Goal: Task Accomplishment & Management: Complete application form

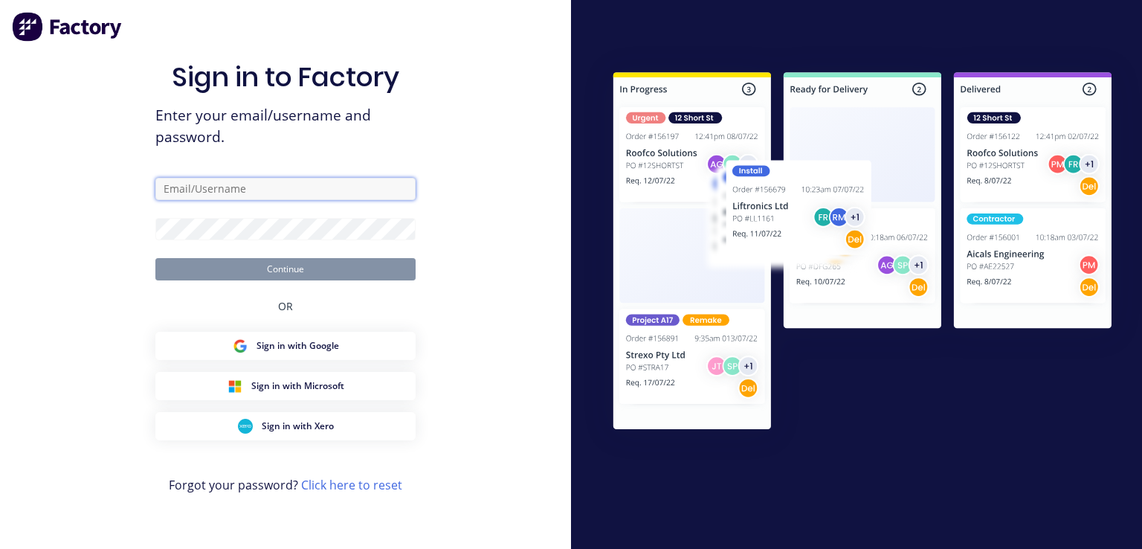
type input "[PERSON_NAME][EMAIL_ADDRESS][DOMAIN_NAME]"
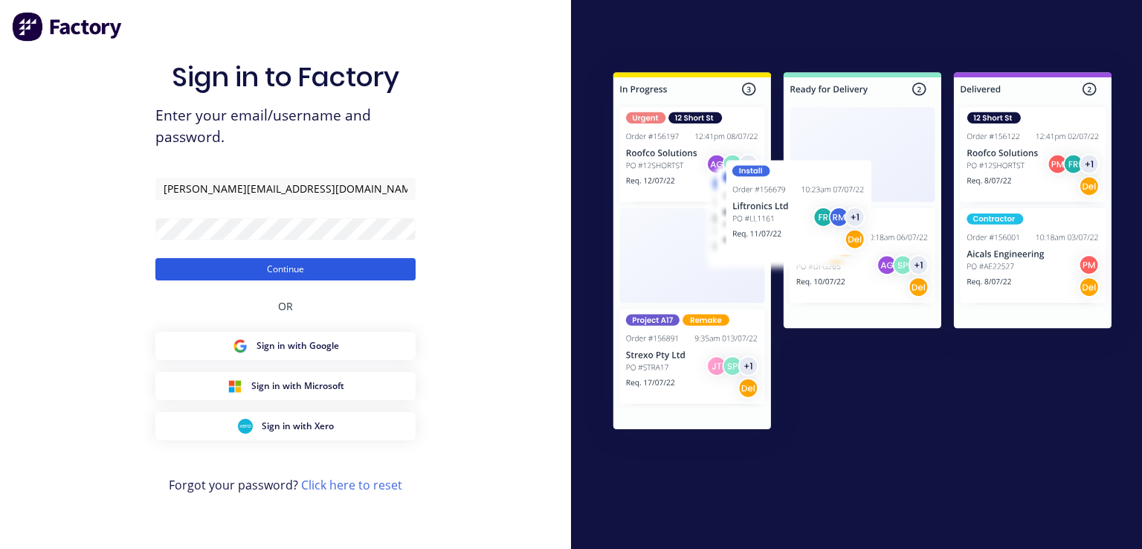
click at [322, 276] on button "Continue" at bounding box center [285, 269] width 260 height 22
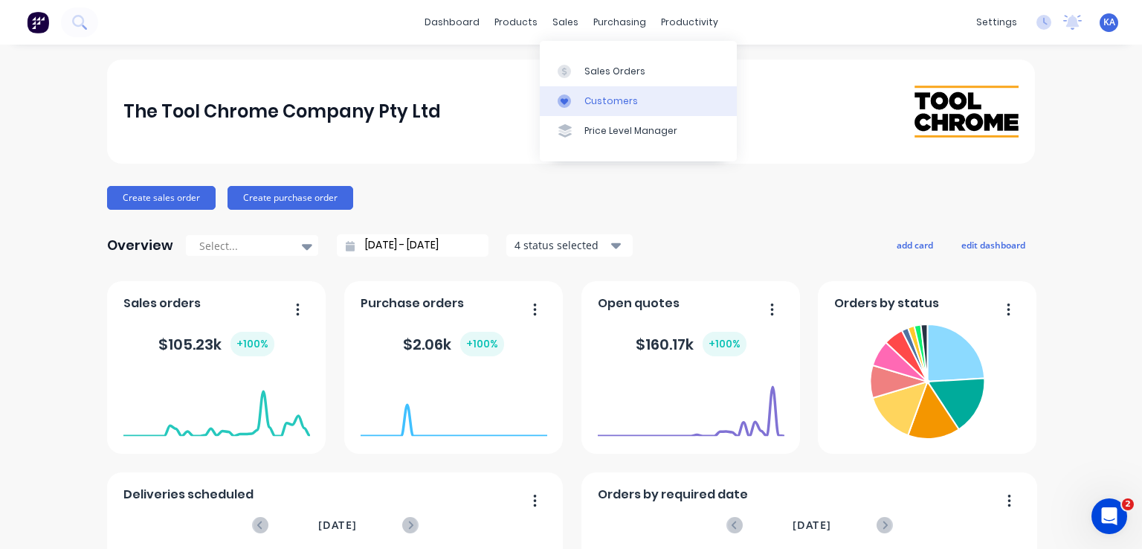
click at [587, 102] on div "Customers" at bounding box center [611, 100] width 54 height 13
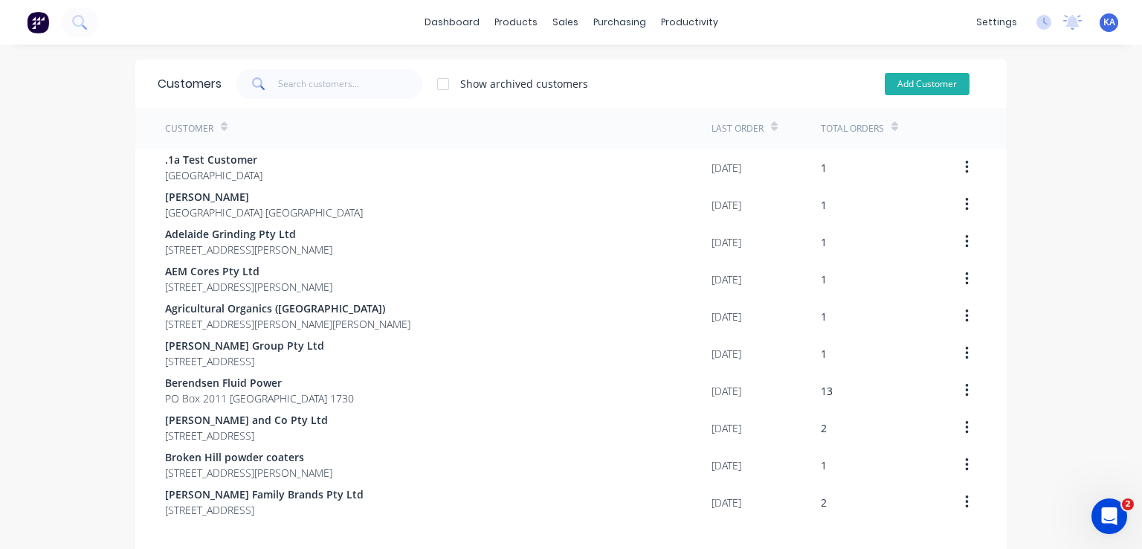
click at [922, 82] on button "Add Customer" at bounding box center [926, 84] width 85 height 22
select select "AU"
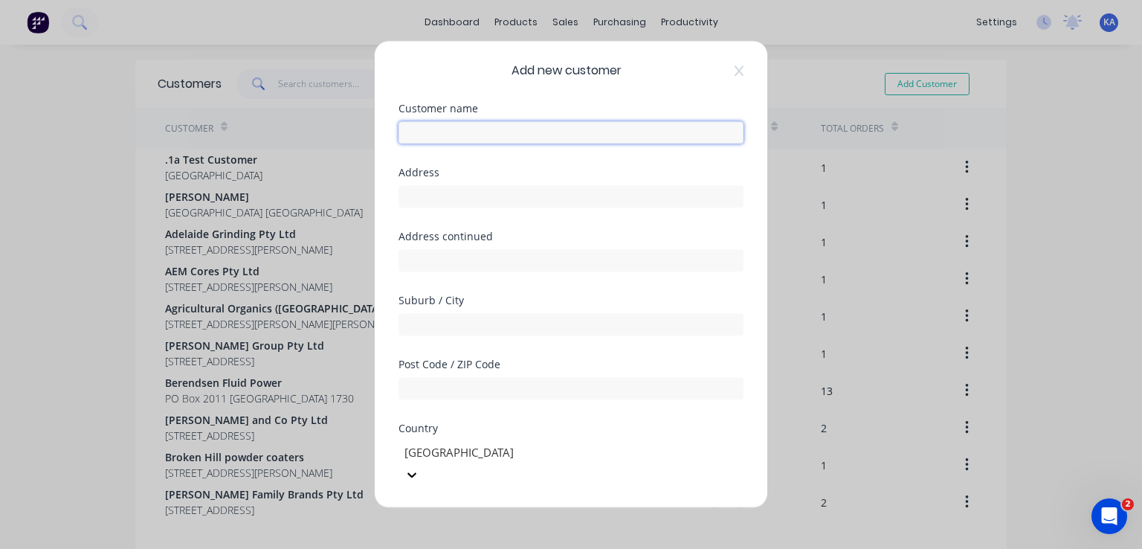
click at [492, 129] on input "text" at bounding box center [570, 132] width 345 height 22
type input "DMS Shock Absorbers"
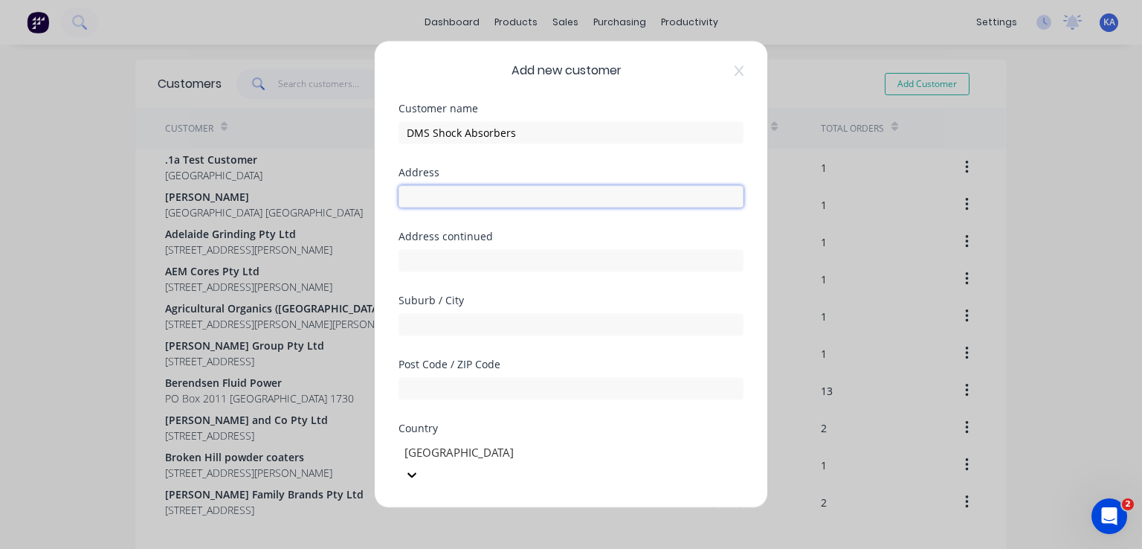
click at [457, 192] on input "text" at bounding box center [570, 196] width 345 height 22
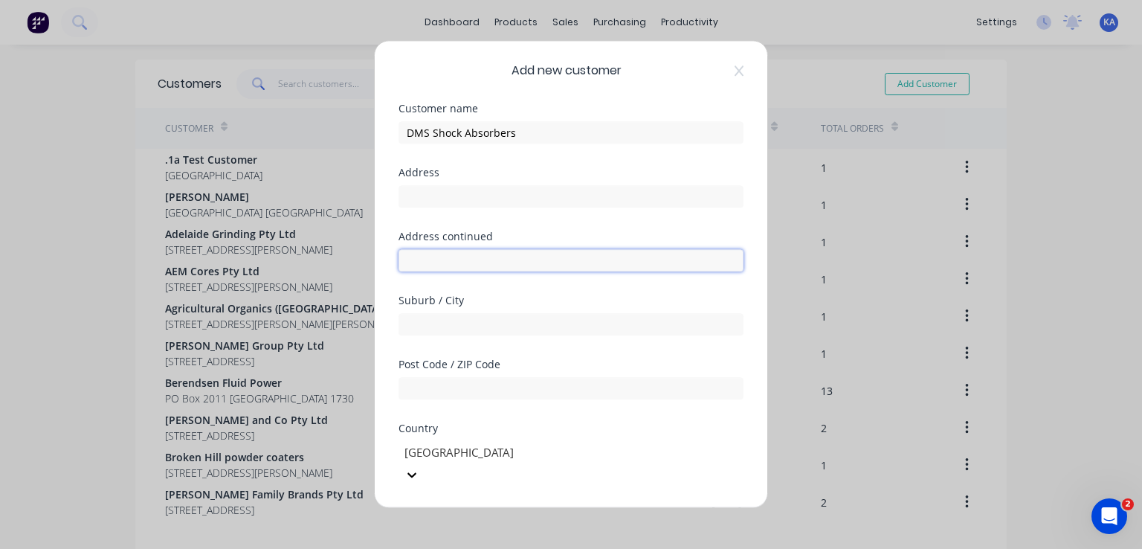
click at [428, 253] on input "text" at bounding box center [570, 260] width 345 height 22
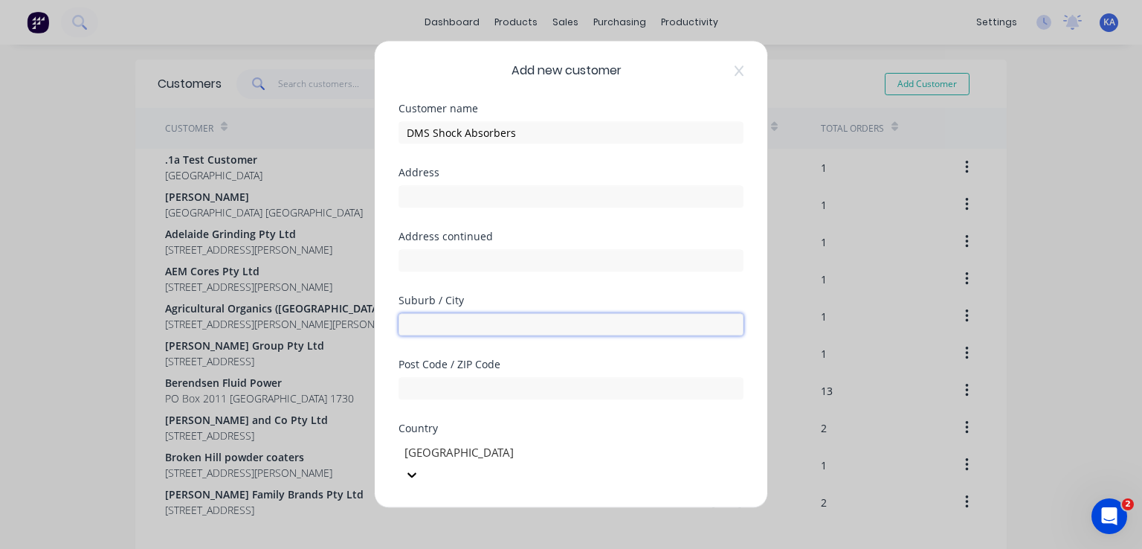
click at [424, 331] on input "text" at bounding box center [570, 324] width 345 height 22
click at [447, 485] on div "Country [GEOGRAPHIC_DATA]" at bounding box center [570, 466] width 345 height 86
click at [439, 509] on div "State Select..." at bounding box center [570, 540] width 345 height 62
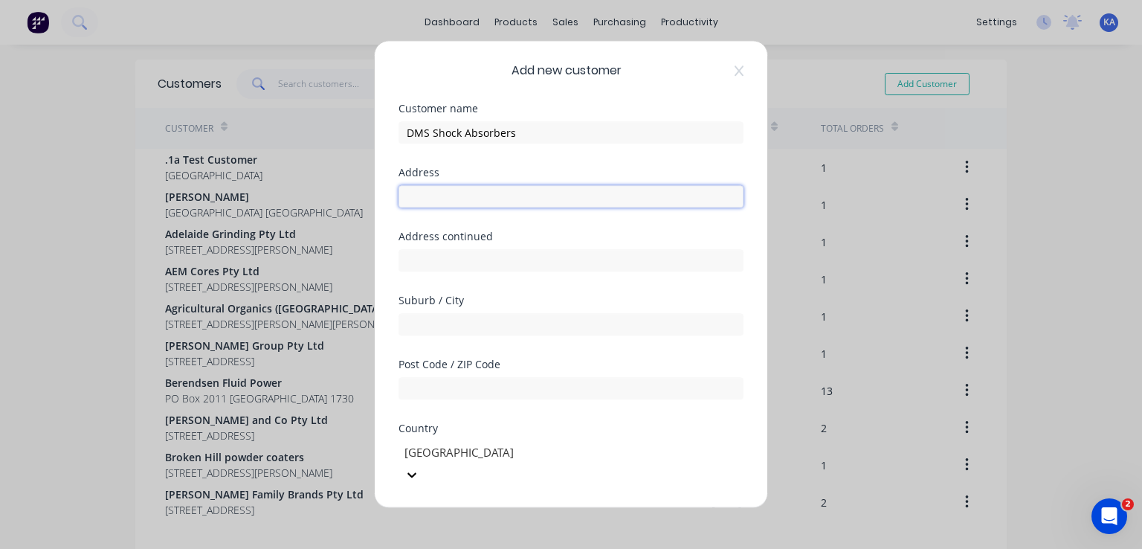
click at [428, 199] on input "text" at bounding box center [570, 196] width 345 height 22
paste input "[STREET_ADDRESS]"
type input "[STREET_ADDRESS]"
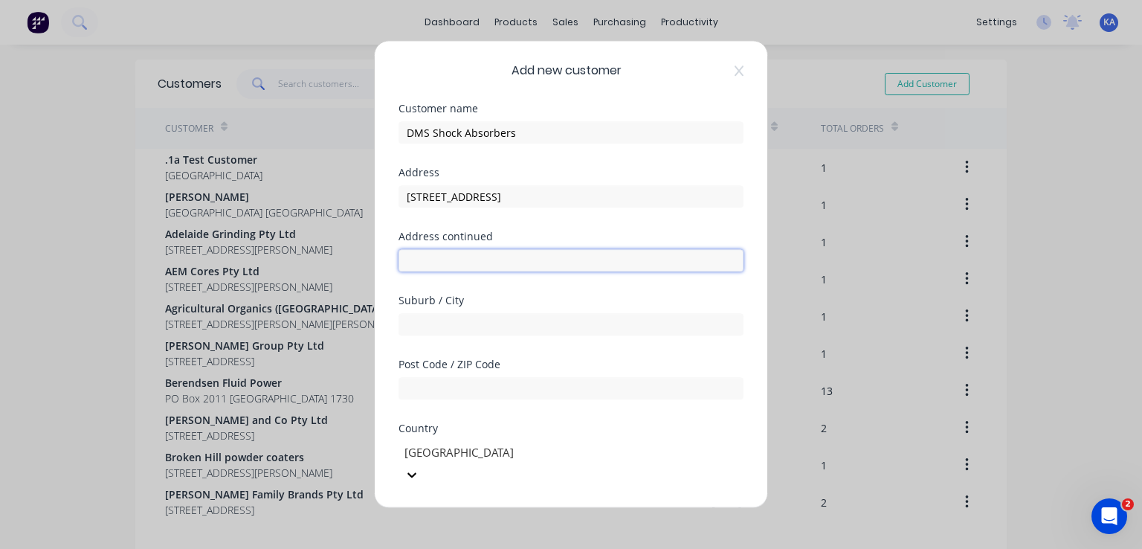
click at [459, 255] on input "text" at bounding box center [570, 260] width 345 height 22
paste input "Peterborough"
type input "Peterborough"
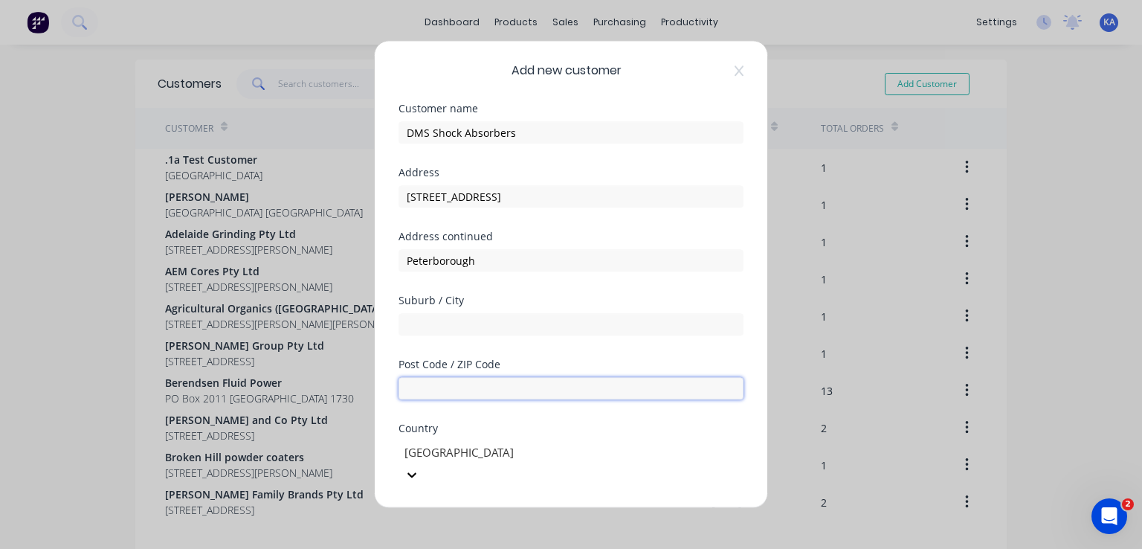
click at [434, 390] on input "text" at bounding box center [570, 388] width 345 height 22
type input "5422"
click at [471, 509] on div "State" at bounding box center [570, 514] width 345 height 10
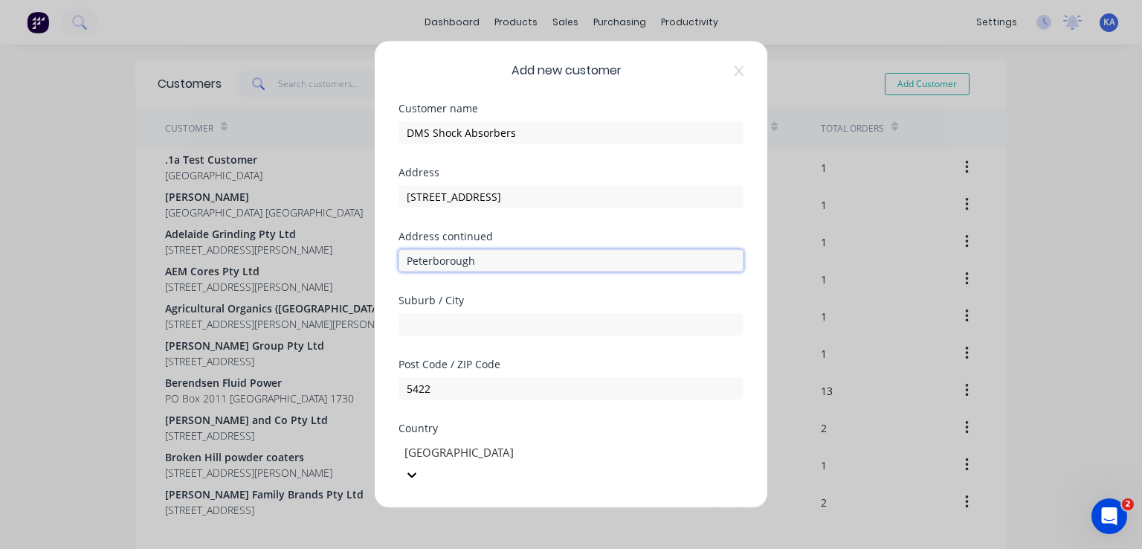
drag, startPoint x: 499, startPoint y: 262, endPoint x: 413, endPoint y: 278, distance: 86.9
click at [413, 278] on div "Address continued [GEOGRAPHIC_DATA]" at bounding box center [570, 263] width 345 height 64
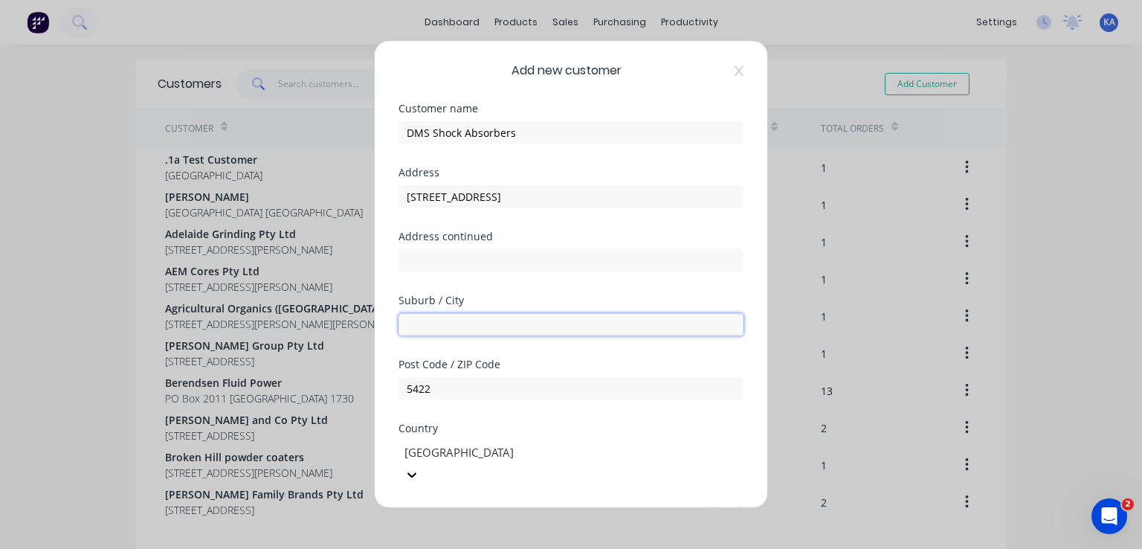
click at [406, 321] on input "text" at bounding box center [570, 324] width 345 height 22
paste input "Peterborough"
type input "Peterborough"
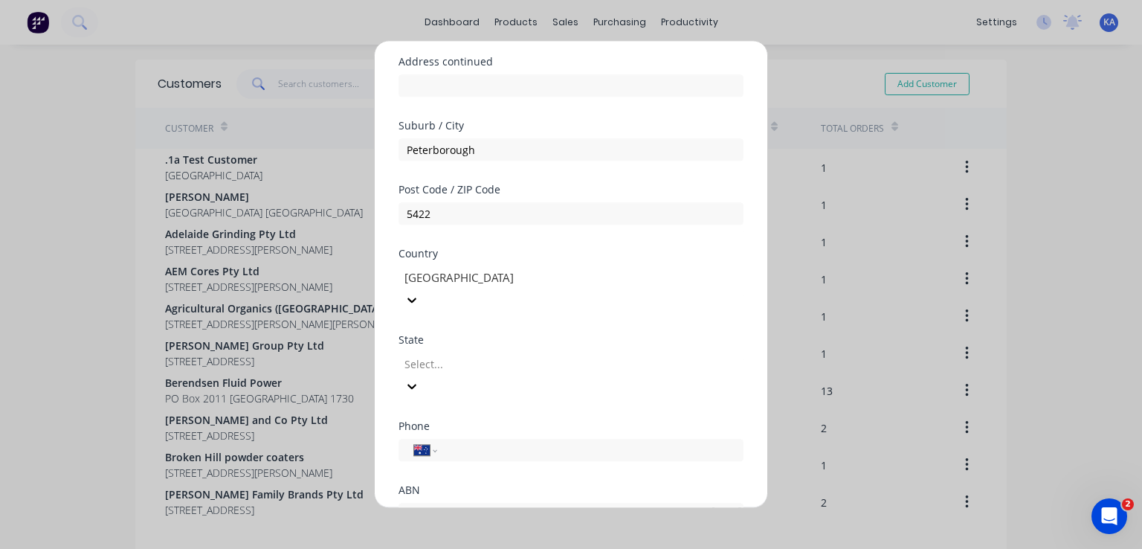
scroll to position [208, 0]
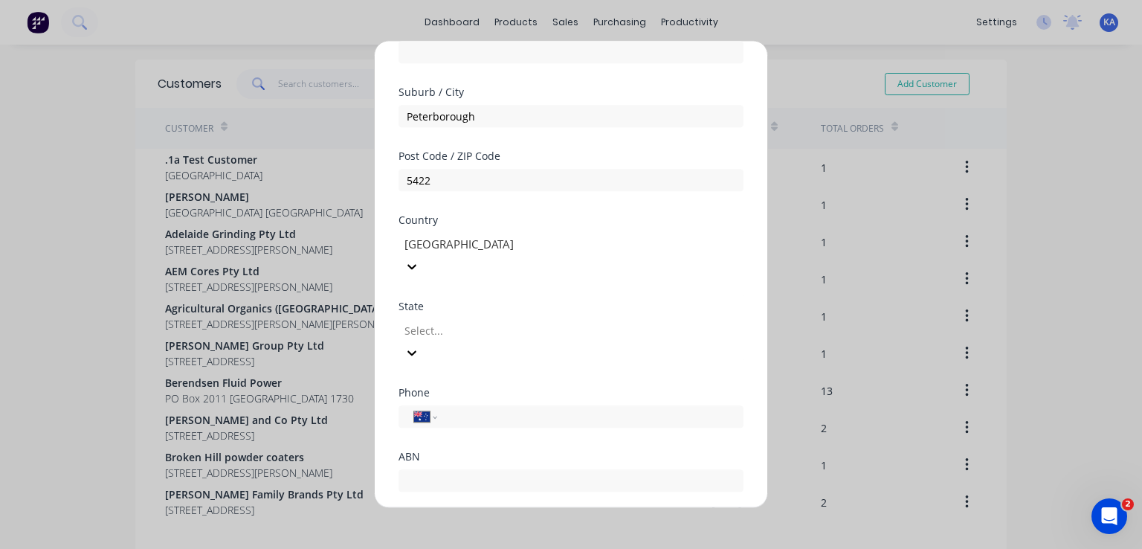
click at [450, 321] on div at bounding box center [510, 330] width 214 height 19
click at [459, 408] on input "tel" at bounding box center [587, 416] width 280 height 17
paste input "0418 196 349"
type input "0418 196 349"
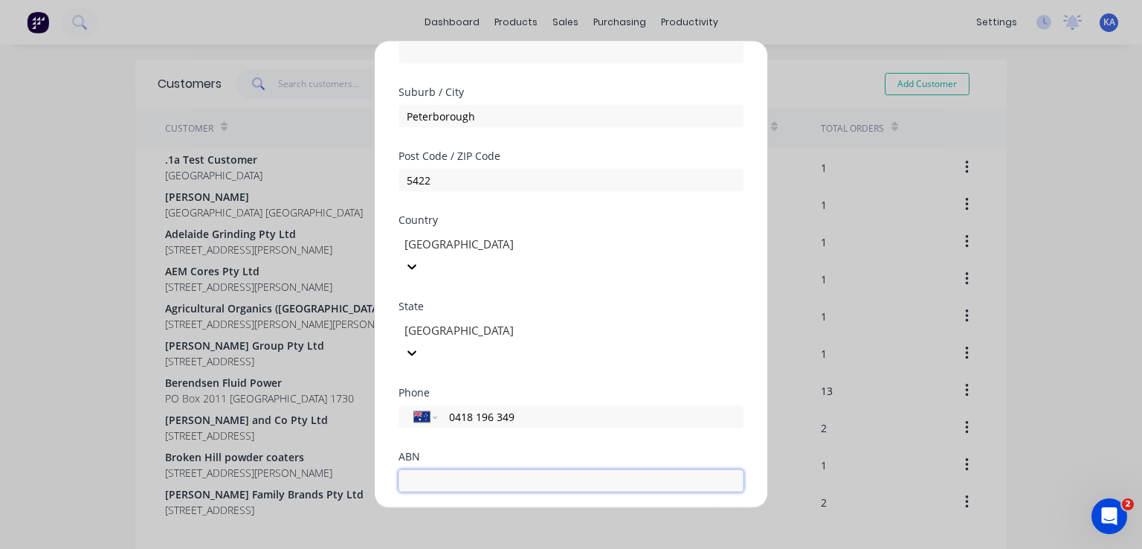
click at [448, 469] on input "text" at bounding box center [570, 480] width 345 height 22
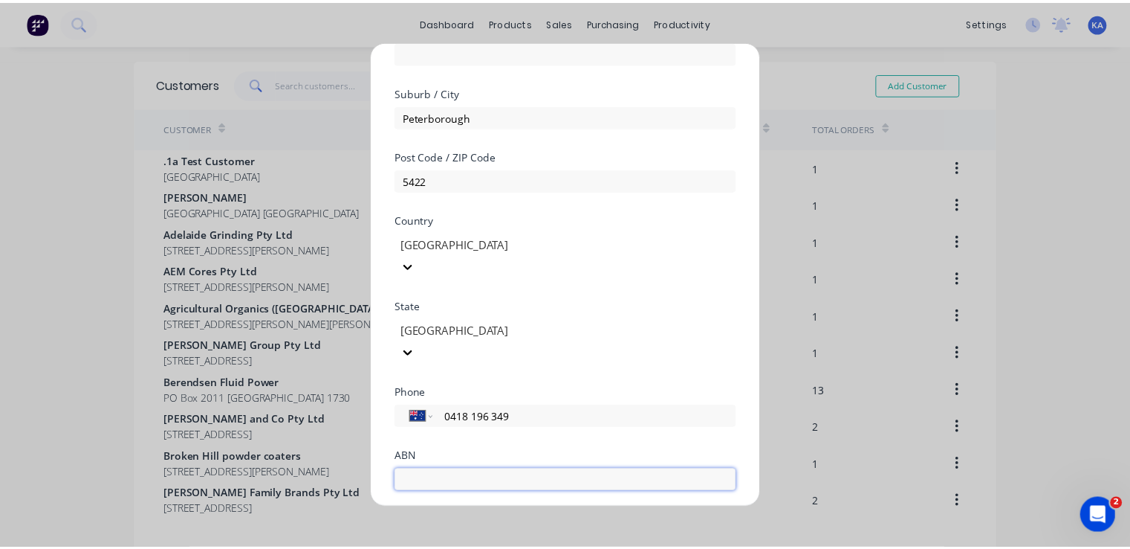
scroll to position [259, 0]
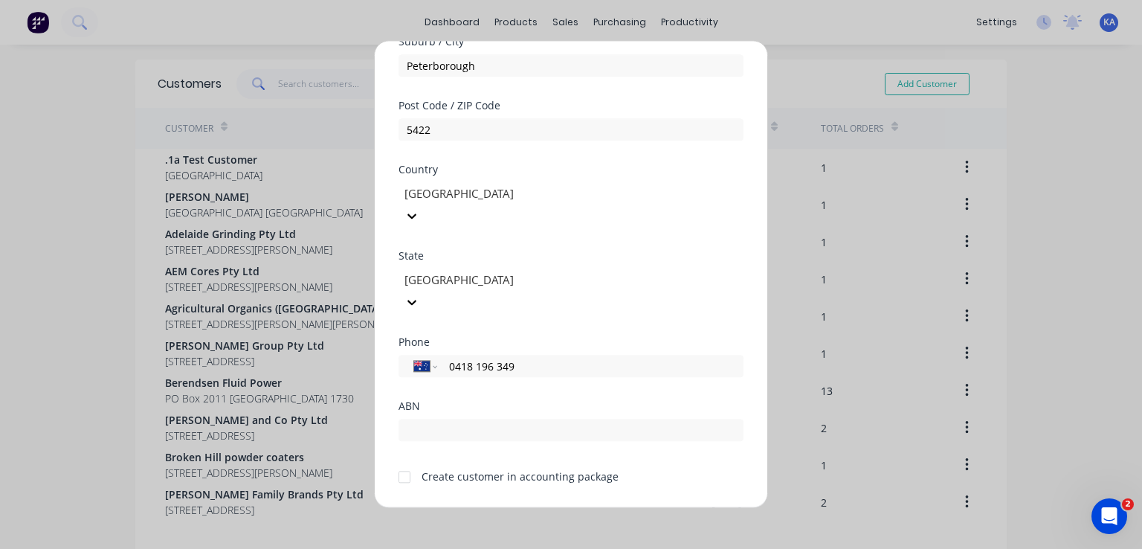
click at [537, 508] on button "Save" at bounding box center [524, 520] width 82 height 24
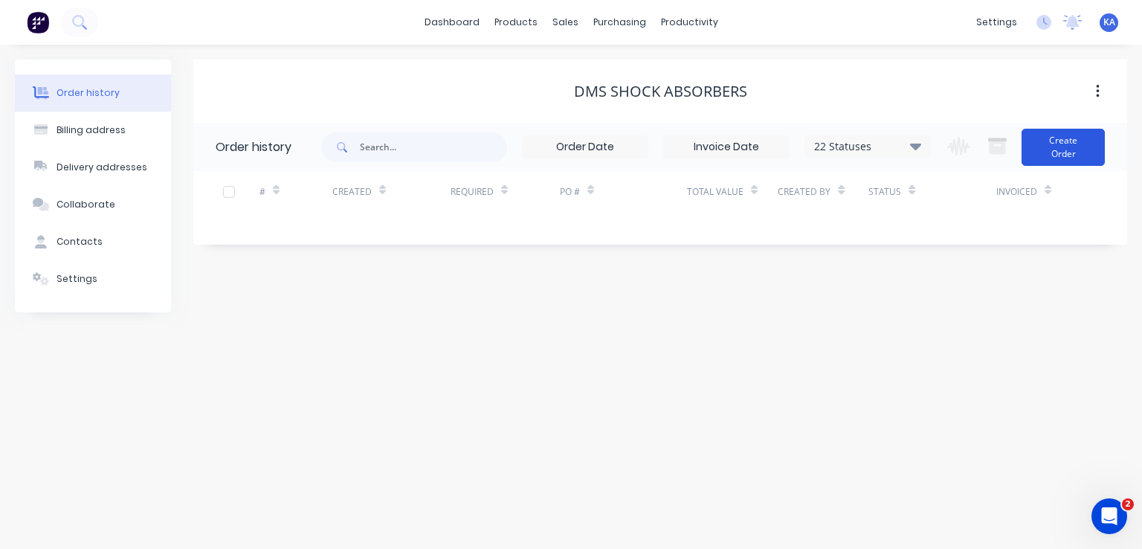
click at [1055, 139] on button "Create Order" at bounding box center [1062, 147] width 83 height 37
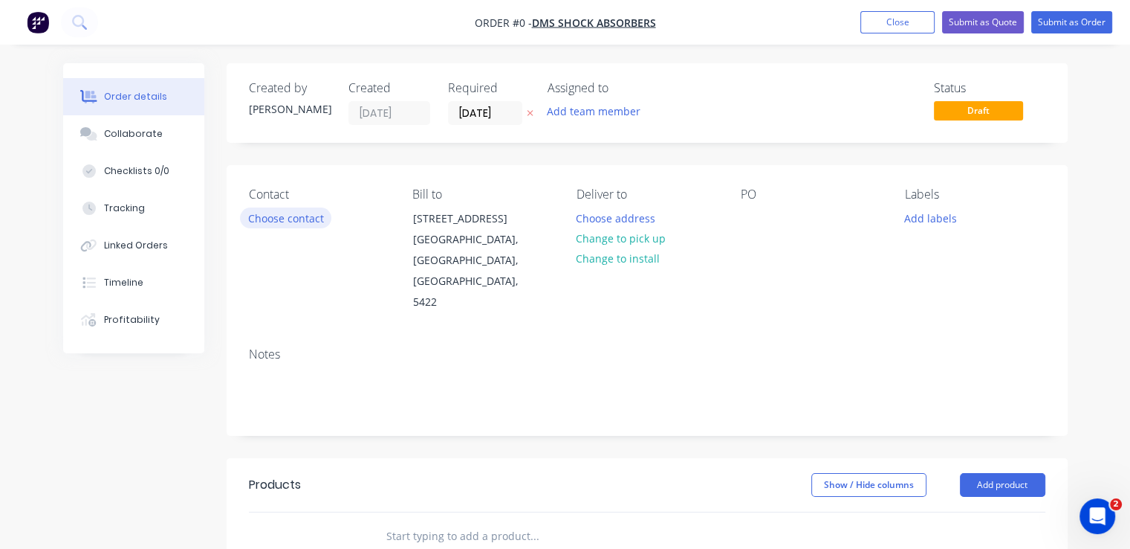
click at [282, 227] on button "Choose contact" at bounding box center [285, 217] width 91 height 20
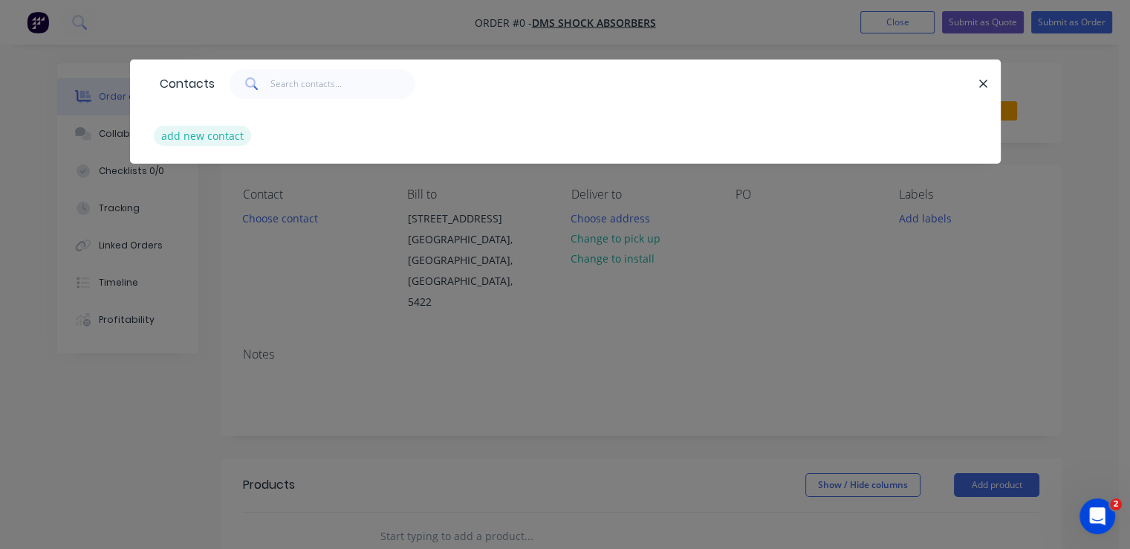
click at [174, 132] on button "add new contact" at bounding box center [203, 136] width 98 height 20
select select "AU"
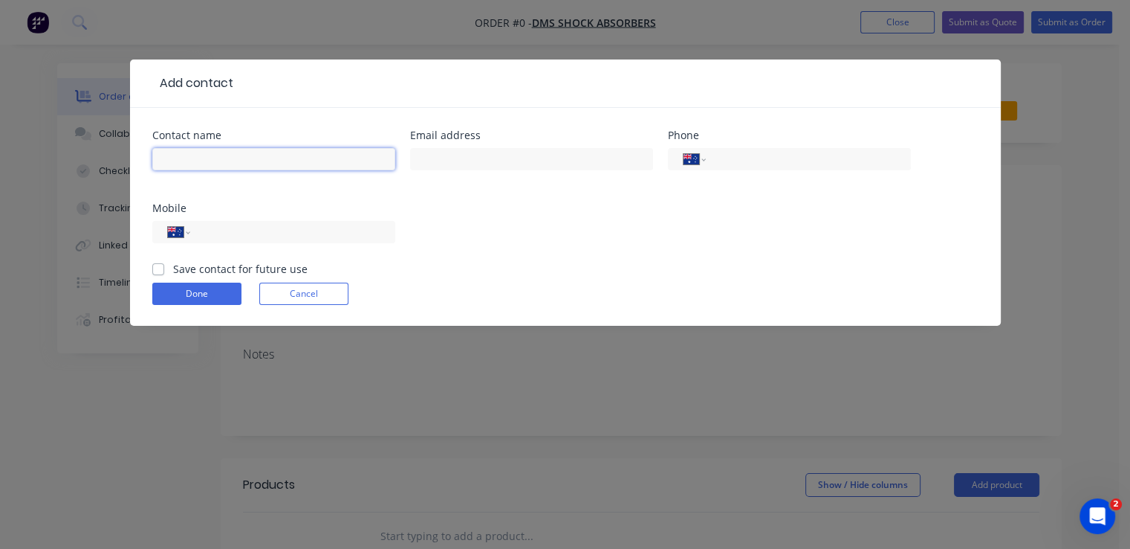
click at [200, 162] on input "text" at bounding box center [273, 159] width 243 height 22
type input "[PERSON_NAME]"
click at [212, 236] on input "tel" at bounding box center [290, 232] width 178 height 17
type input "0418 196 349"
click at [168, 262] on div "Save contact for future use" at bounding box center [229, 269] width 155 height 16
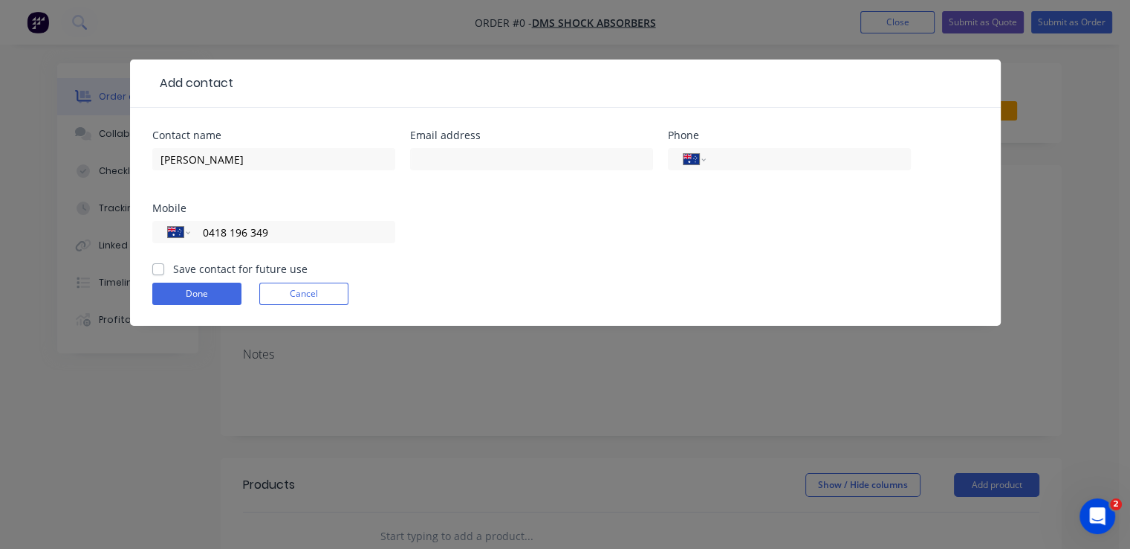
click at [173, 271] on label "Save contact for future use" at bounding box center [240, 269] width 135 height 16
click at [161, 271] on input "Save contact for future use" at bounding box center [158, 268] width 12 height 14
checkbox input "true"
click at [204, 291] on button "Done" at bounding box center [196, 293] width 89 height 22
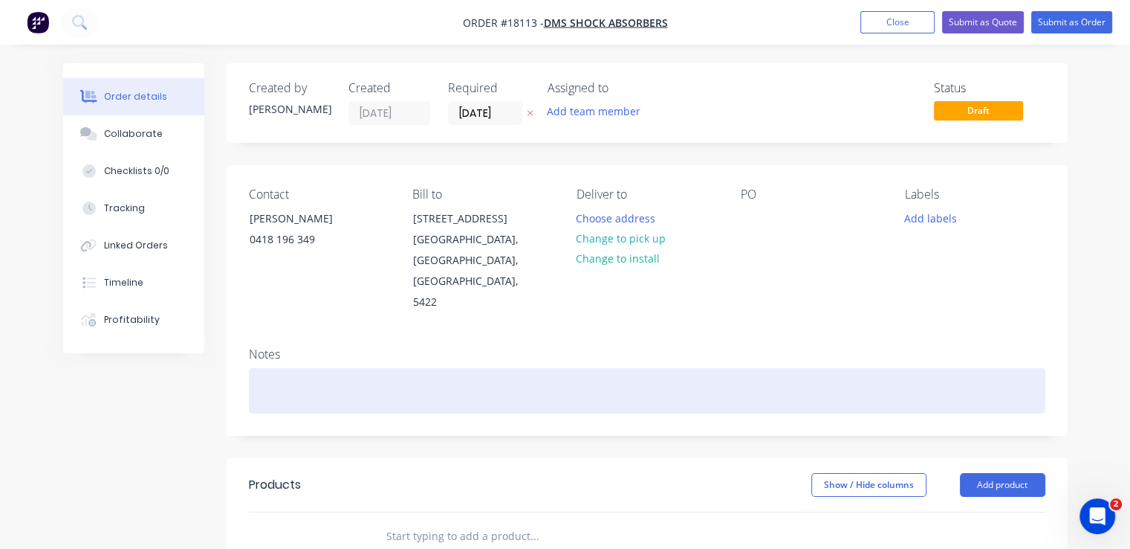
click at [305, 368] on div at bounding box center [647, 390] width 797 height 45
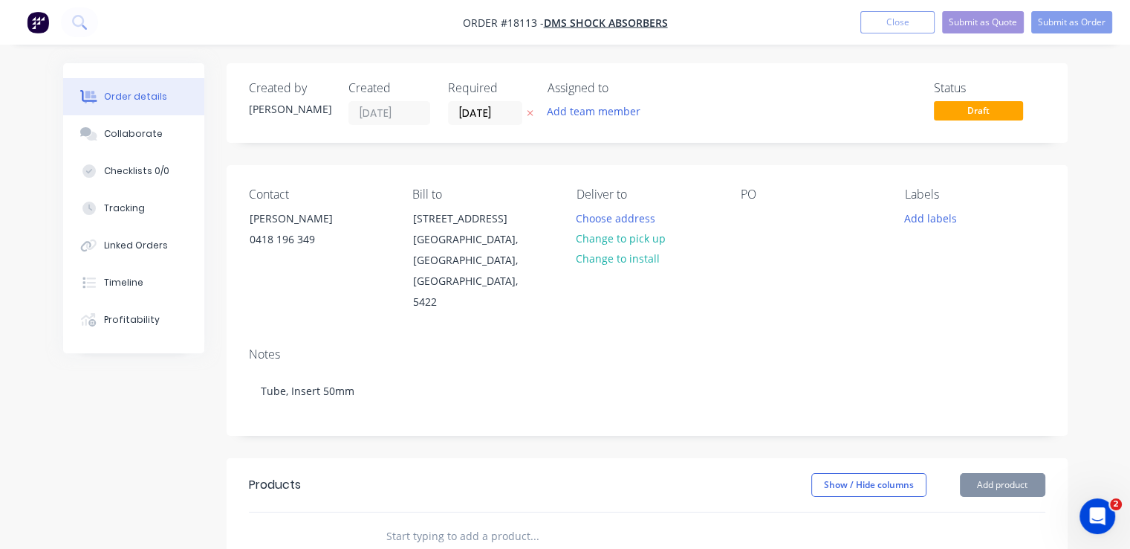
drag, startPoint x: 789, startPoint y: 259, endPoint x: 864, endPoint y: 233, distance: 78.7
click at [790, 259] on div "PO" at bounding box center [811, 250] width 140 height 126
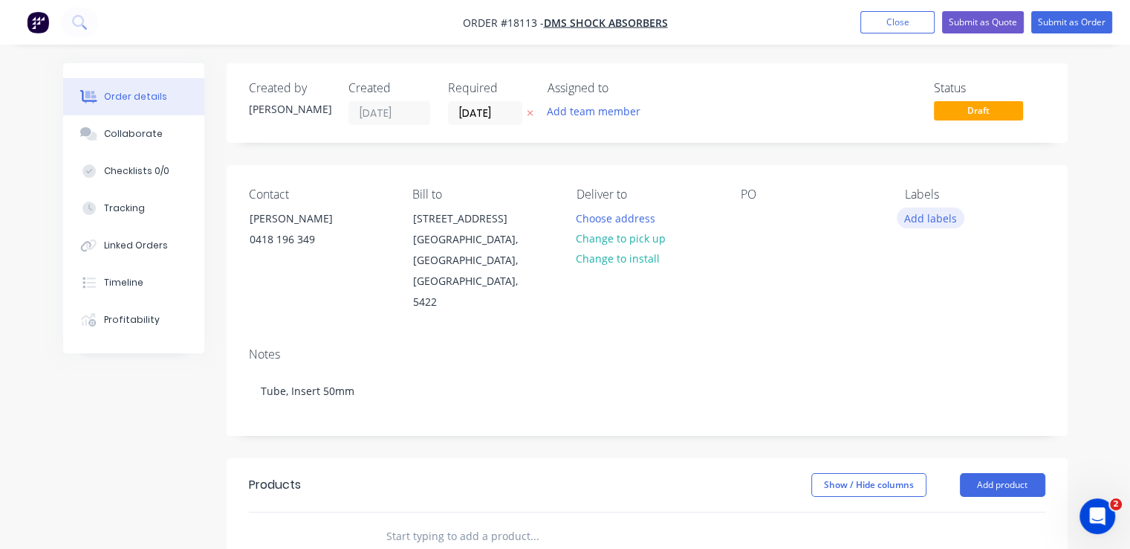
click at [925, 218] on button "Add labels" at bounding box center [931, 217] width 68 height 20
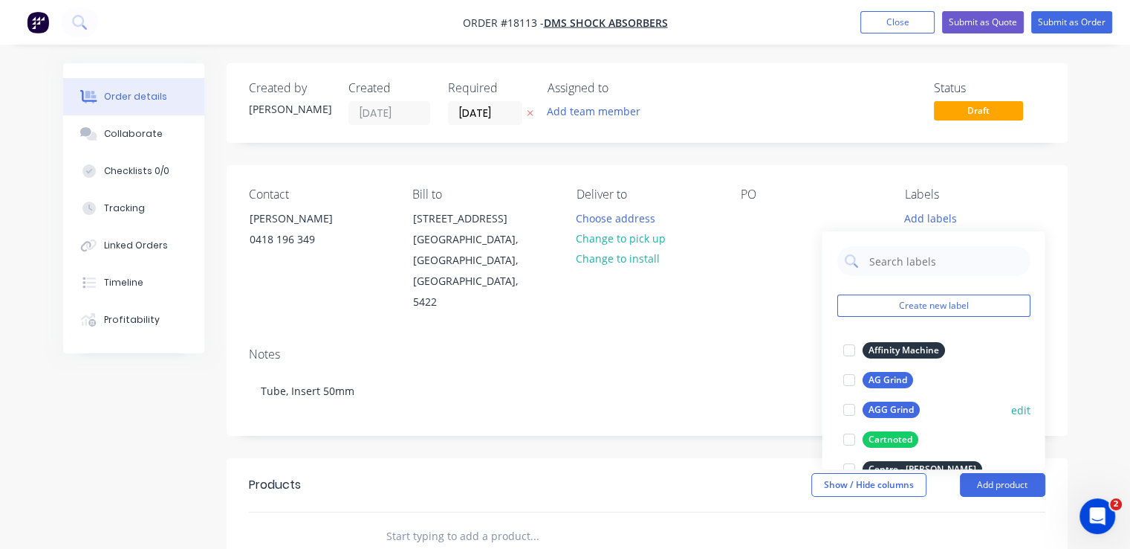
click at [905, 408] on div "AGG Grind" at bounding box center [890, 409] width 57 height 16
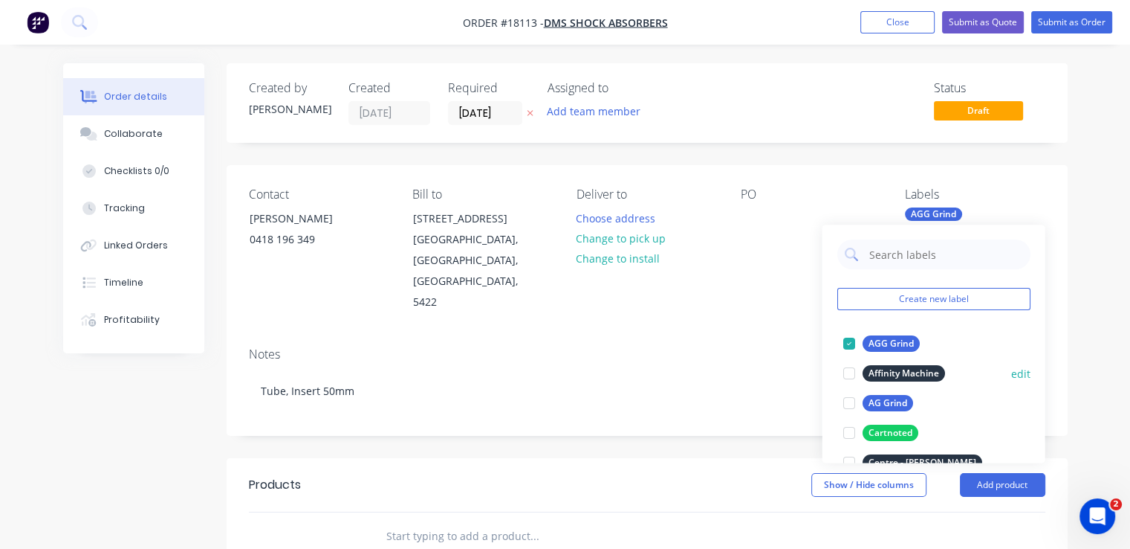
scroll to position [74, 0]
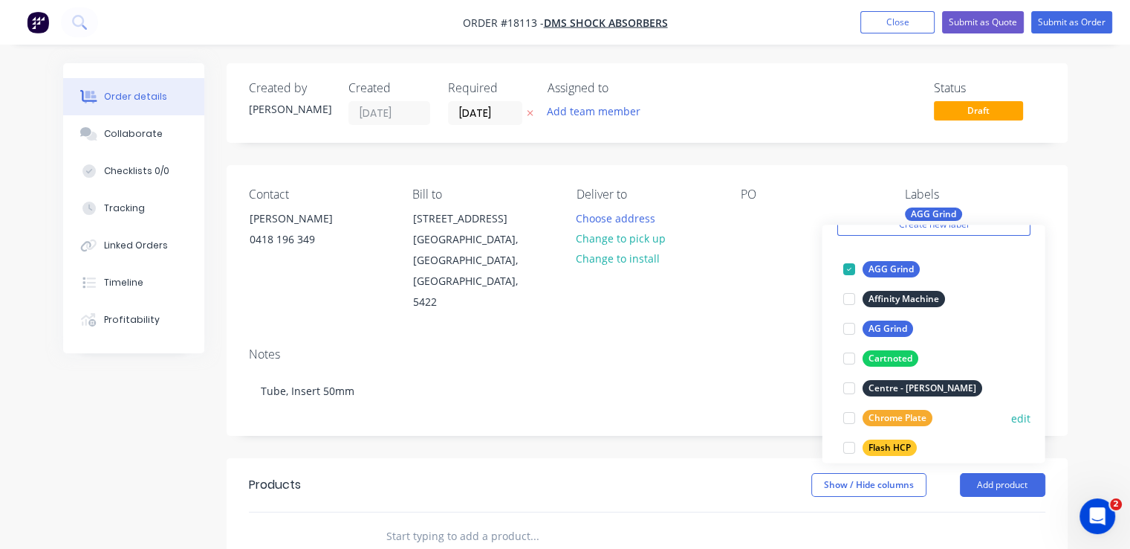
click at [922, 414] on div "Chrome Plate" at bounding box center [897, 418] width 70 height 16
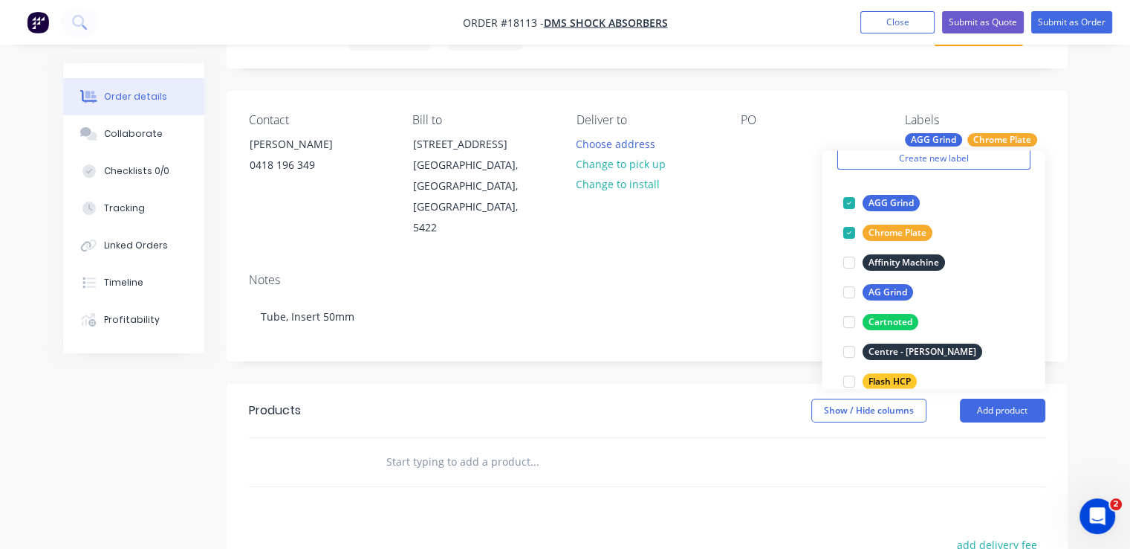
scroll to position [0, 0]
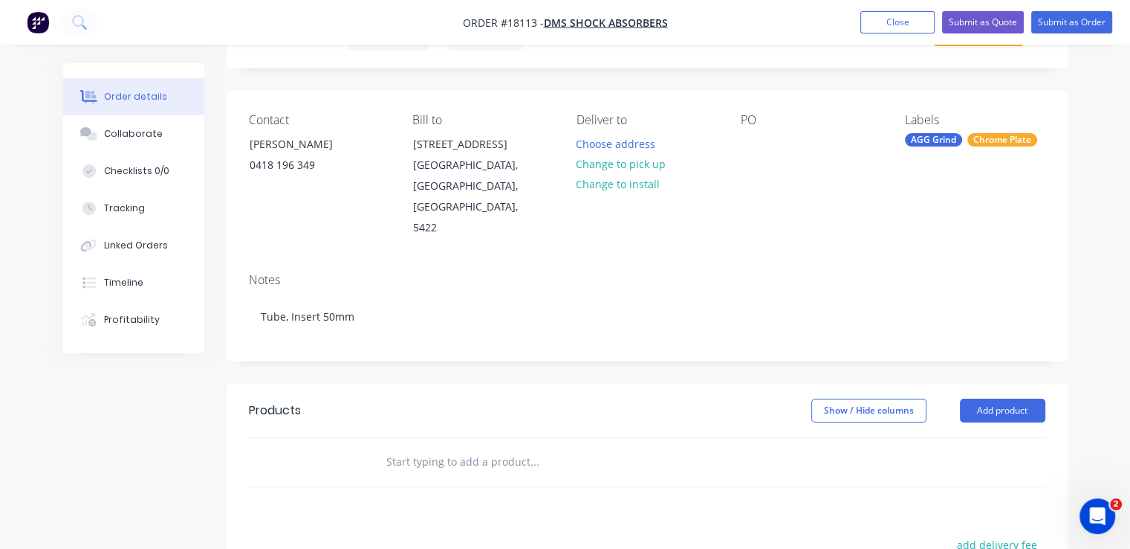
click at [728, 261] on div "Notes Tube, Insert 50mm" at bounding box center [647, 311] width 841 height 100
click at [751, 147] on div at bounding box center [753, 144] width 24 height 22
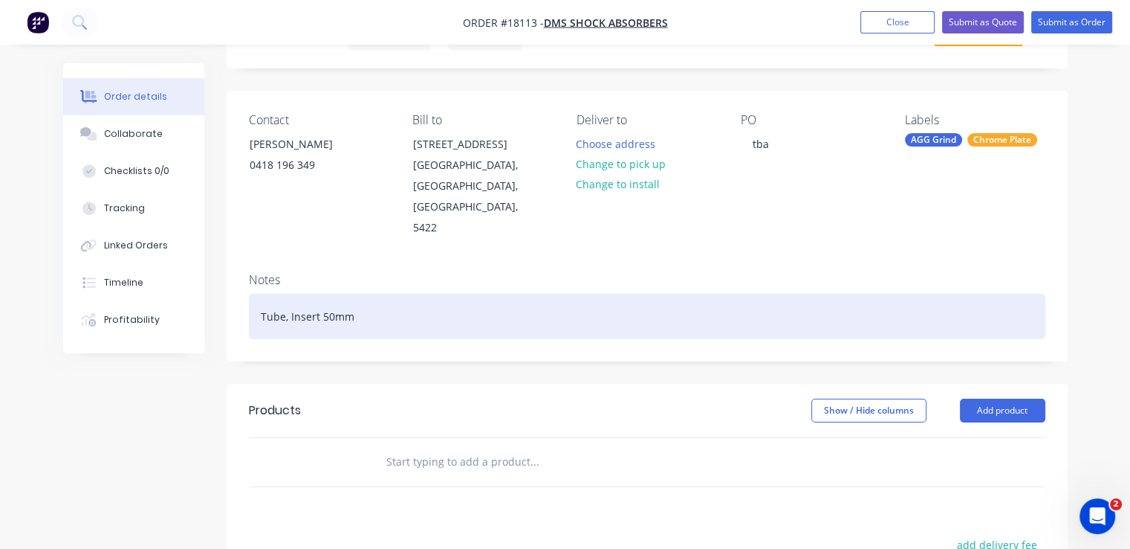
click at [707, 294] on div "Tube, Insert 50mm" at bounding box center [647, 316] width 797 height 45
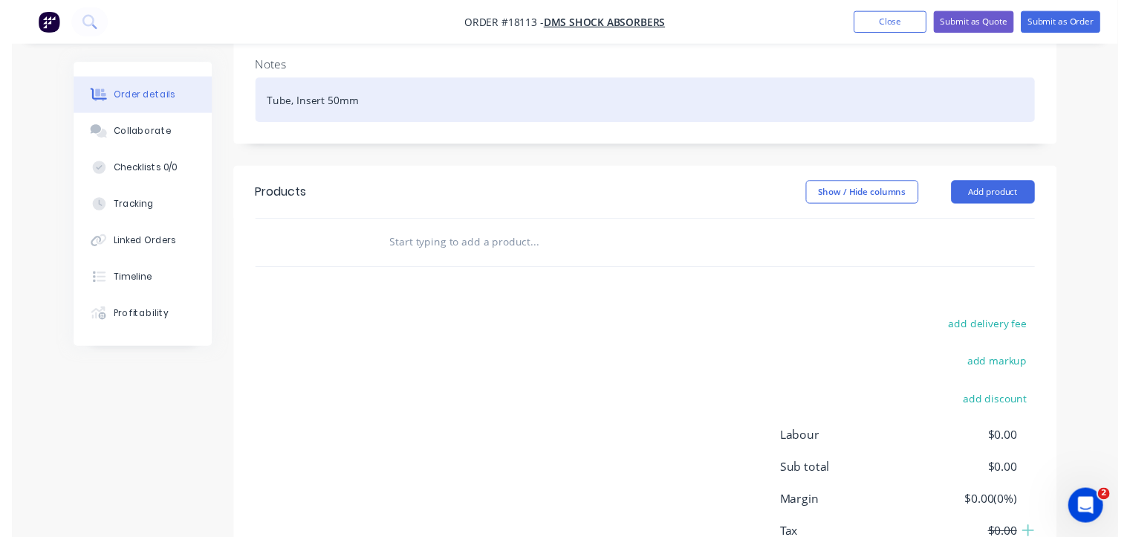
scroll to position [297, 0]
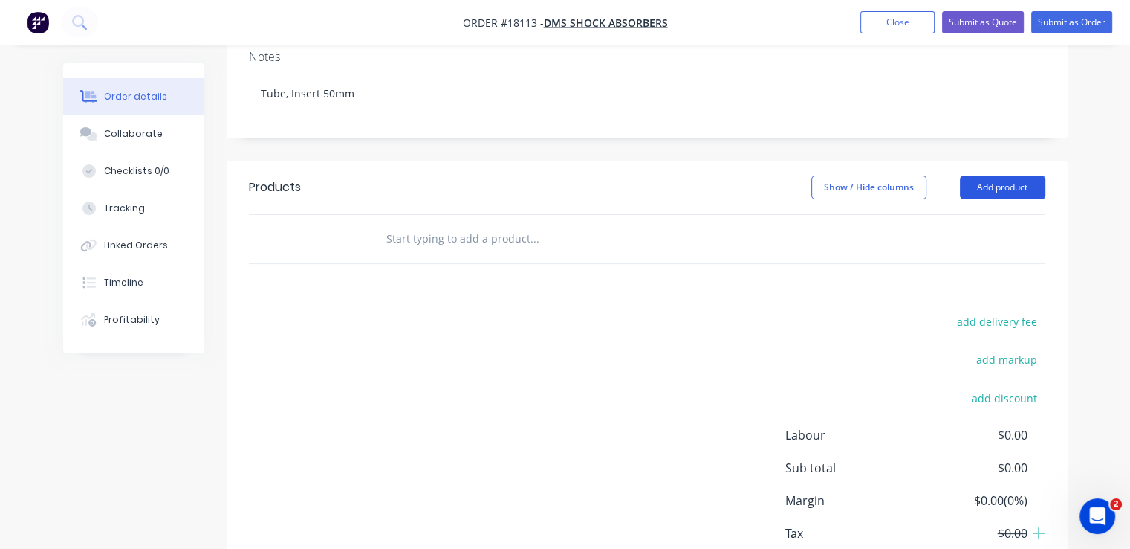
click at [1005, 175] on button "Add product" at bounding box center [1002, 187] width 85 height 24
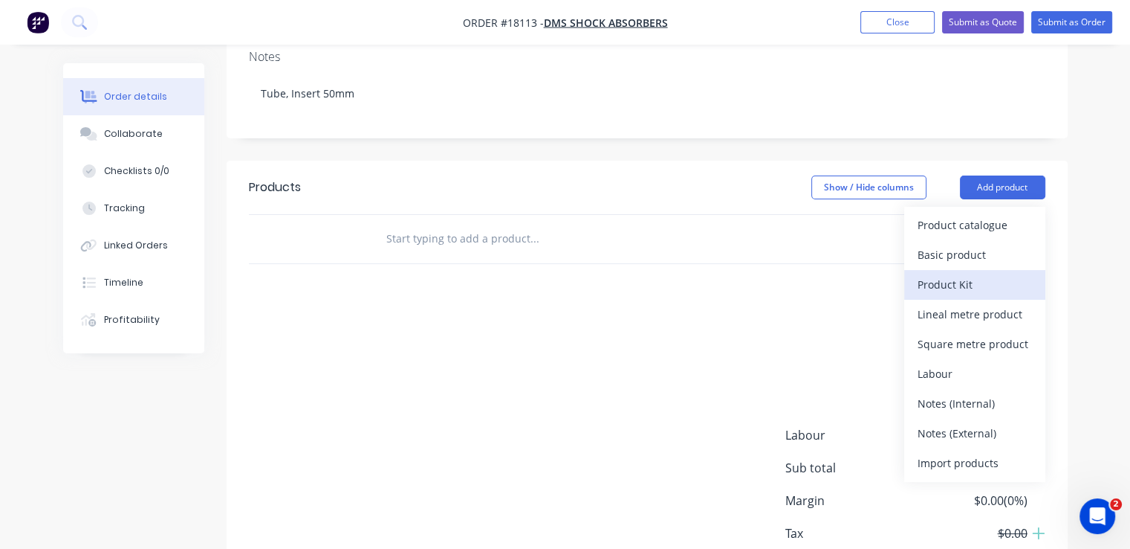
click at [951, 274] on div "Product Kit" at bounding box center [975, 285] width 114 height 22
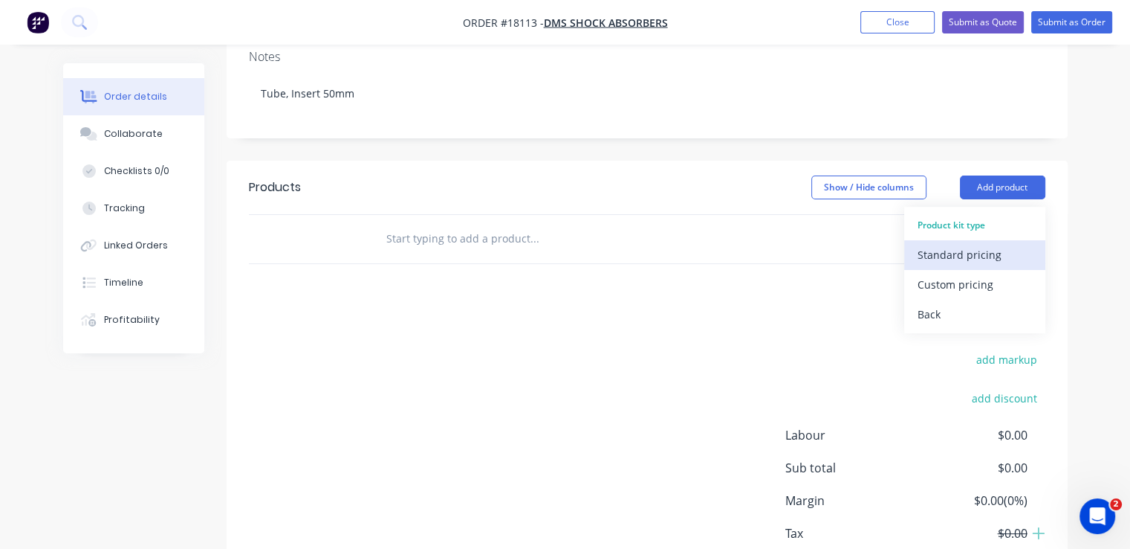
click at [938, 244] on div "Standard pricing" at bounding box center [975, 255] width 114 height 22
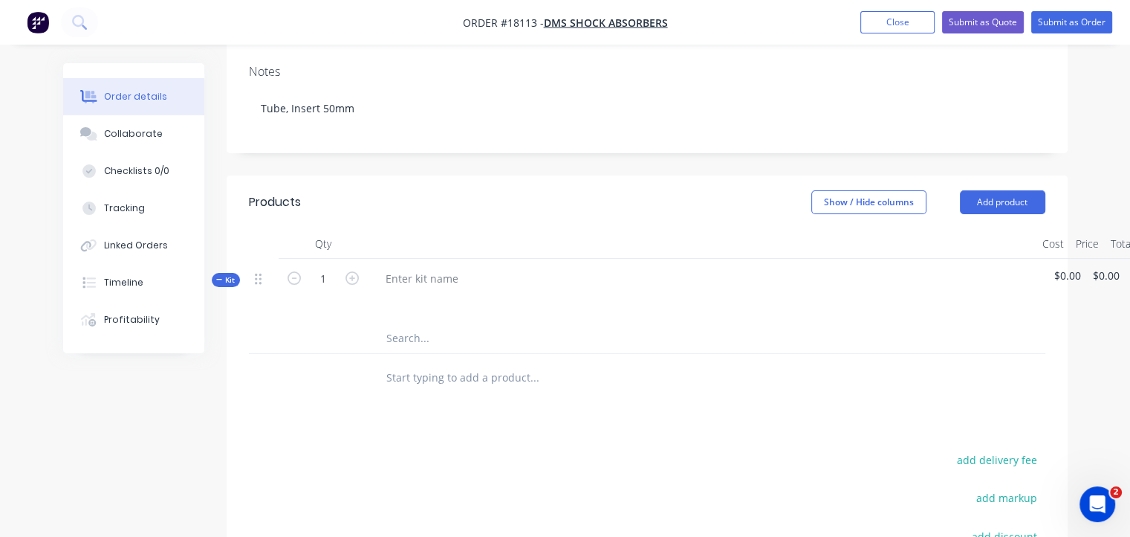
scroll to position [261, 0]
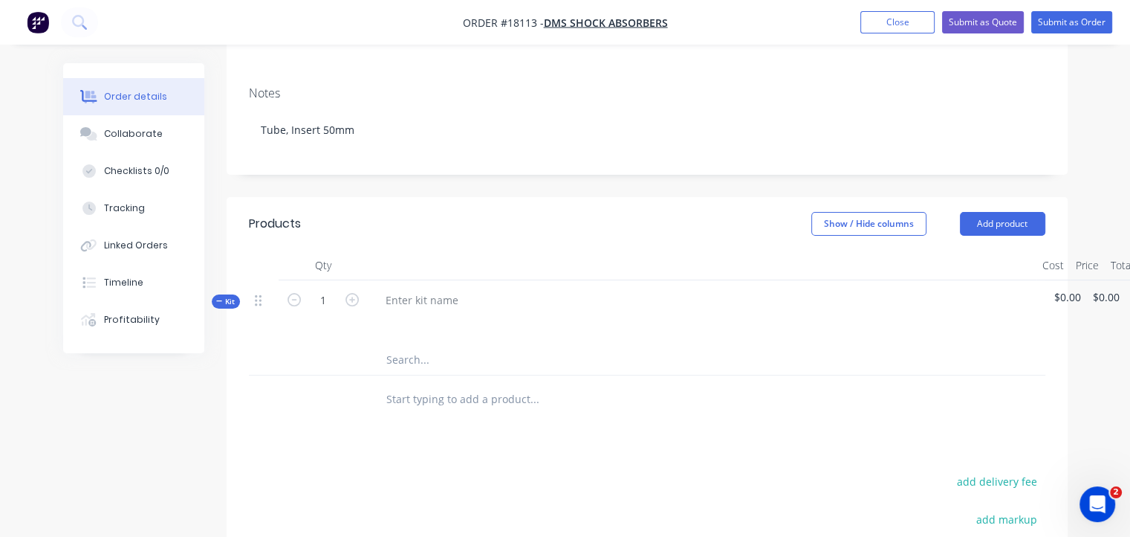
click at [402, 345] on input "text" at bounding box center [534, 360] width 297 height 30
click at [1022, 212] on button "Add product" at bounding box center [1002, 224] width 85 height 24
click at [459, 250] on div at bounding box center [702, 265] width 669 height 30
click at [399, 250] on div at bounding box center [702, 265] width 669 height 30
click at [297, 215] on div "Products" at bounding box center [275, 224] width 52 height 18
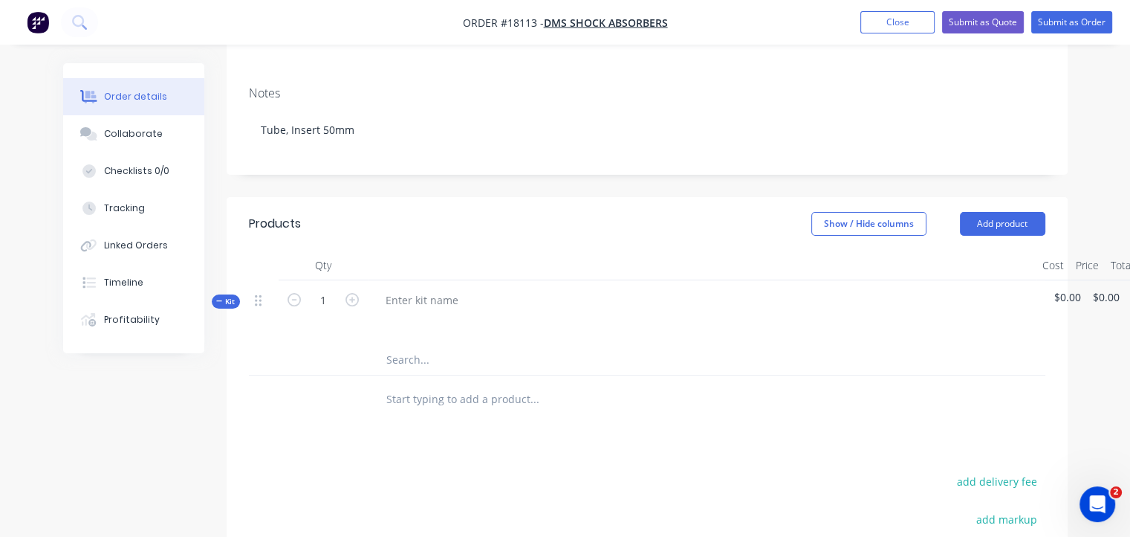
click at [419, 345] on input "text" at bounding box center [534, 360] width 297 height 30
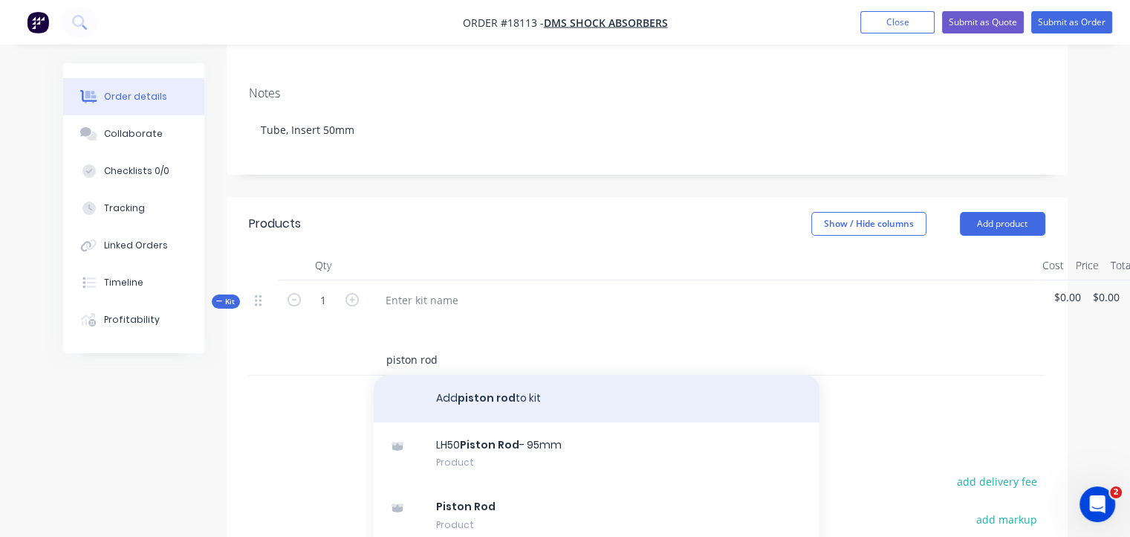
type input "piston rod"
click at [451, 375] on button "Add piston rod to kit" at bounding box center [597, 399] width 446 height 48
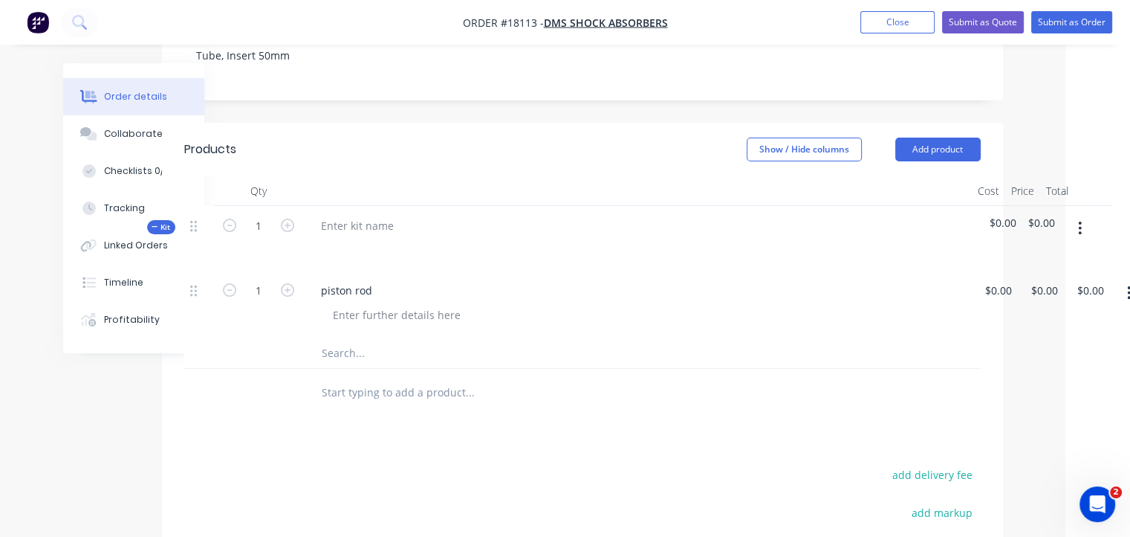
scroll to position [335, 81]
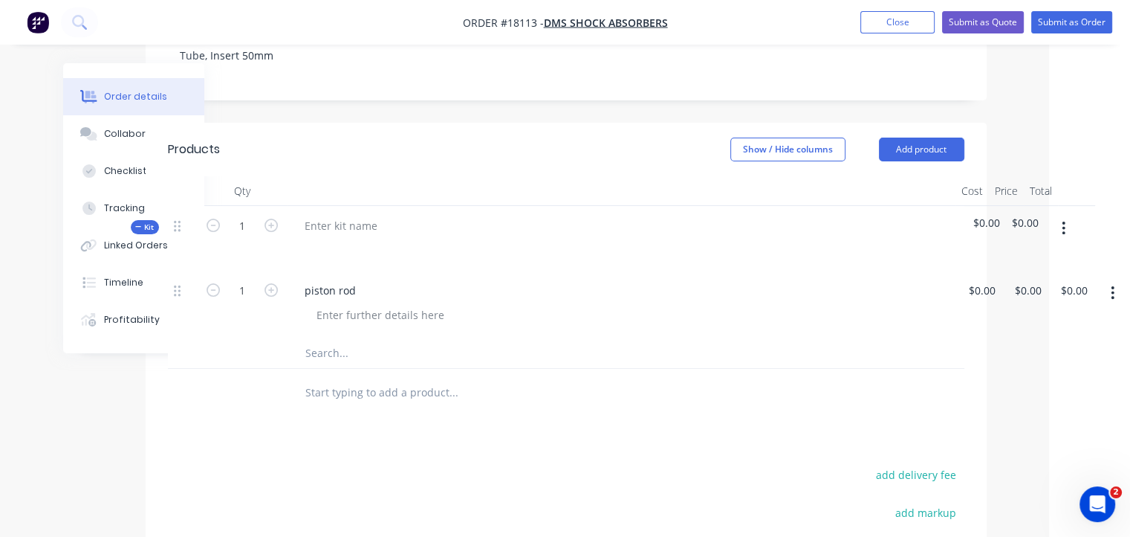
click at [1109, 279] on button "button" at bounding box center [1113, 292] width 35 height 27
click at [1017, 410] on div "Delete" at bounding box center [1060, 421] width 114 height 22
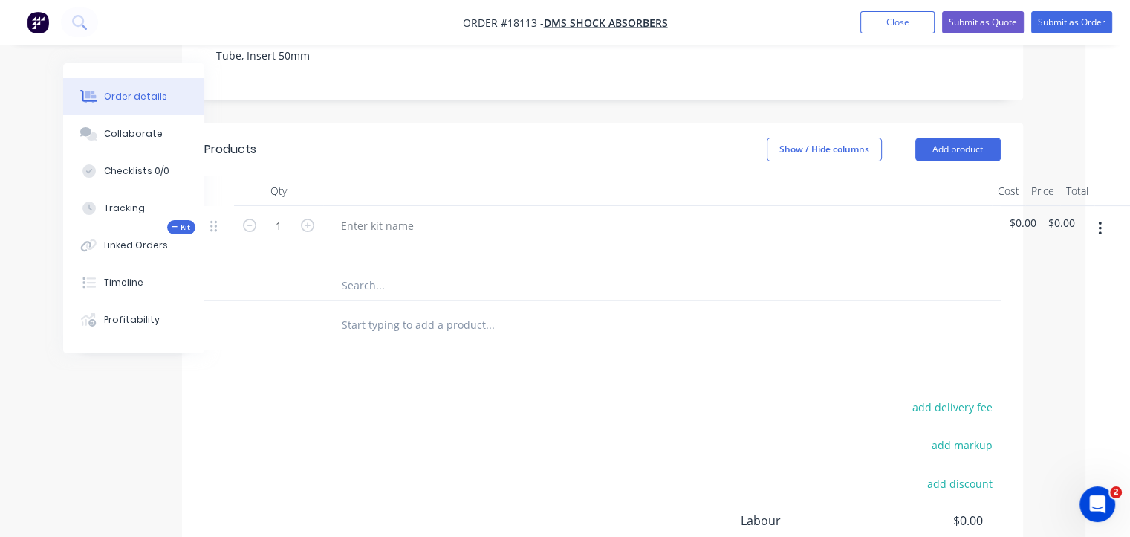
click at [1100, 220] on icon "button" at bounding box center [1100, 228] width 4 height 16
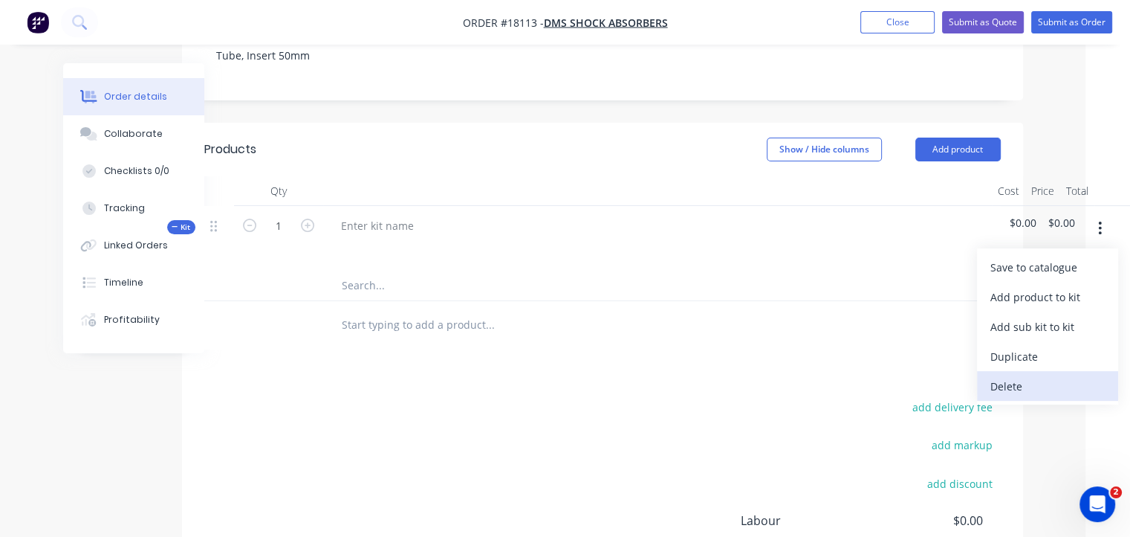
click at [1023, 375] on div "Delete" at bounding box center [1048, 386] width 114 height 22
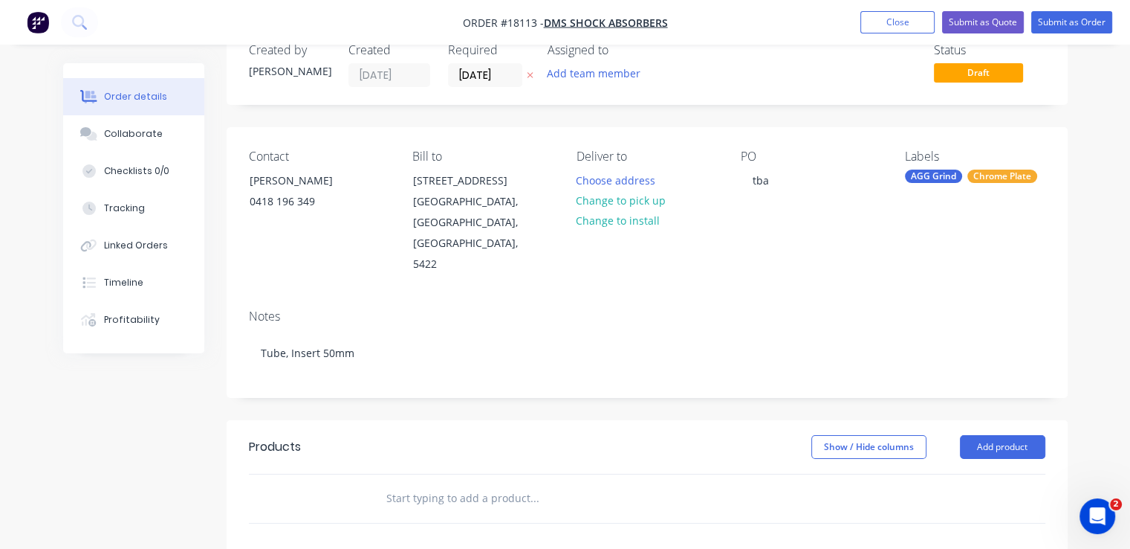
scroll to position [0, 0]
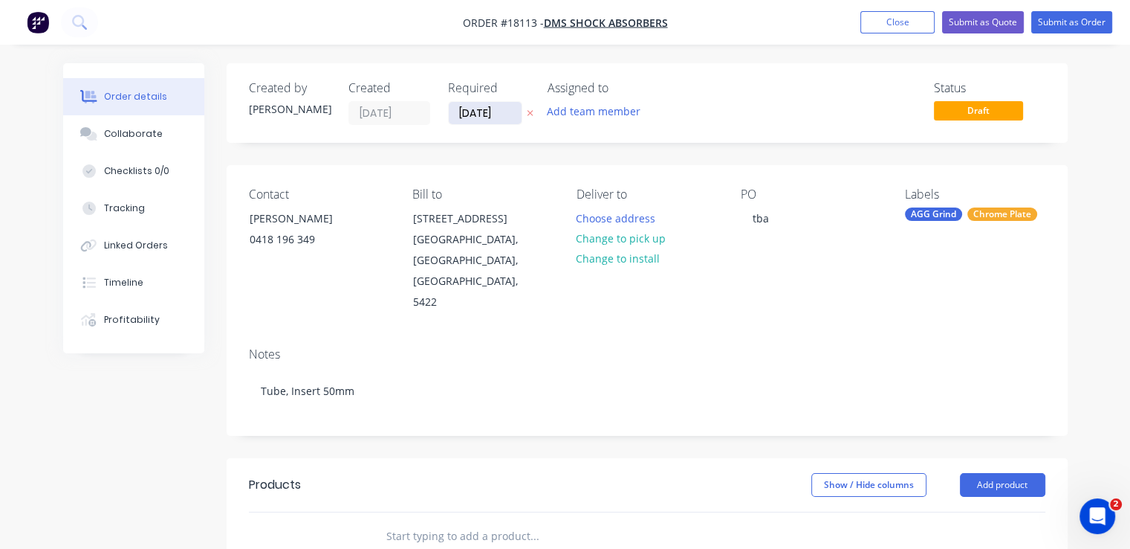
click at [502, 109] on input "[DATE]" at bounding box center [485, 113] width 73 height 22
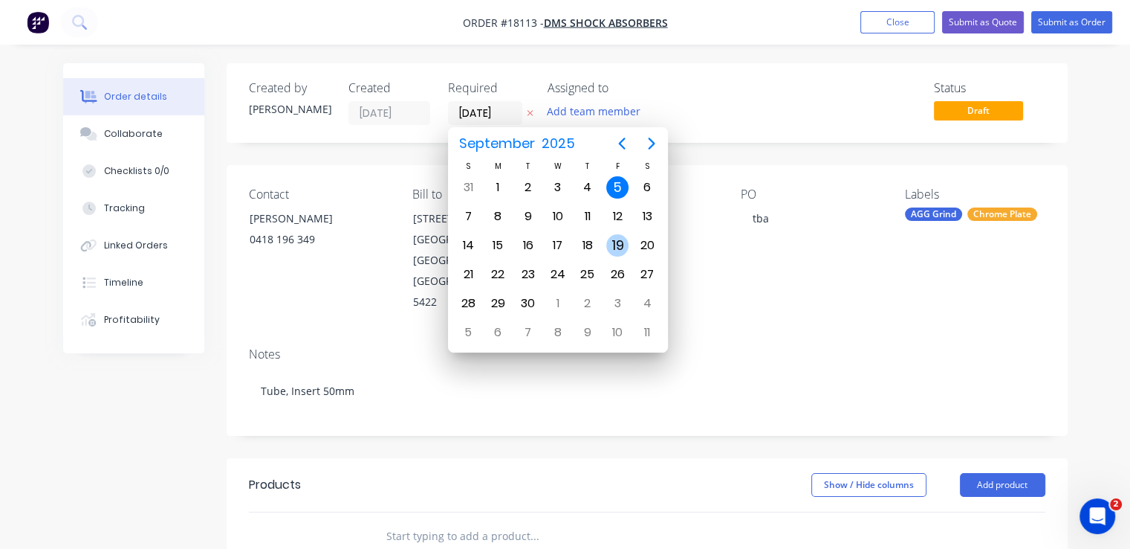
click at [612, 240] on div "19" at bounding box center [617, 245] width 22 height 22
type input "[DATE]"
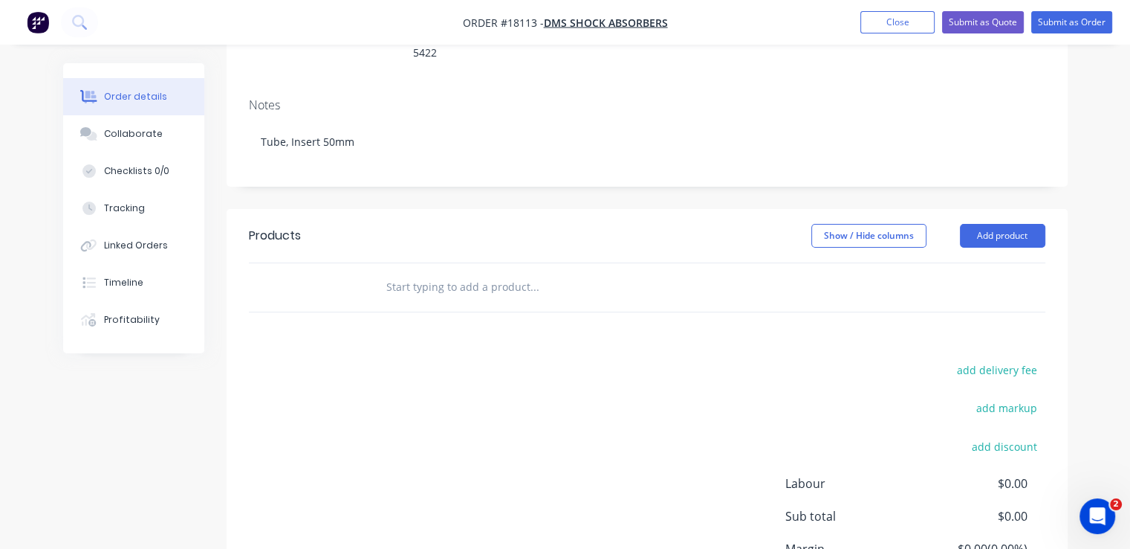
scroll to position [297, 0]
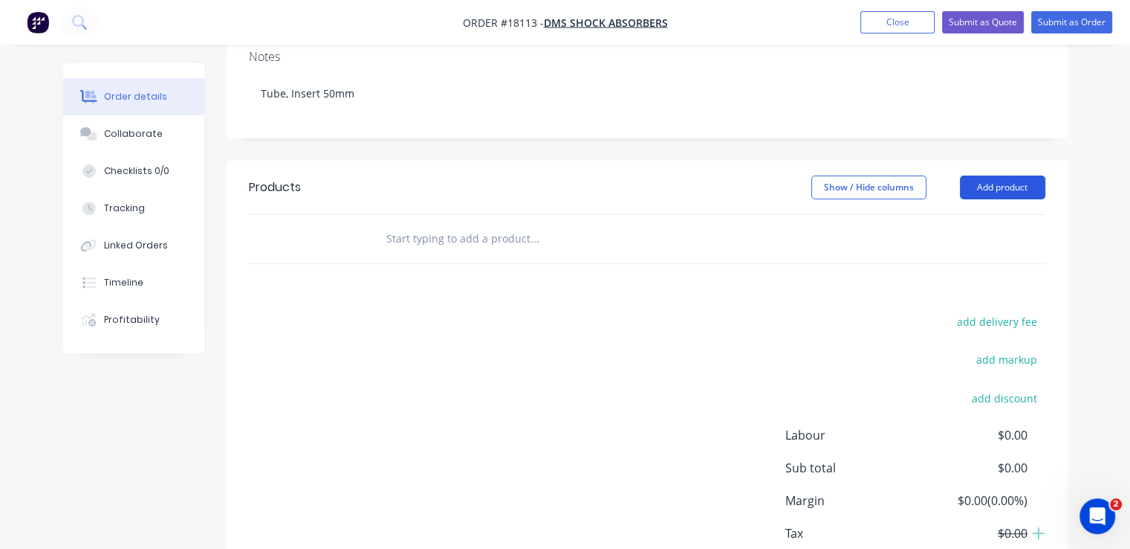
click at [999, 175] on button "Add product" at bounding box center [1002, 187] width 85 height 24
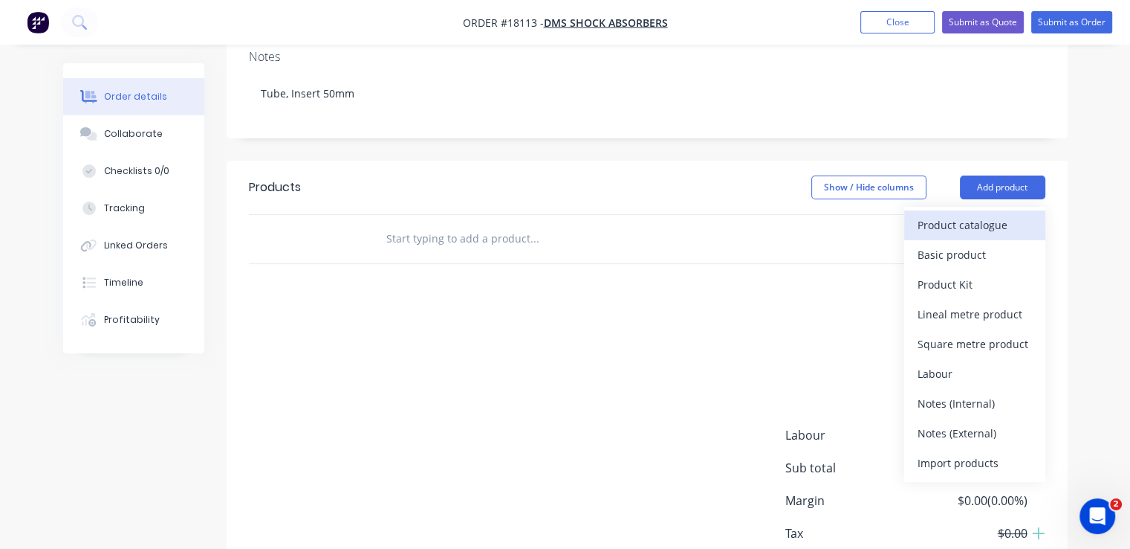
click at [972, 214] on div "Product catalogue" at bounding box center [975, 225] width 114 height 22
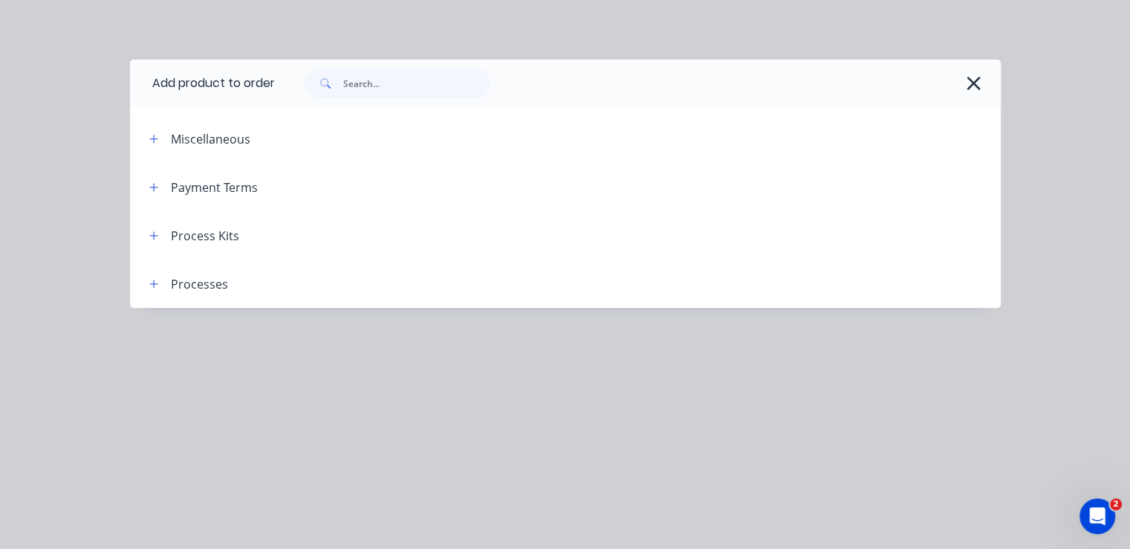
click at [174, 241] on div "Process Kits" at bounding box center [205, 236] width 68 height 18
click at [155, 239] on icon "button" at bounding box center [153, 235] width 9 height 10
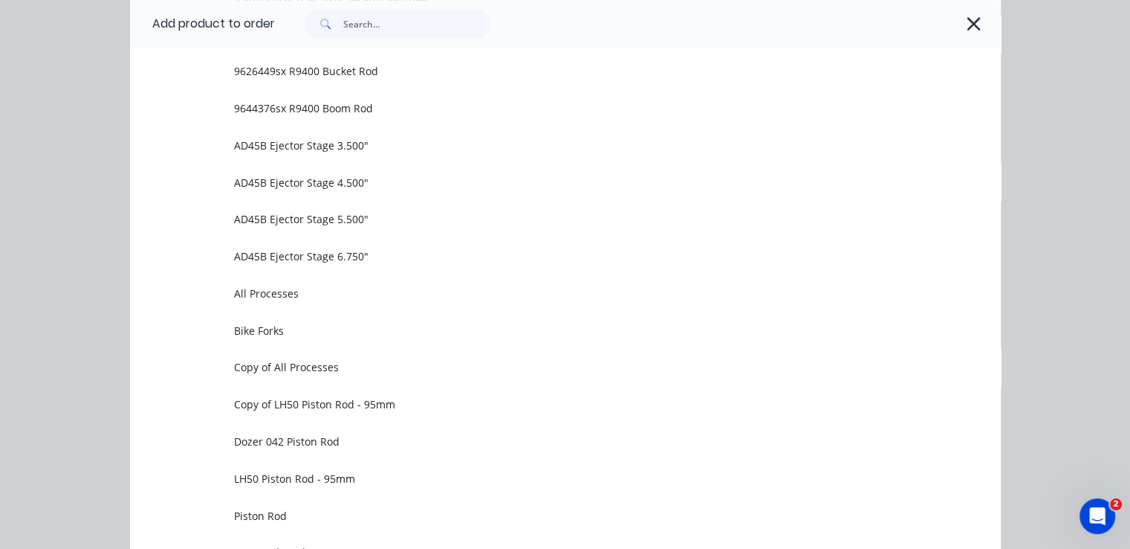
scroll to position [966, 0]
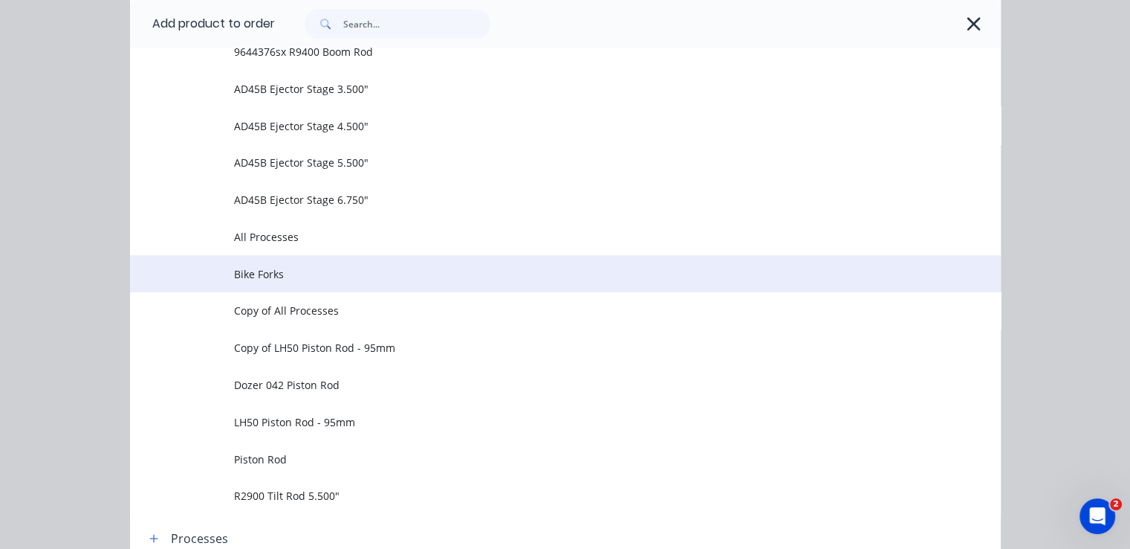
click at [296, 271] on span "Bike Forks" at bounding box center [540, 274] width 613 height 16
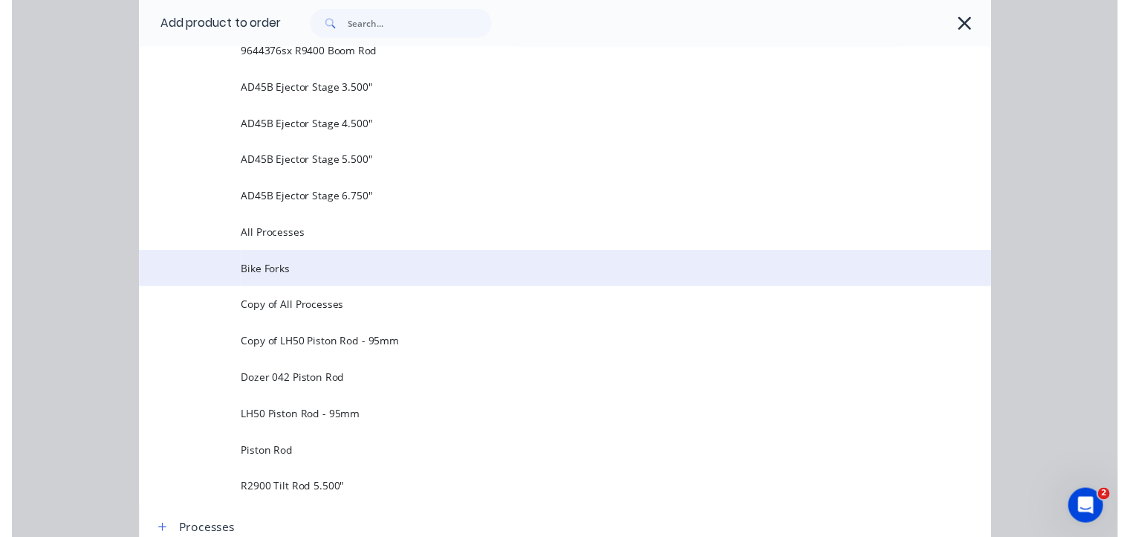
scroll to position [0, 0]
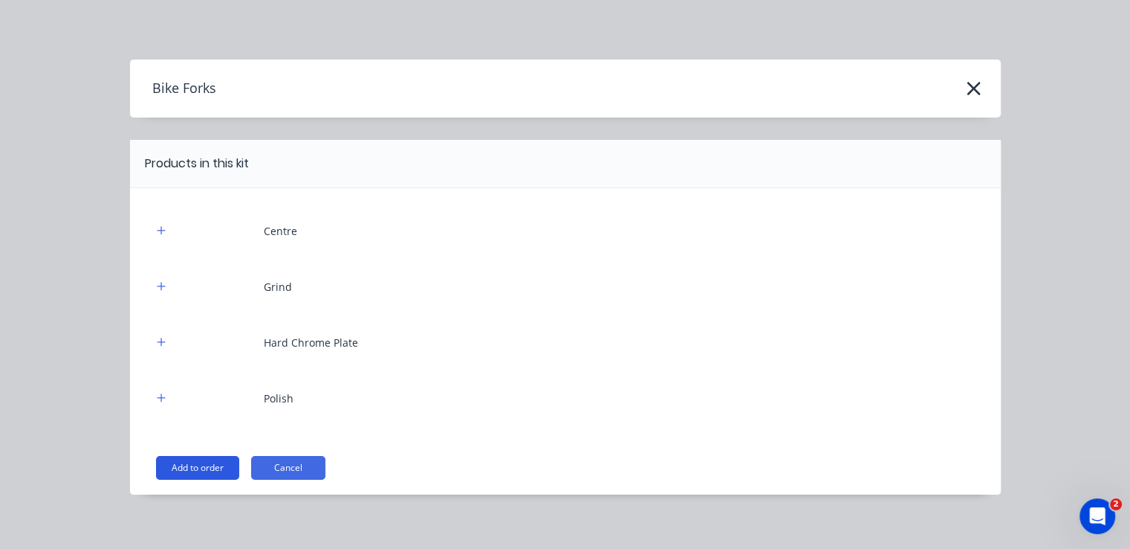
click at [215, 463] on button "Add to order" at bounding box center [197, 468] width 83 height 24
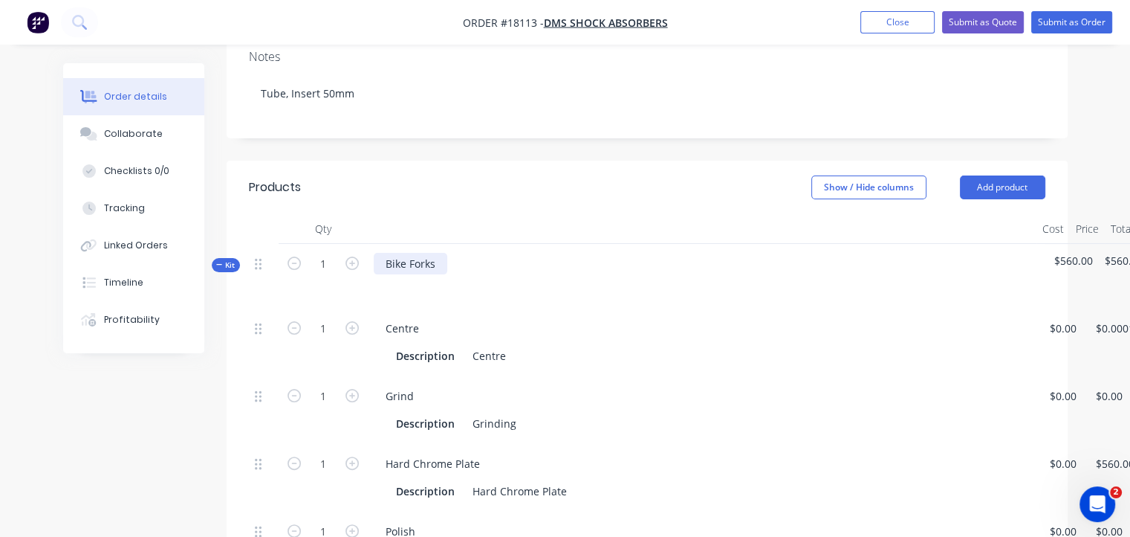
click at [437, 253] on div "Bike Forks" at bounding box center [411, 264] width 74 height 22
drag, startPoint x: 437, startPoint y: 224, endPoint x: 384, endPoint y: 224, distance: 53.5
click at [382, 253] on div "Bike Forks" at bounding box center [411, 264] width 74 height 22
click at [562, 317] on div "Centre" at bounding box center [702, 328] width 657 height 22
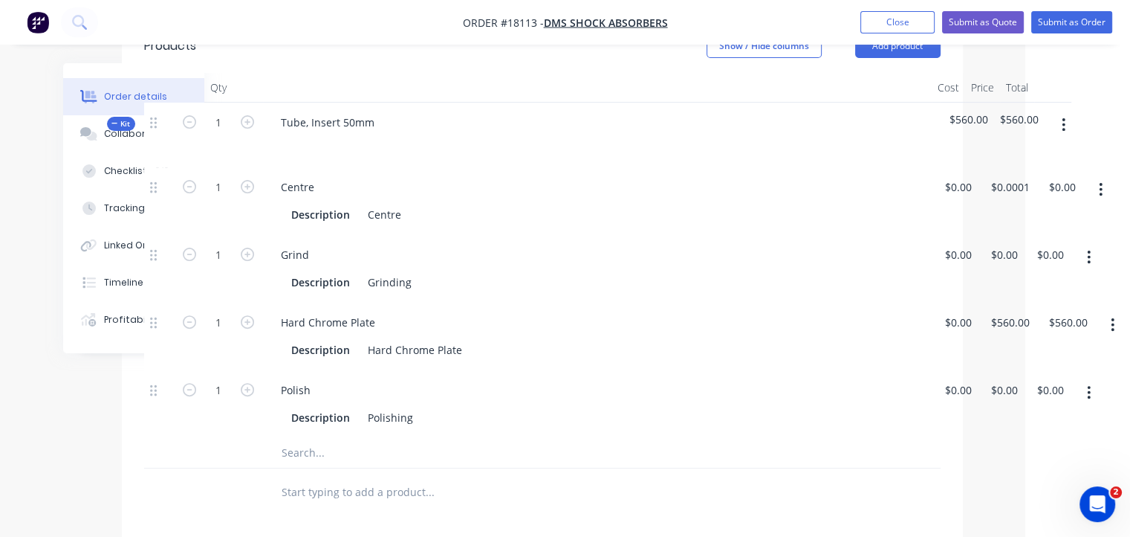
scroll to position [446, 105]
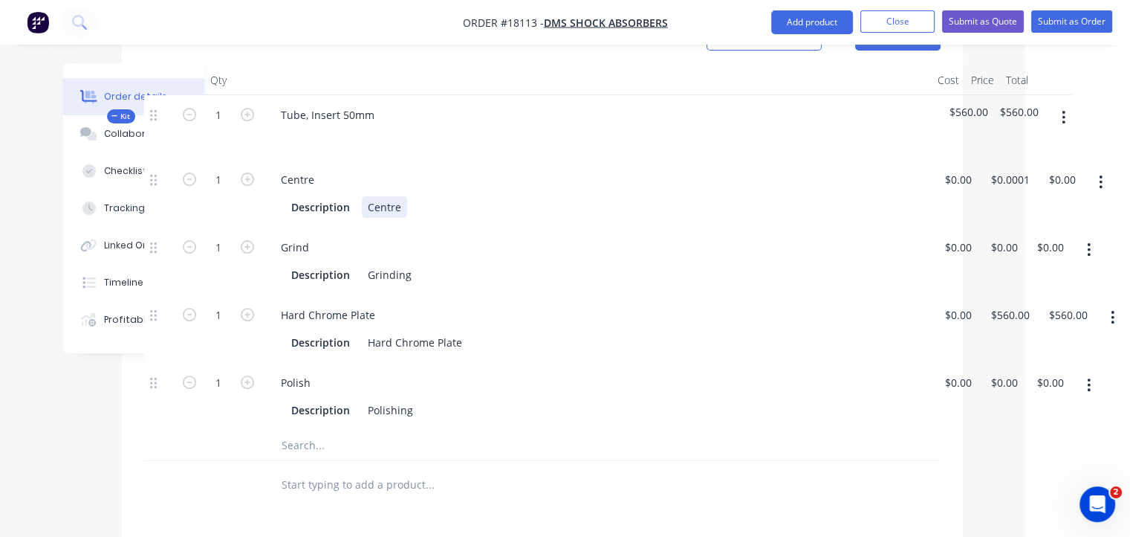
click at [401, 196] on div "Centre" at bounding box center [384, 207] width 45 height 22
click at [363, 264] on div "Grinding" at bounding box center [390, 275] width 56 height 22
click at [429, 264] on div "Pre Grinding" at bounding box center [399, 275] width 75 height 22
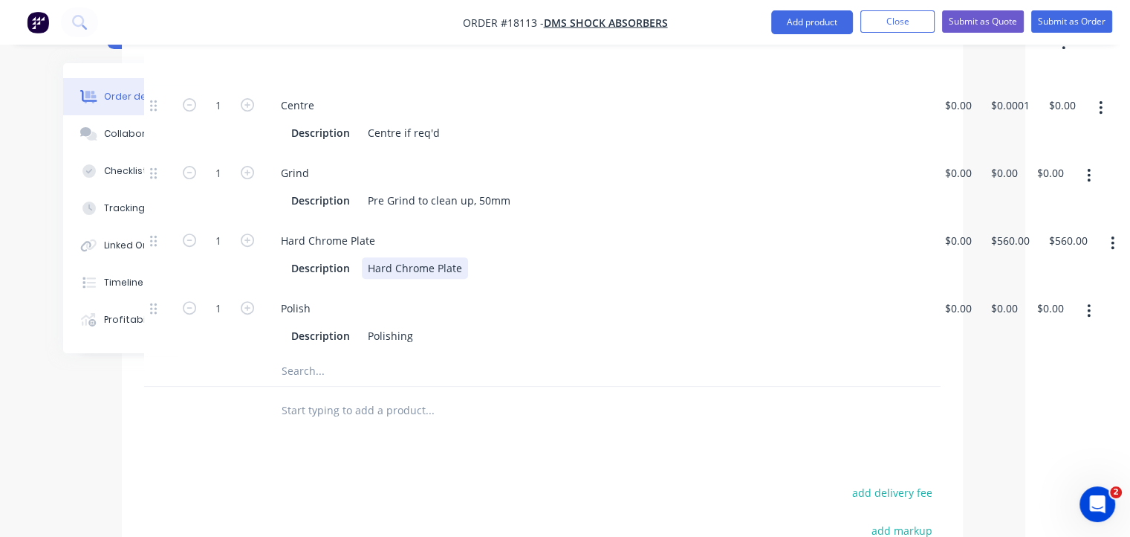
click at [479, 257] on div "Description Hard Chrome Plate" at bounding box center [594, 268] width 618 height 22
click at [346, 356] on input "text" at bounding box center [429, 371] width 297 height 30
click at [1085, 162] on button "button" at bounding box center [1089, 175] width 35 height 27
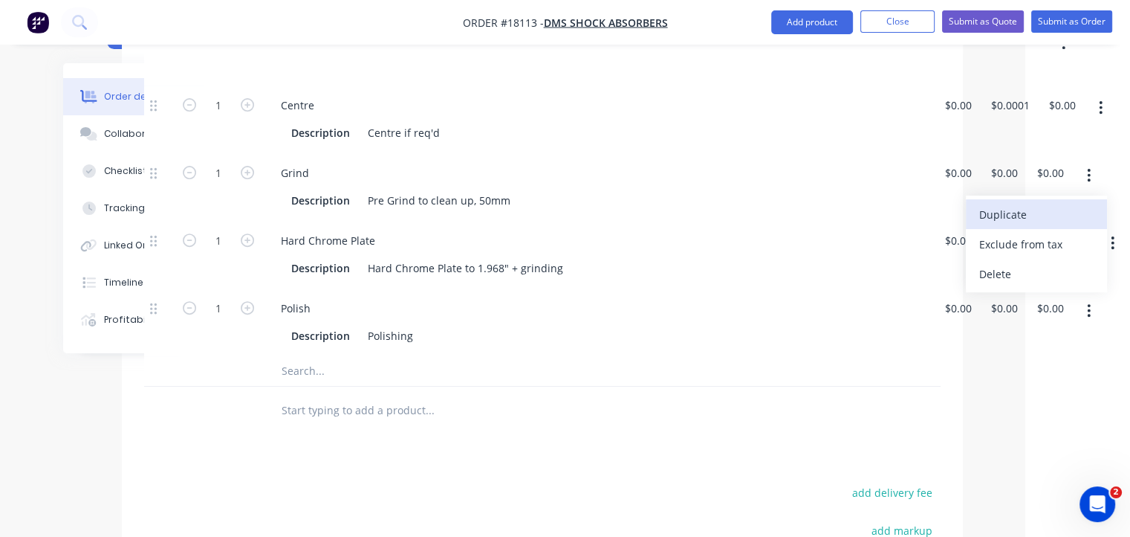
click at [1023, 204] on div "Duplicate" at bounding box center [1037, 215] width 114 height 22
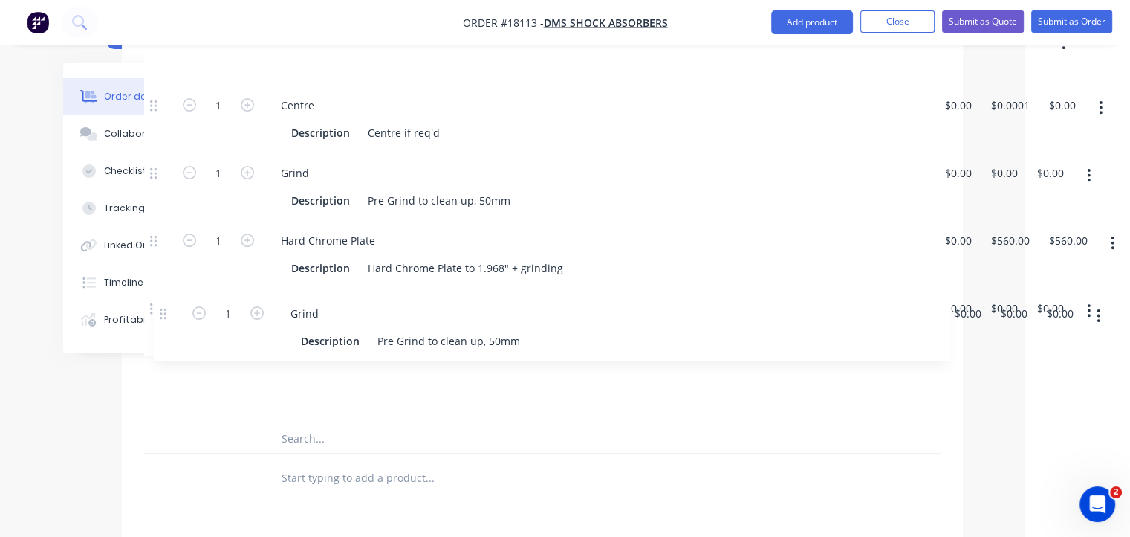
scroll to position [520, 104]
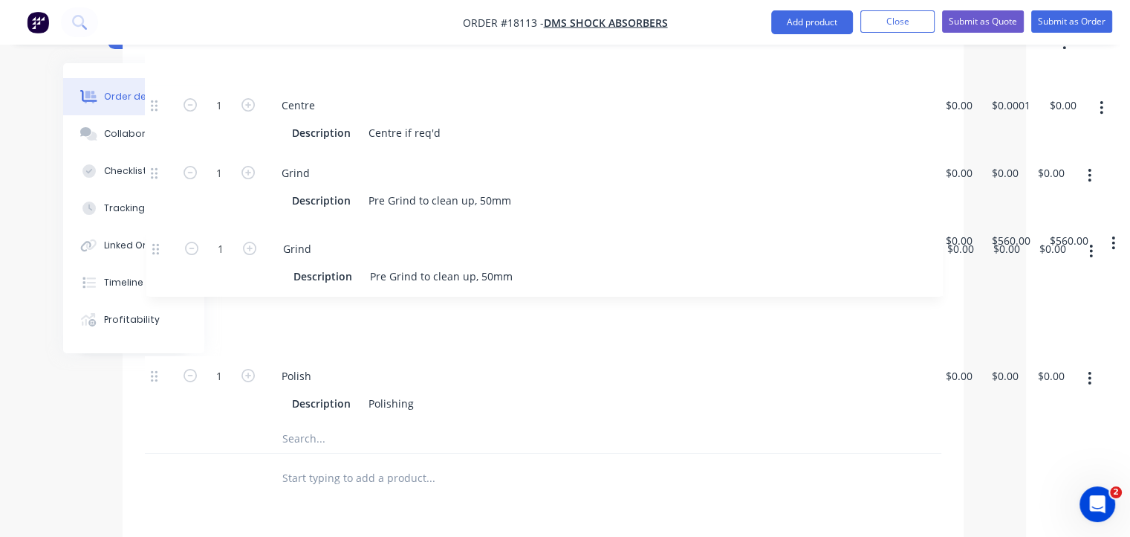
drag, startPoint x: 149, startPoint y: 333, endPoint x: 158, endPoint y: 245, distance: 88.8
click at [158, 245] on div "1 Centre Description Centre if req'd $0.00 $0.00 $0.0001 $0.0001 $0.00 $0.00 1 …" at bounding box center [543, 254] width 797 height 338
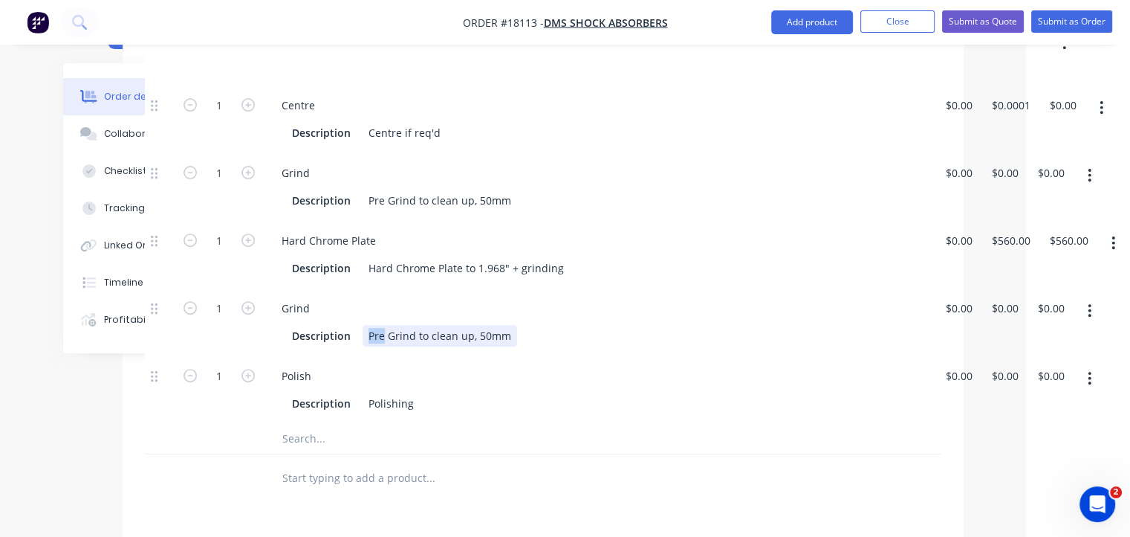
drag, startPoint x: 381, startPoint y: 292, endPoint x: 368, endPoint y: 291, distance: 13.5
click at [368, 325] on div "Pre Grind to clean up, 50mm" at bounding box center [440, 336] width 155 height 22
click at [494, 325] on div "Final Grind to clean up, 50mm" at bounding box center [444, 336] width 162 height 22
click at [368, 392] on div "Polishing" at bounding box center [391, 403] width 57 height 22
click at [437, 392] on div "Final Polishing" at bounding box center [405, 403] width 84 height 22
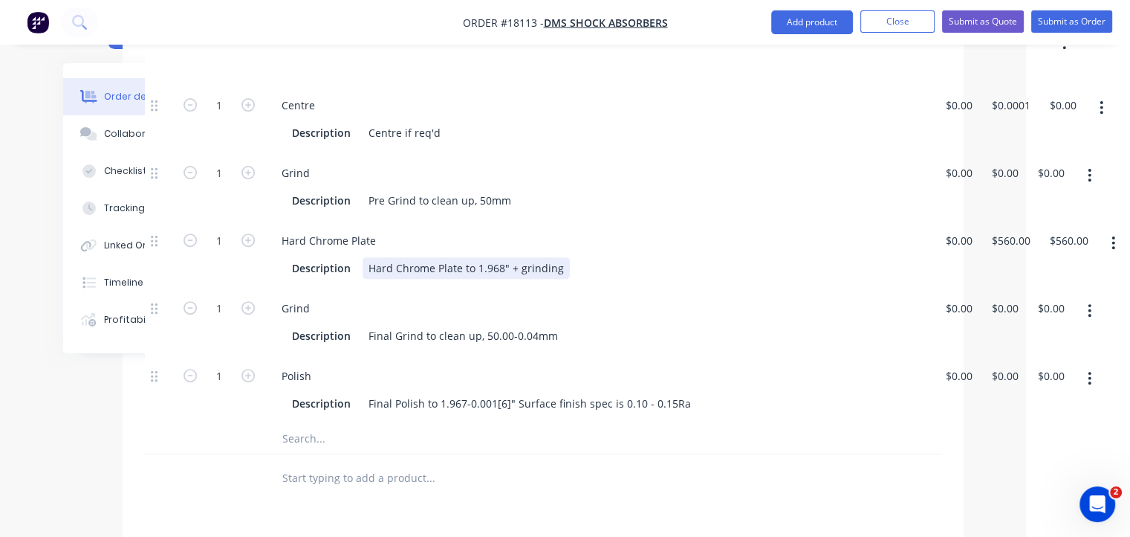
click at [367, 257] on div "Hard Chrome Plate to 1.968" + grinding" at bounding box center [466, 268] width 207 height 22
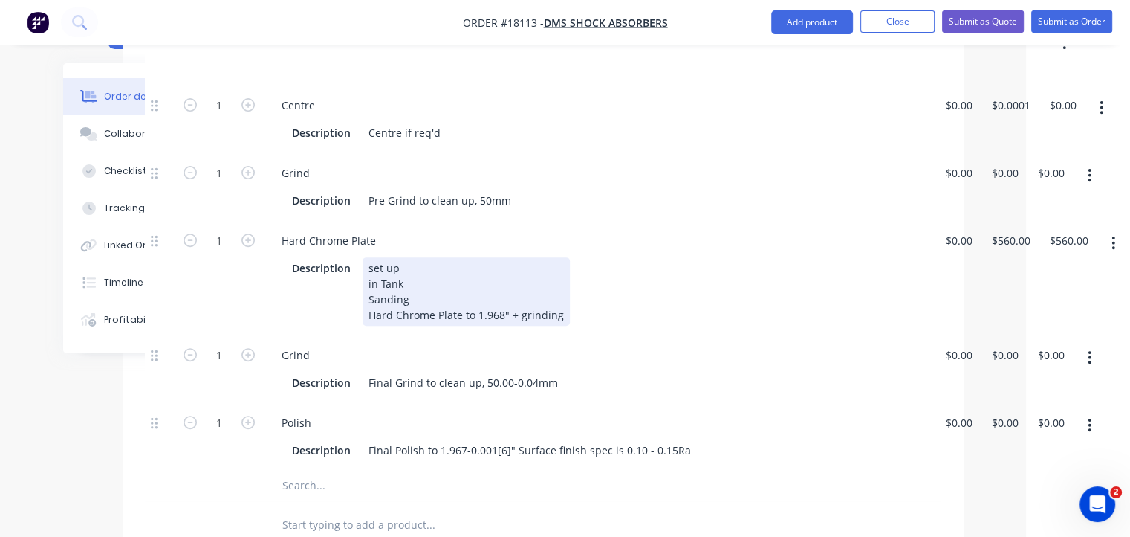
click at [557, 268] on div "set up in Tank Sanding Hard Chrome Plate to 1.968" + grinding" at bounding box center [466, 291] width 207 height 68
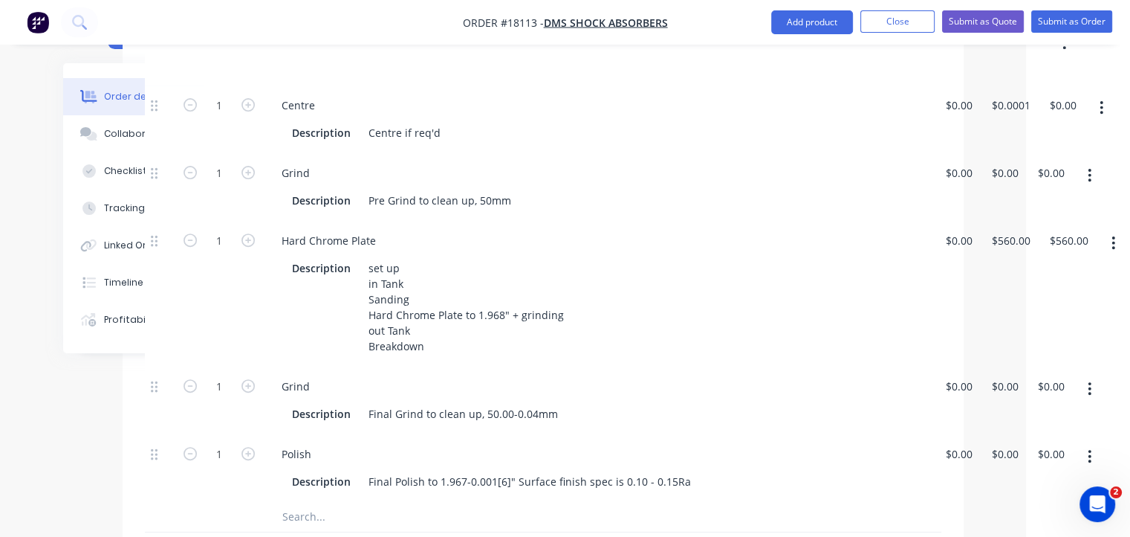
click at [400, 230] on div "Hard Chrome Plate" at bounding box center [598, 241] width 657 height 22
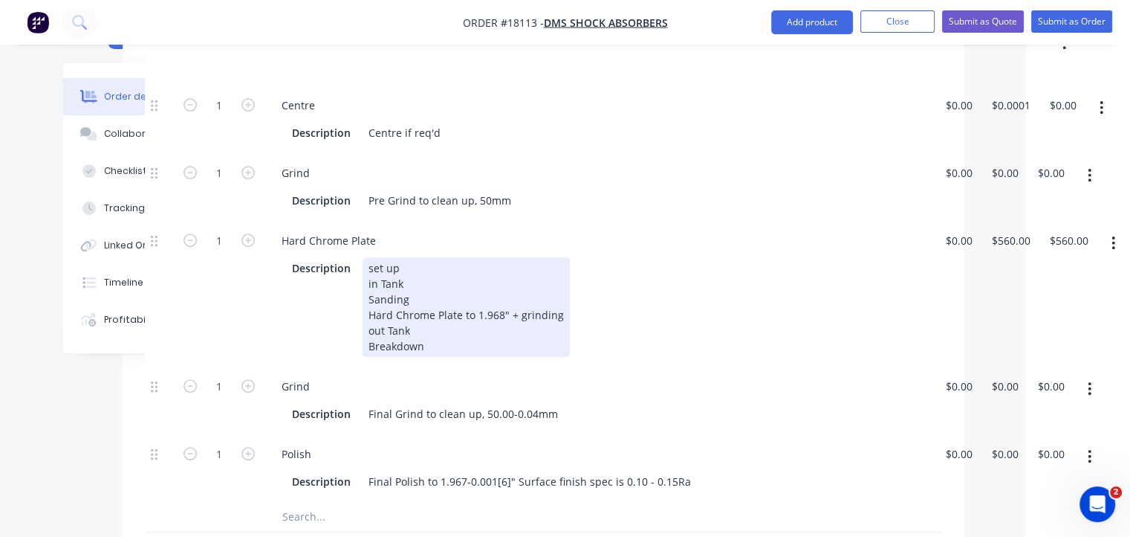
click at [462, 274] on div "set up in Tank Sanding Hard Chrome Plate to 1.968" + grinding out Tank Breakdown" at bounding box center [466, 307] width 207 height 100
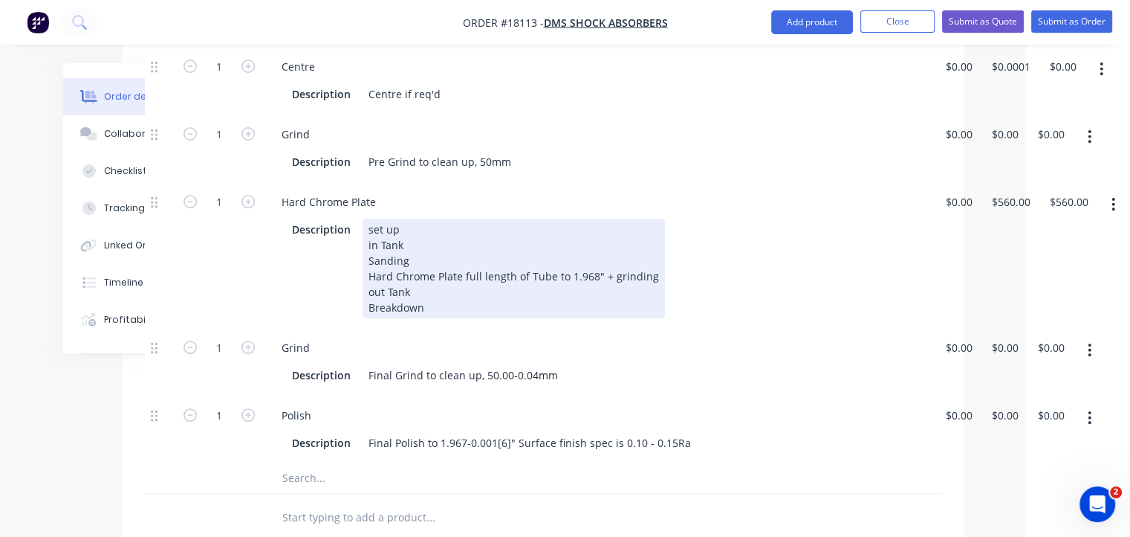
scroll to position [595, 104]
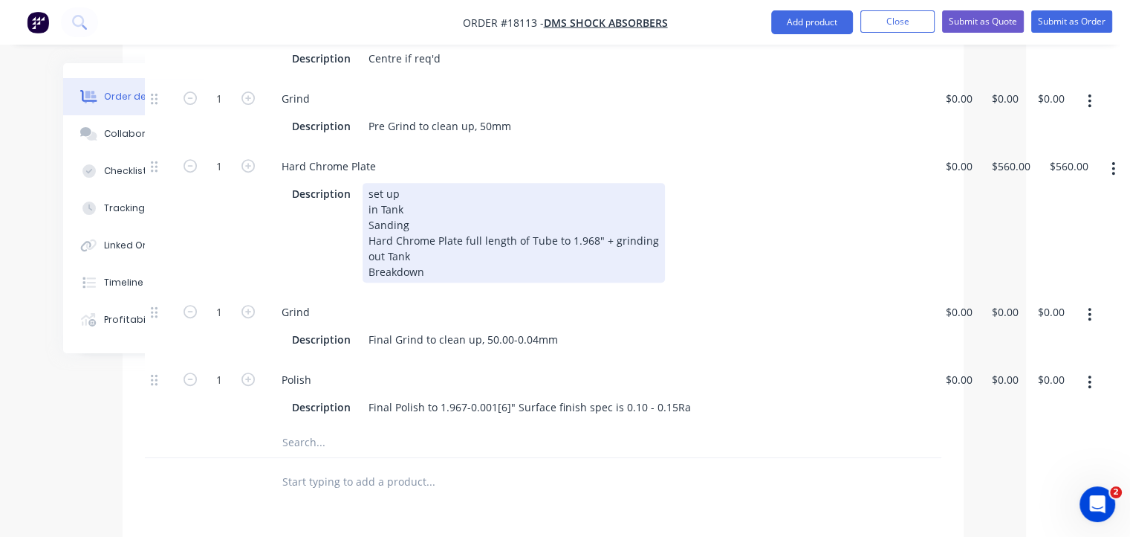
click at [428, 226] on div "set up in Tank Sanding Hard Chrome Plate full length of Tube to 1.968" + grindi…" at bounding box center [514, 233] width 302 height 100
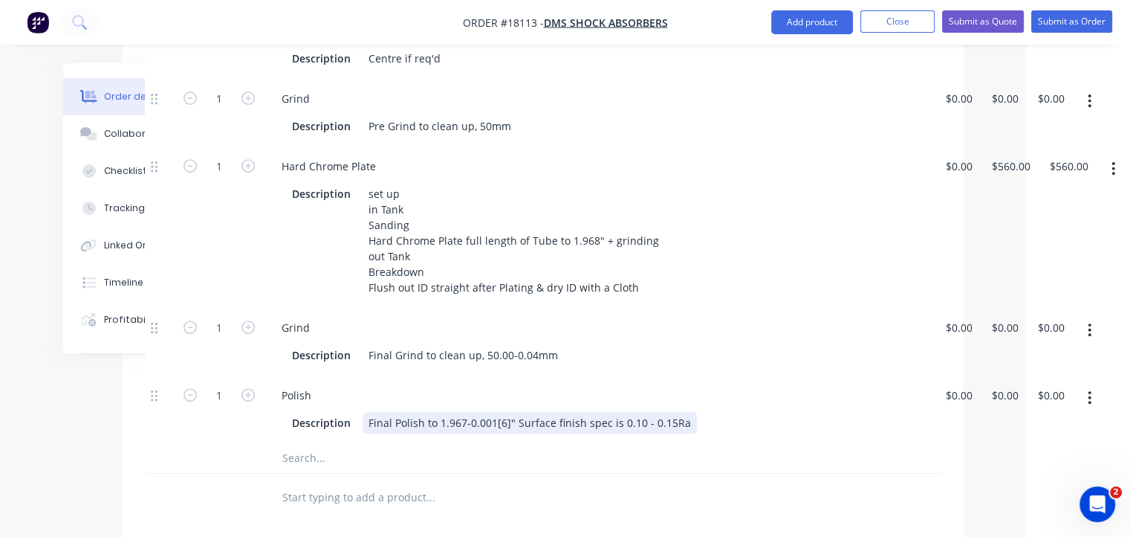
click at [513, 412] on div "Final Polish to 1.967-0.001[6]" Surface finish spec is 0.10 - 0.15Ra" at bounding box center [530, 423] width 334 height 22
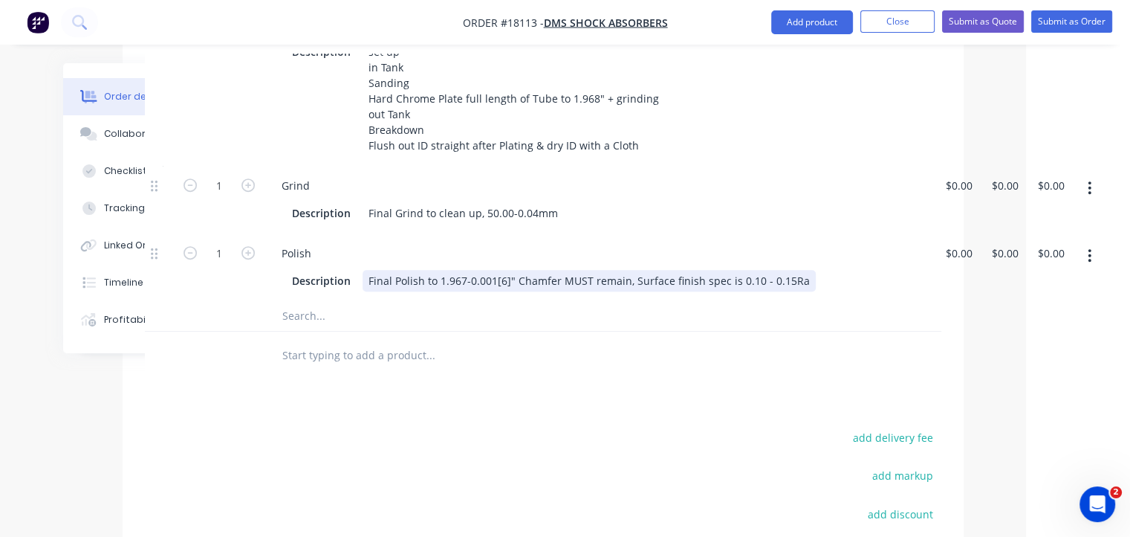
scroll to position [743, 104]
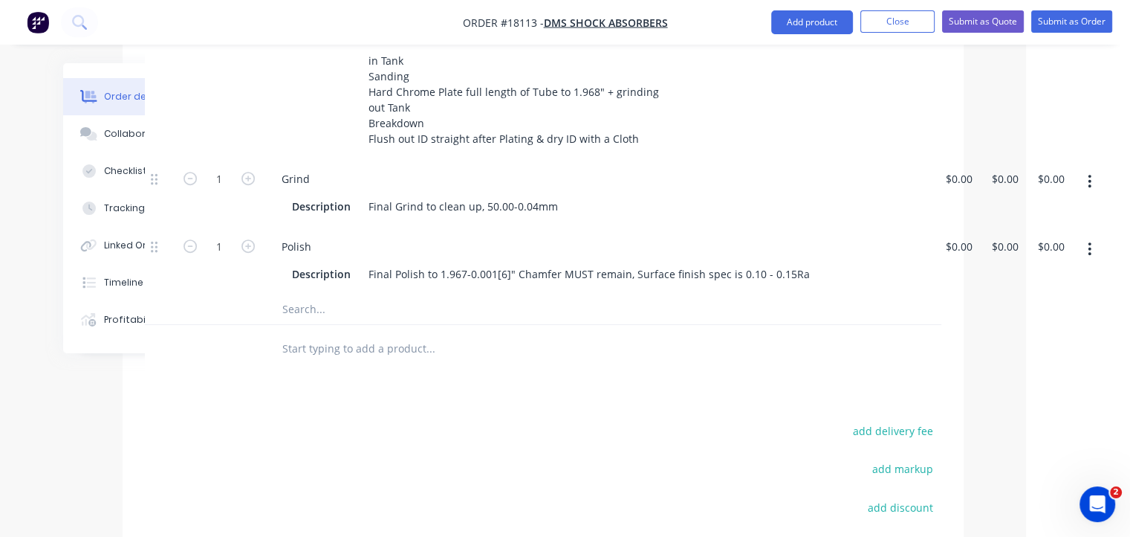
click at [334, 294] on input "text" at bounding box center [430, 309] width 297 height 30
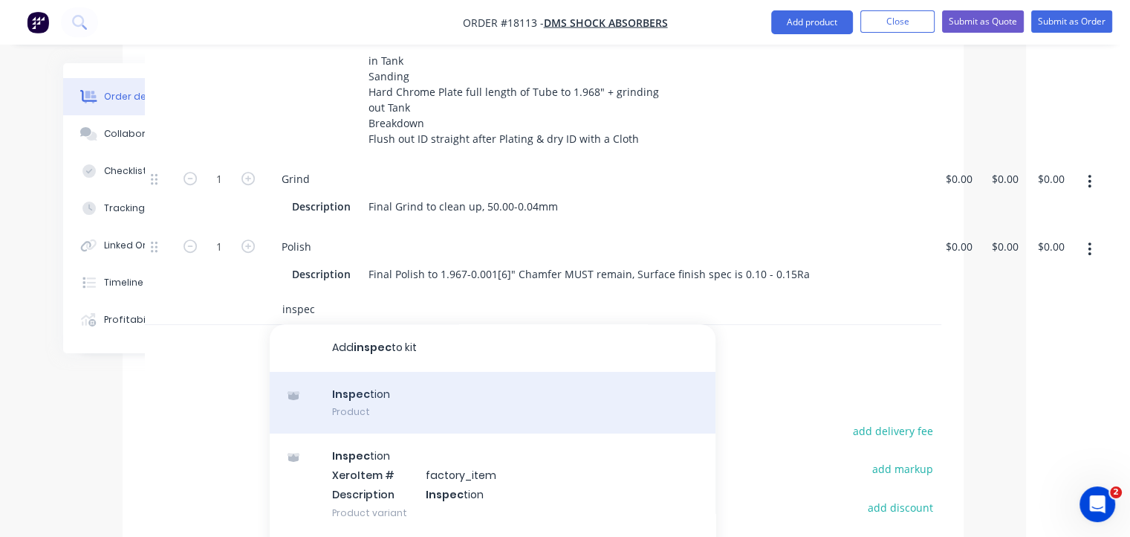
type input "inspec"
click at [369, 372] on div "Inspec tion Product" at bounding box center [493, 403] width 446 height 62
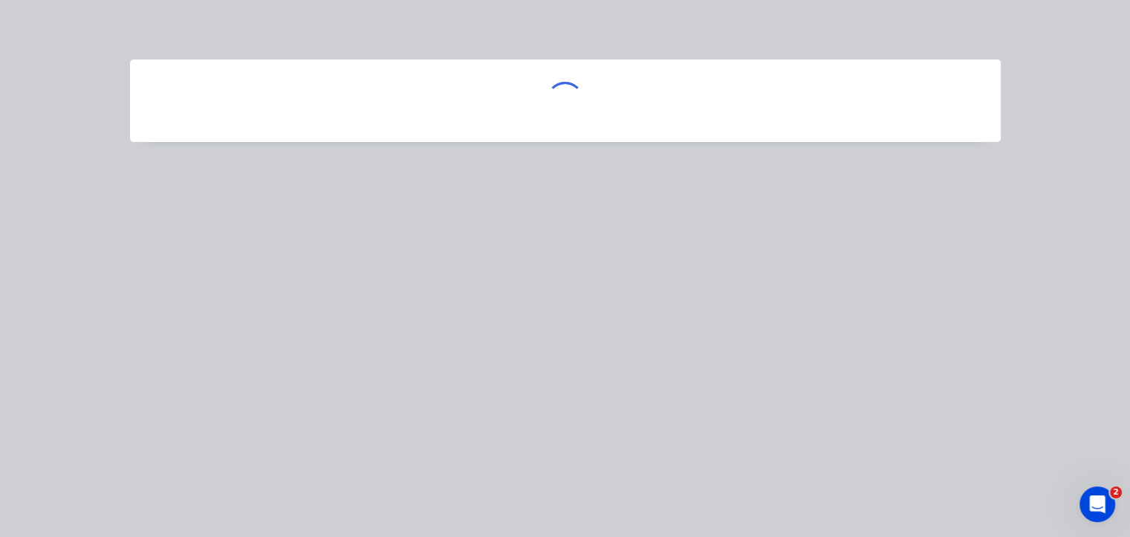
scroll to position [743, 100]
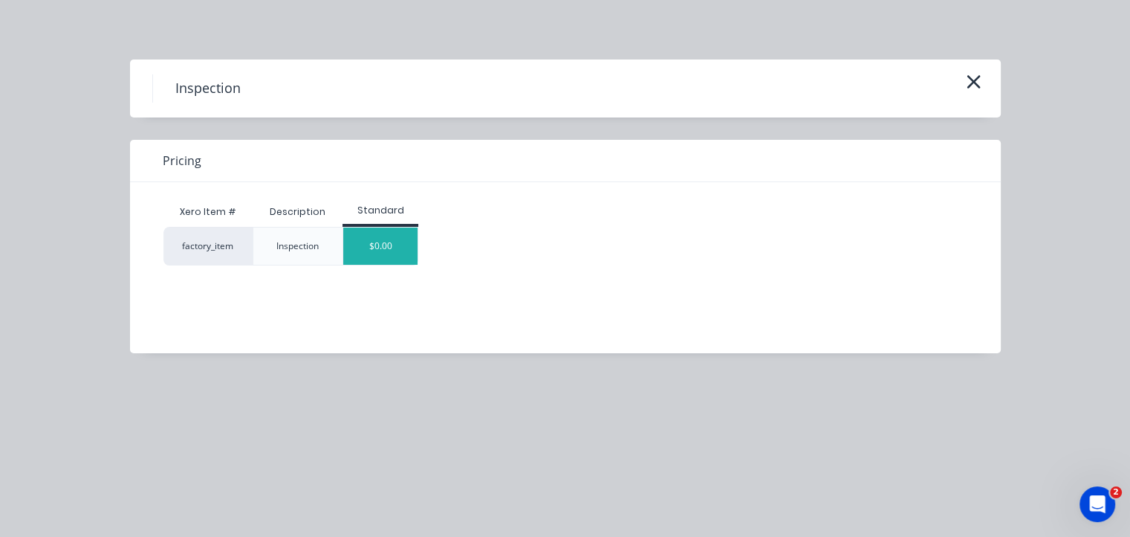
click at [380, 239] on div "$0.00" at bounding box center [380, 245] width 74 height 37
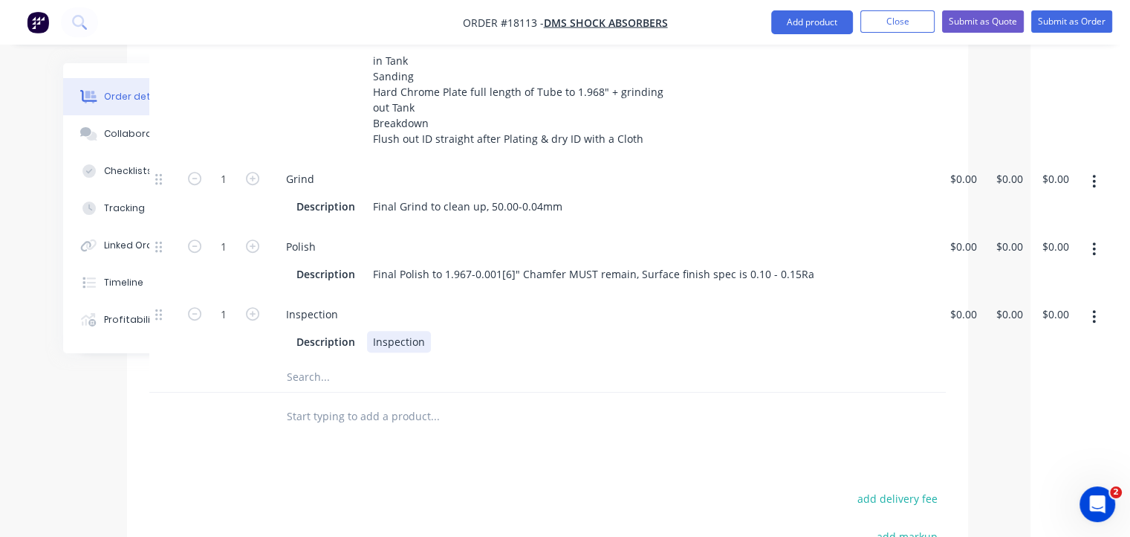
click at [372, 331] on div "Inspection" at bounding box center [399, 342] width 64 height 22
click at [593, 303] on div "Inspection" at bounding box center [602, 314] width 657 height 22
click at [1059, 24] on button "Submit as Order" at bounding box center [1072, 21] width 81 height 22
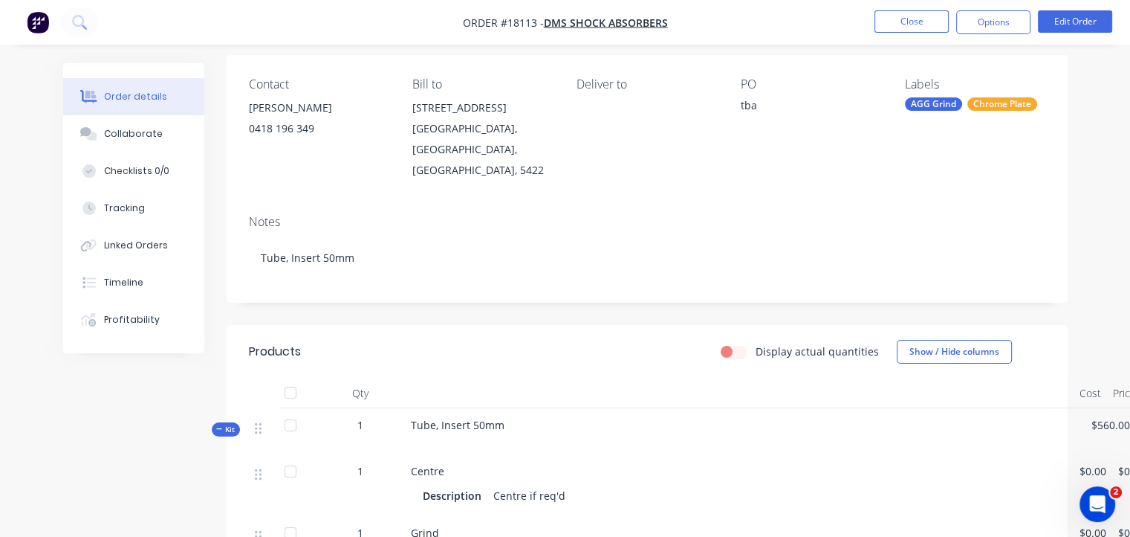
scroll to position [0, 0]
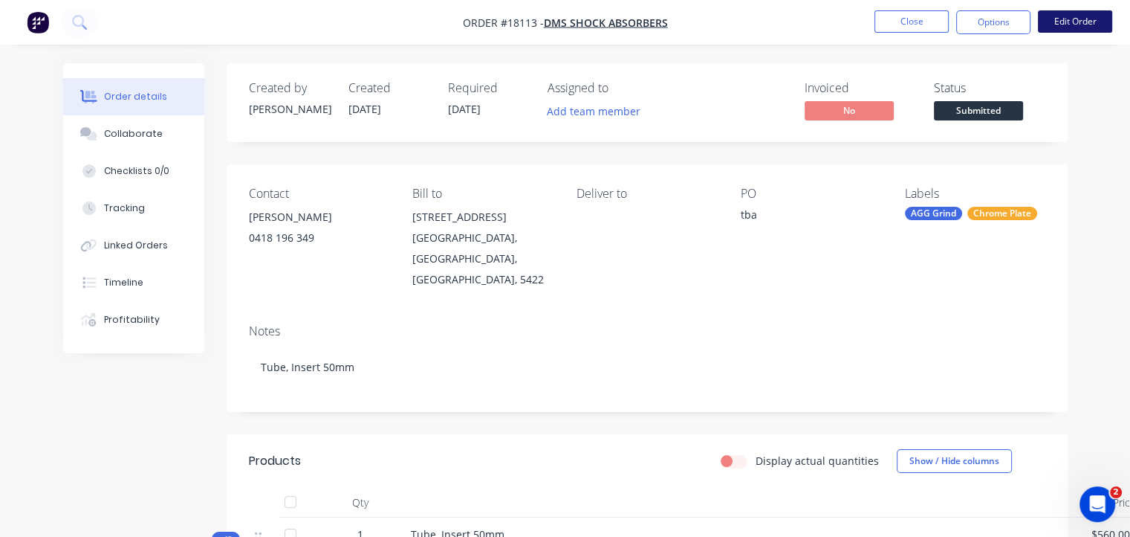
click at [1058, 14] on button "Edit Order" at bounding box center [1075, 21] width 74 height 22
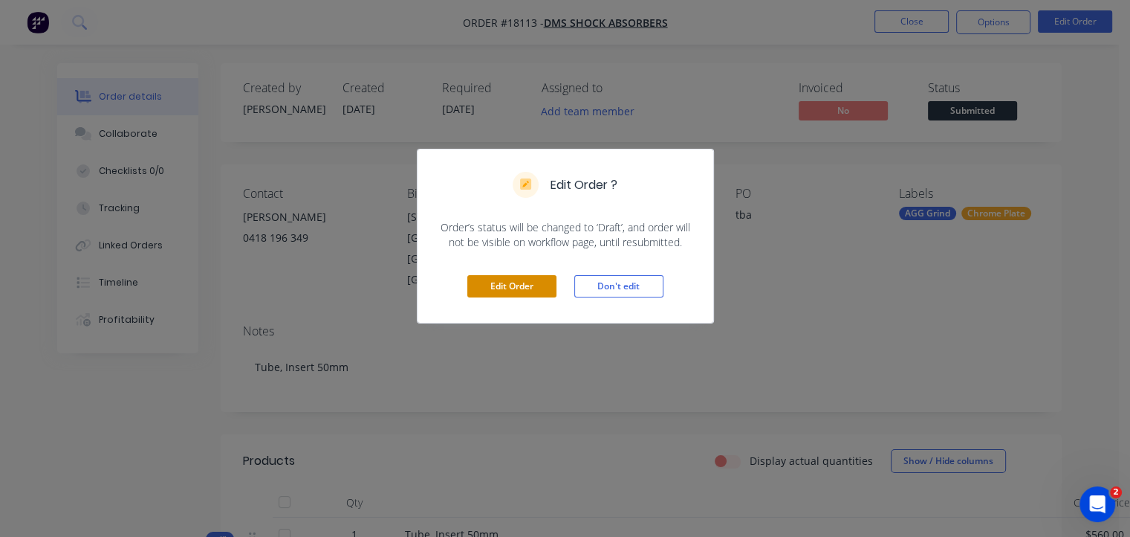
click at [530, 282] on button "Edit Order" at bounding box center [511, 286] width 89 height 22
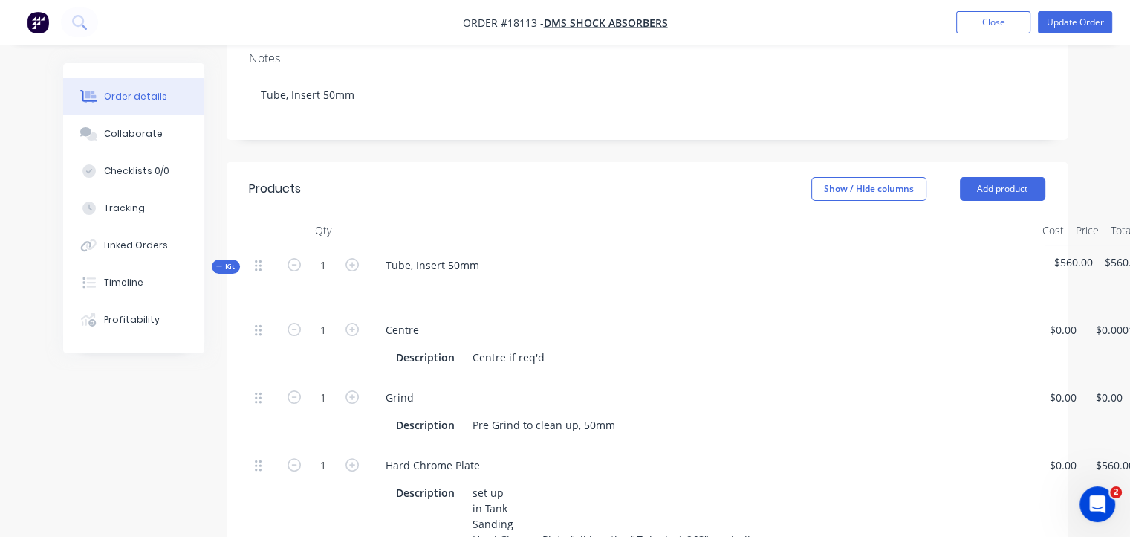
scroll to position [297, 0]
click at [351, 256] on icon "button" at bounding box center [352, 262] width 13 height 13
type input "2"
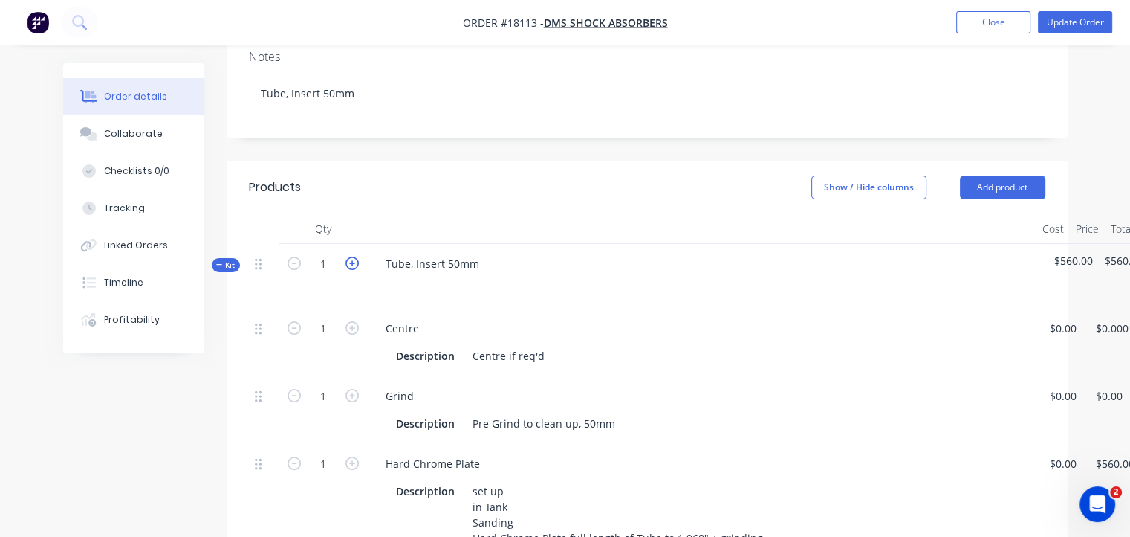
type input "2"
type input "$1,120.00"
type input "2"
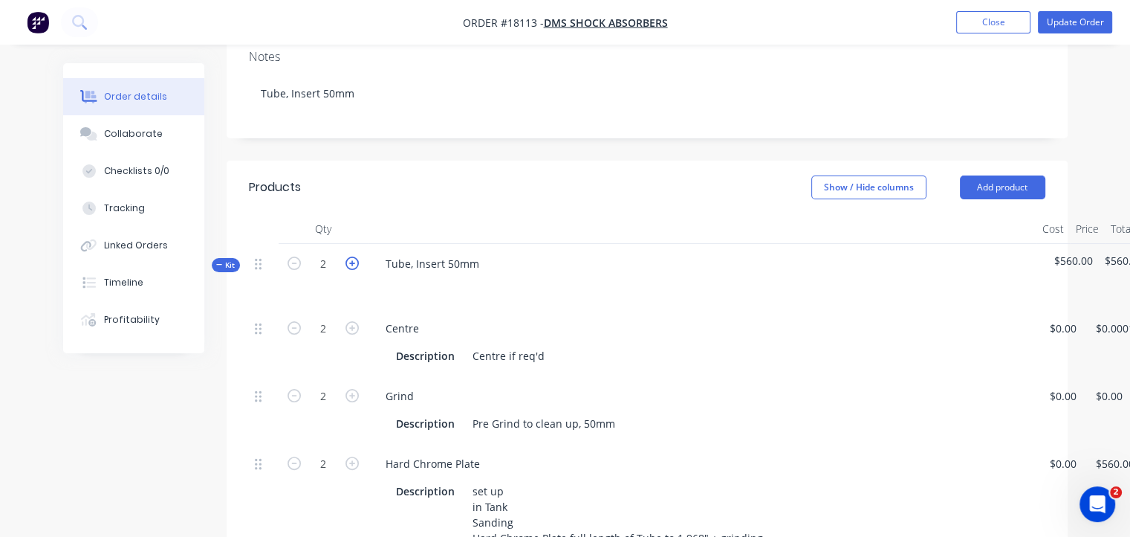
click at [351, 256] on icon "button" at bounding box center [352, 262] width 13 height 13
type input "3"
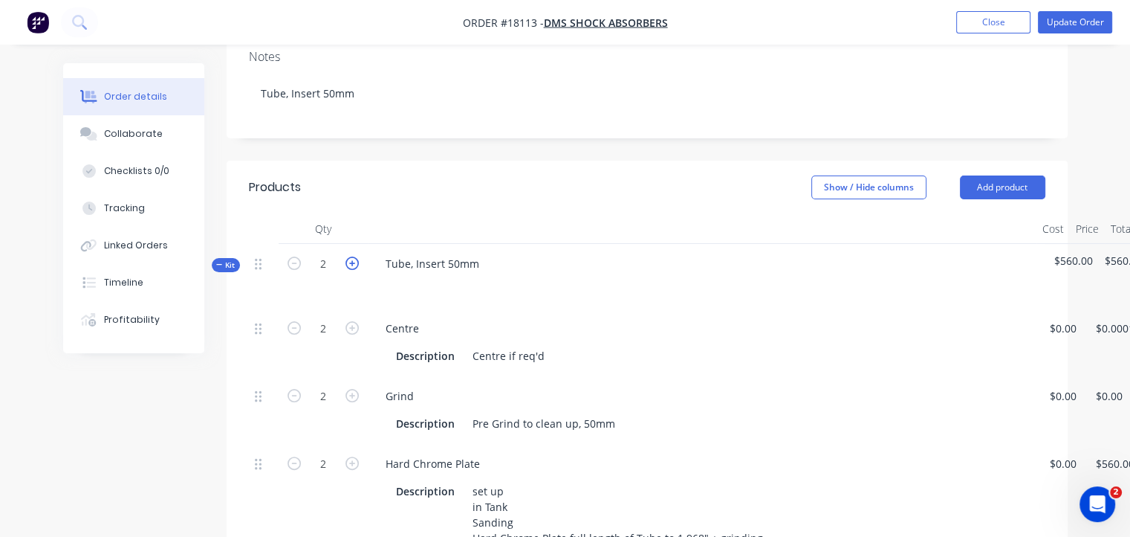
type input "$1,680.00"
type input "3"
click at [351, 256] on icon "button" at bounding box center [352, 262] width 13 height 13
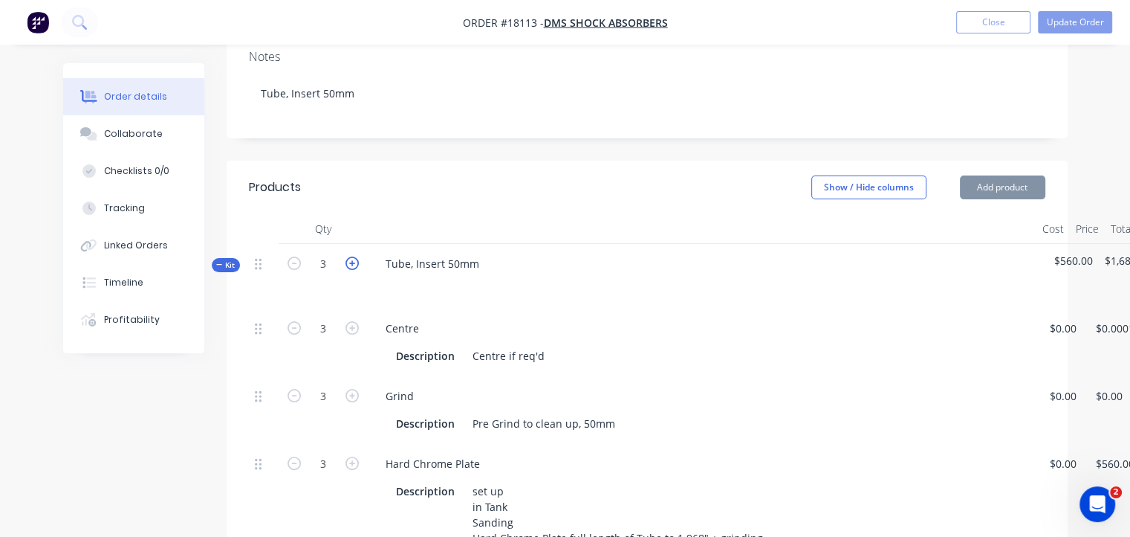
type input "4"
type input "$2,240.00"
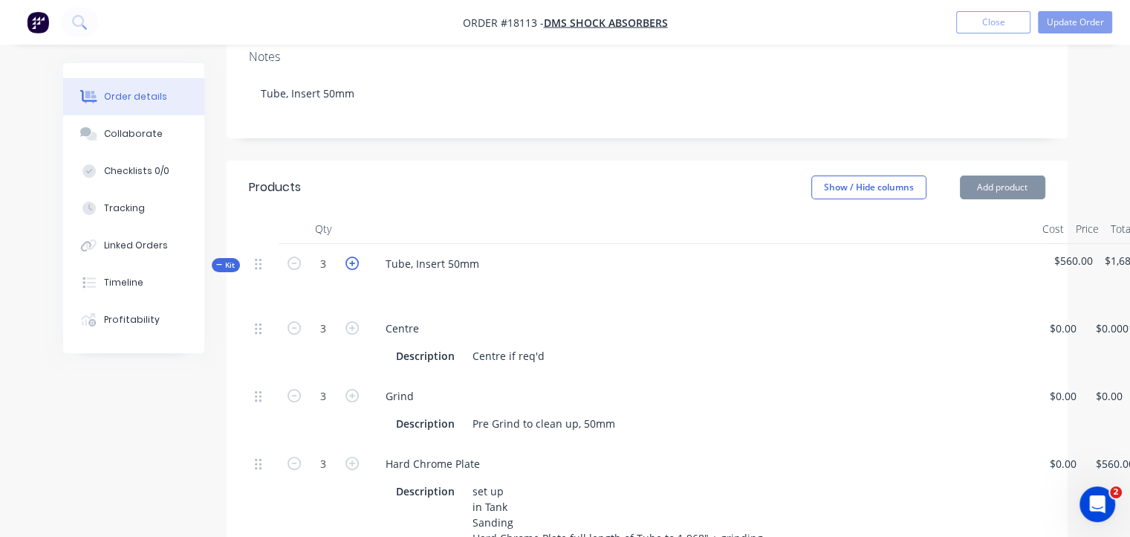
type input "4"
click at [351, 256] on icon "button" at bounding box center [352, 262] width 13 height 13
type input "5"
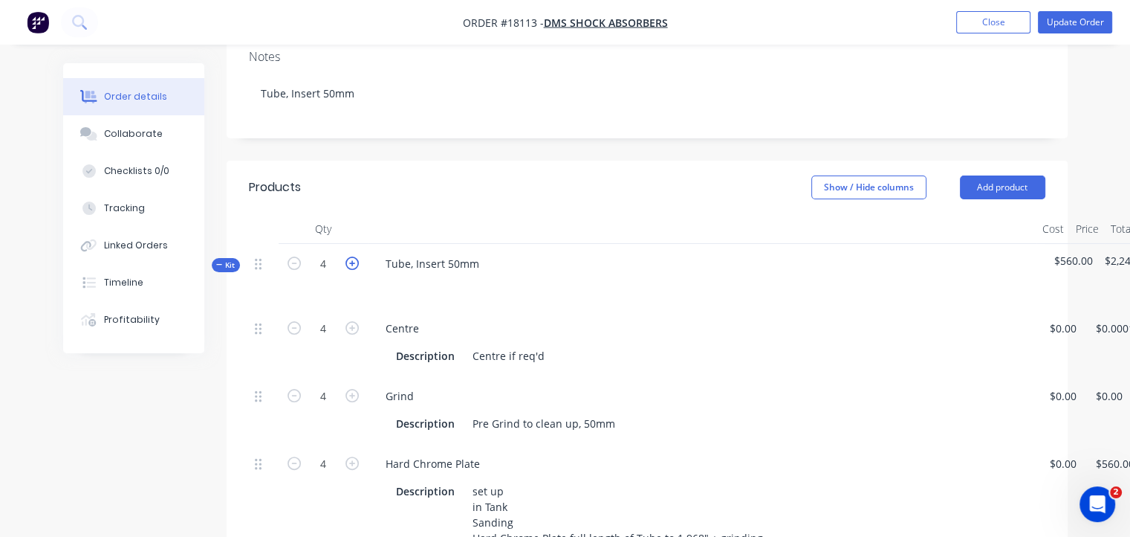
type input "5"
type input "$2,800.00"
type input "5"
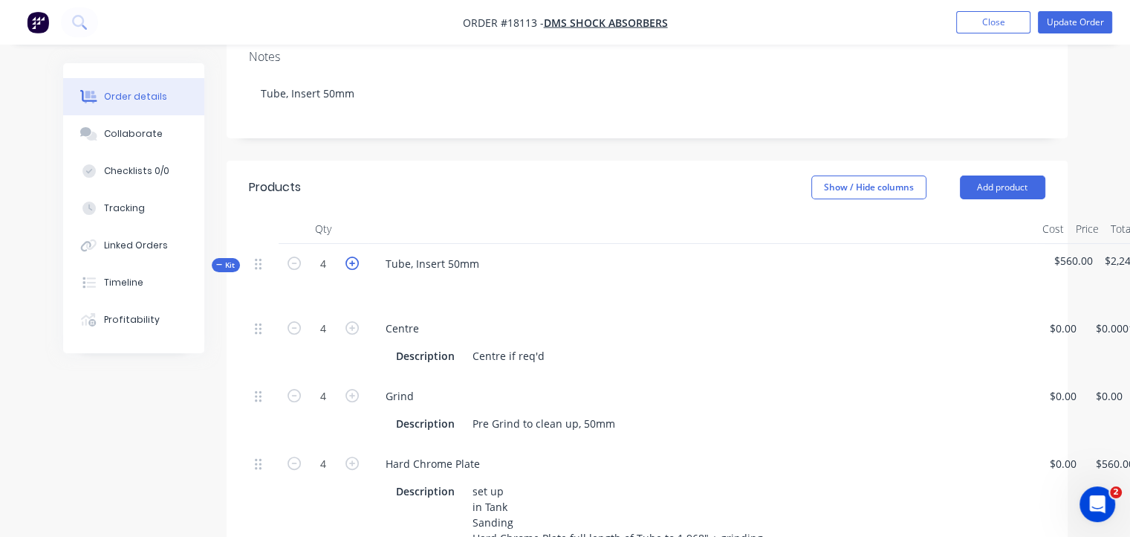
type input "5"
click at [351, 256] on icon "button" at bounding box center [352, 262] width 13 height 13
type input "6"
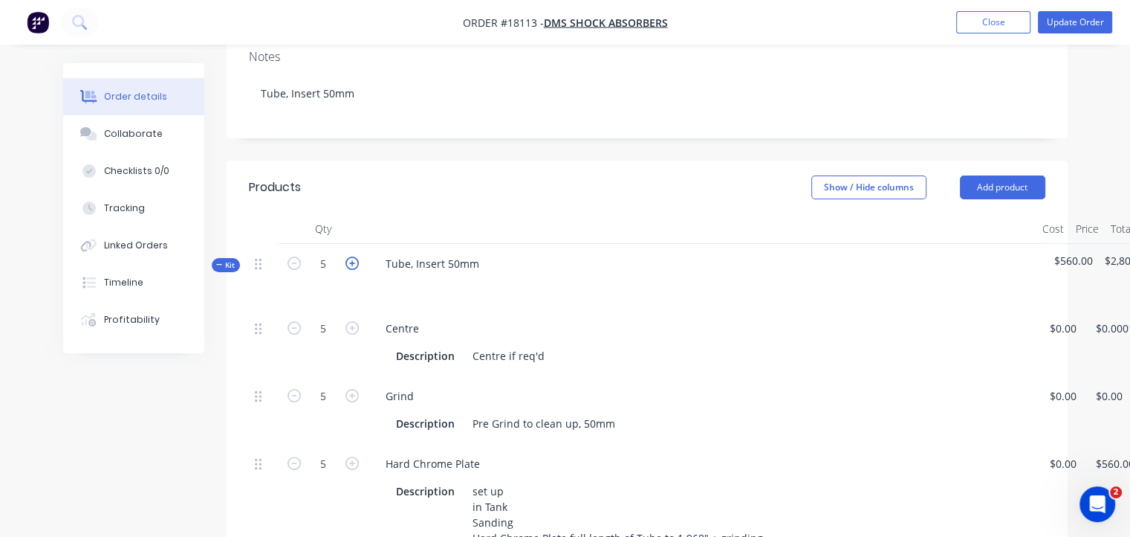
type input "6"
type input "$3,360.00"
type input "6"
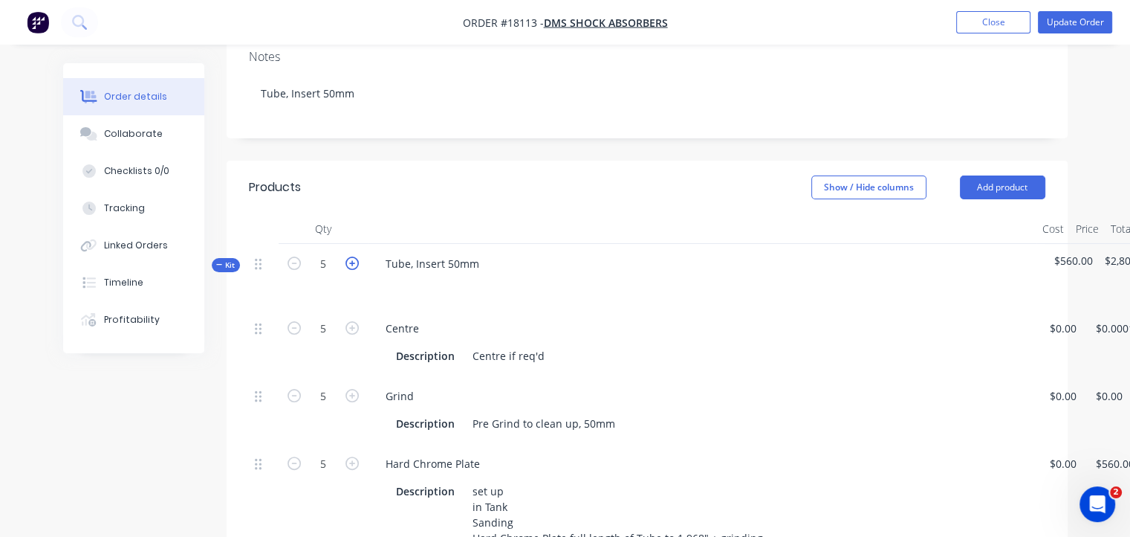
type input "6"
click at [351, 256] on icon "button" at bounding box center [352, 262] width 13 height 13
type input "7"
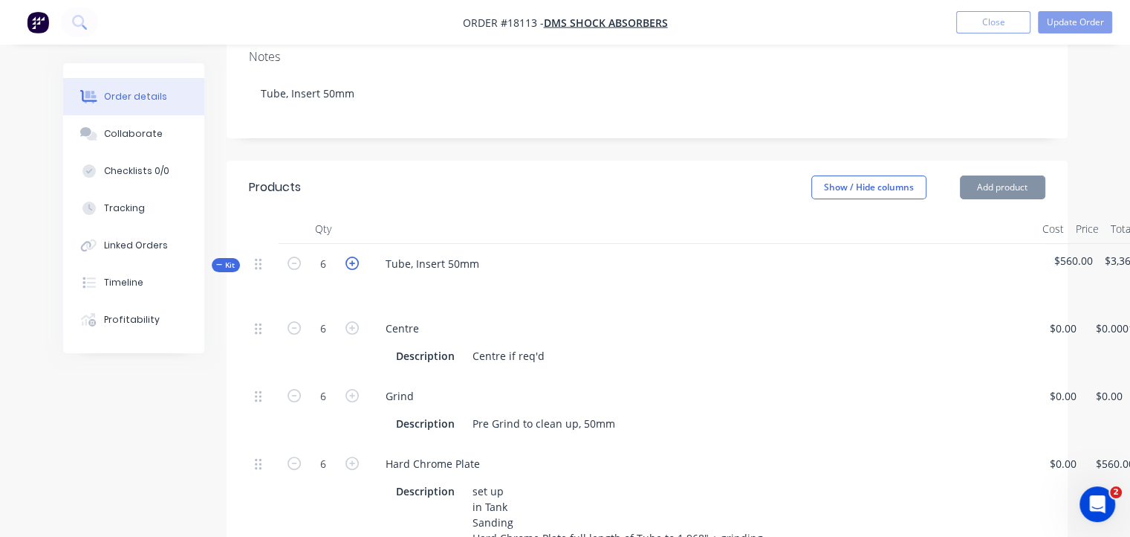
type input "7"
type input "$3,920.00"
type input "7"
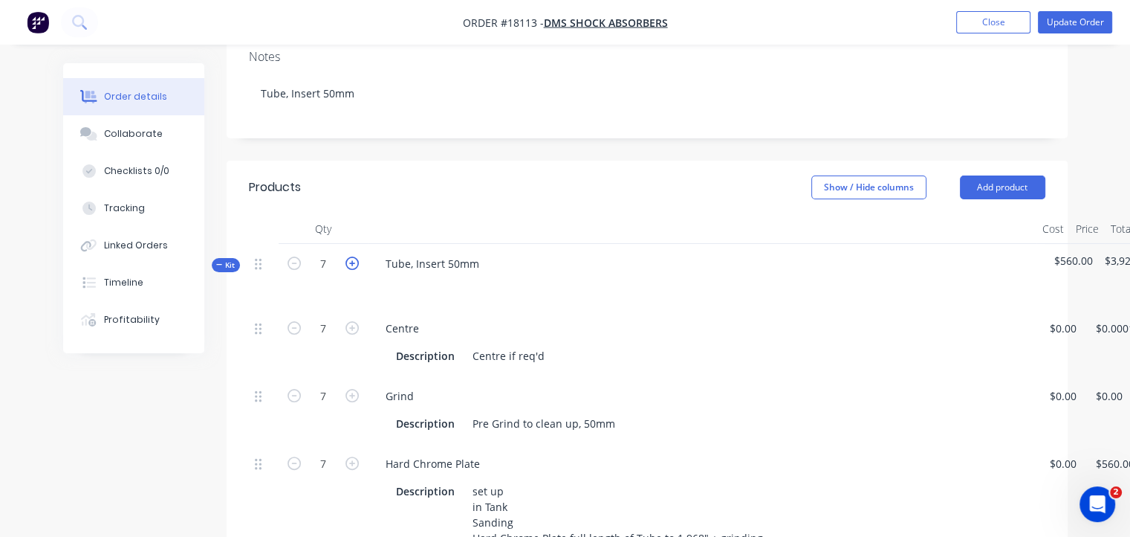
click at [351, 256] on icon "button" at bounding box center [352, 262] width 13 height 13
type input "8"
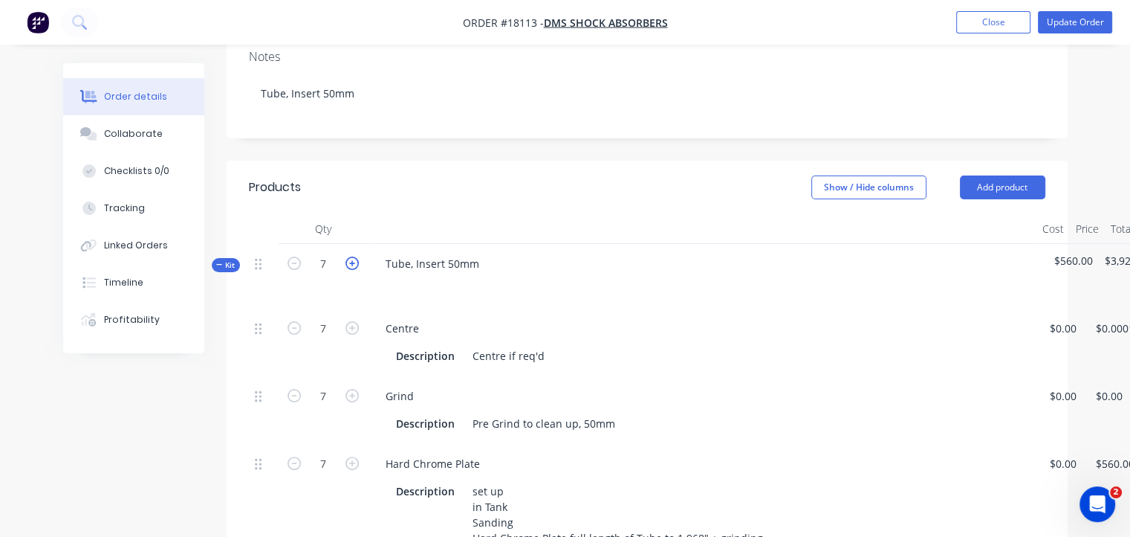
type input "$4,480.00"
type input "8"
click at [351, 256] on icon "button" at bounding box center [352, 262] width 13 height 13
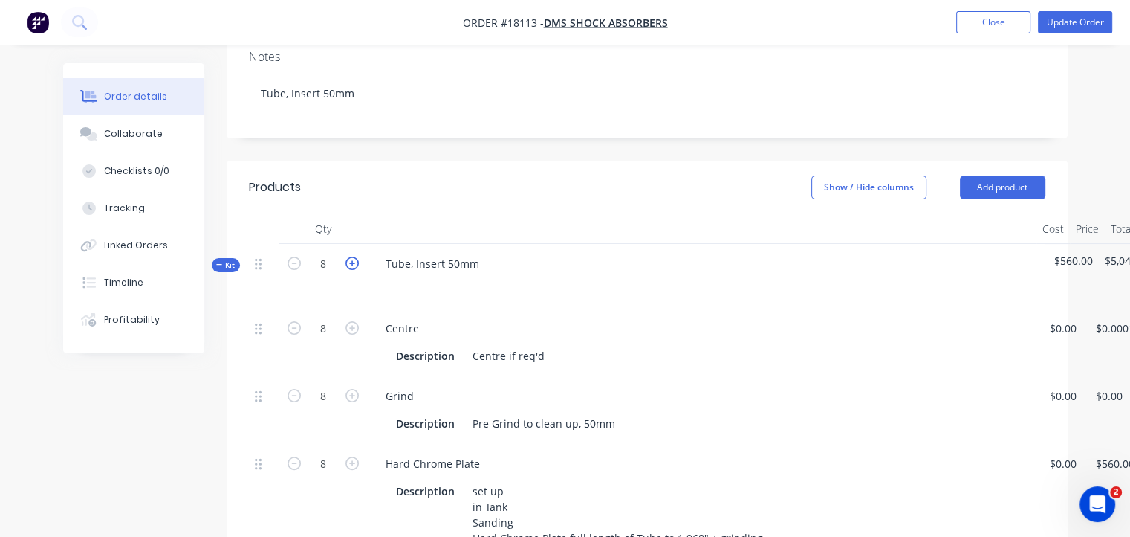
click at [351, 256] on icon "button" at bounding box center [352, 262] width 13 height 13
type input "10"
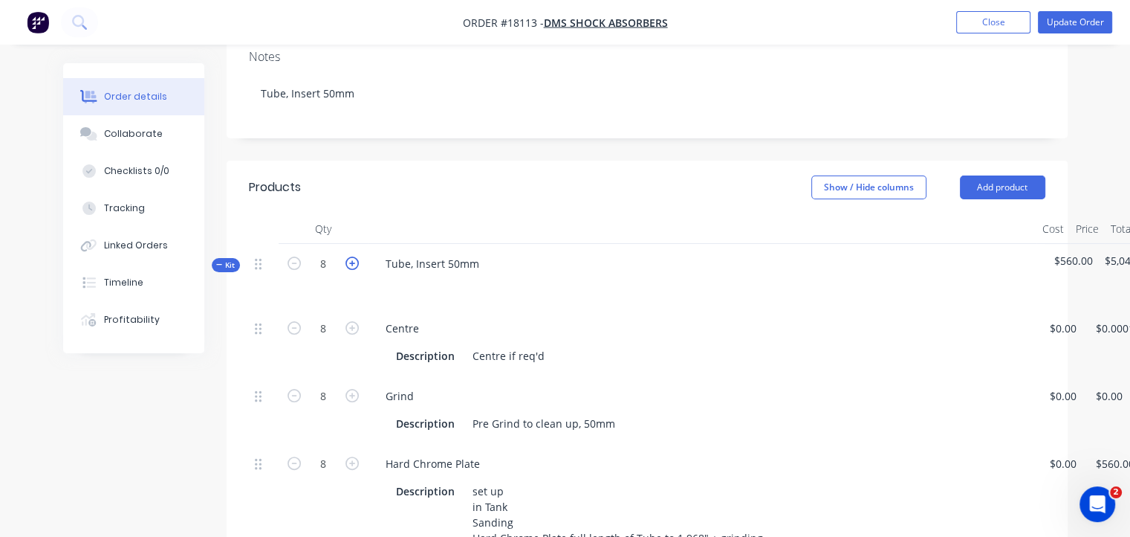
type input "$5,040.00"
type input "10"
type input "$5,600.00"
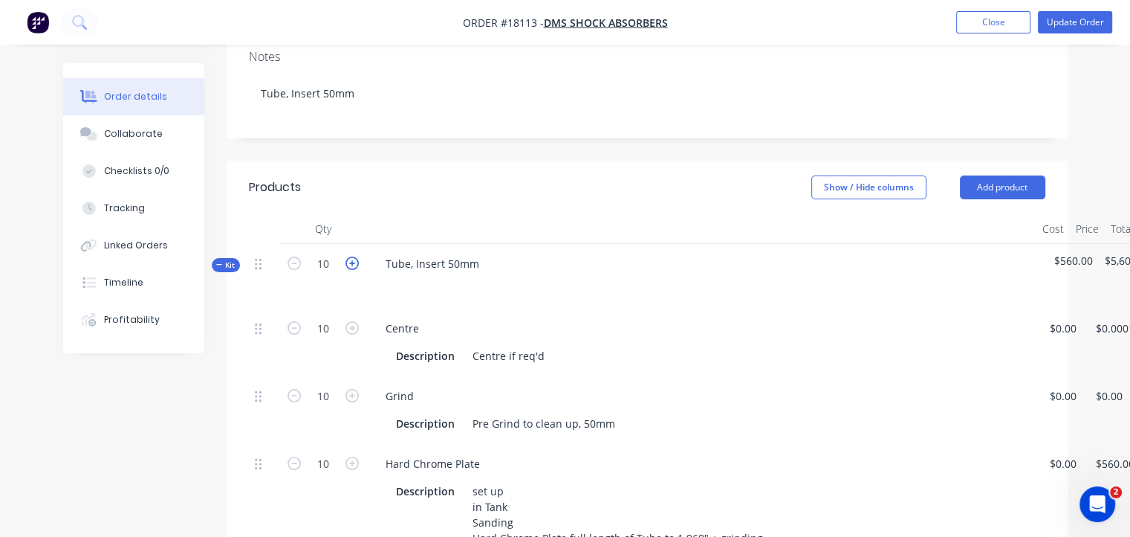
click at [351, 256] on icon "button" at bounding box center [352, 262] width 13 height 13
type input "12"
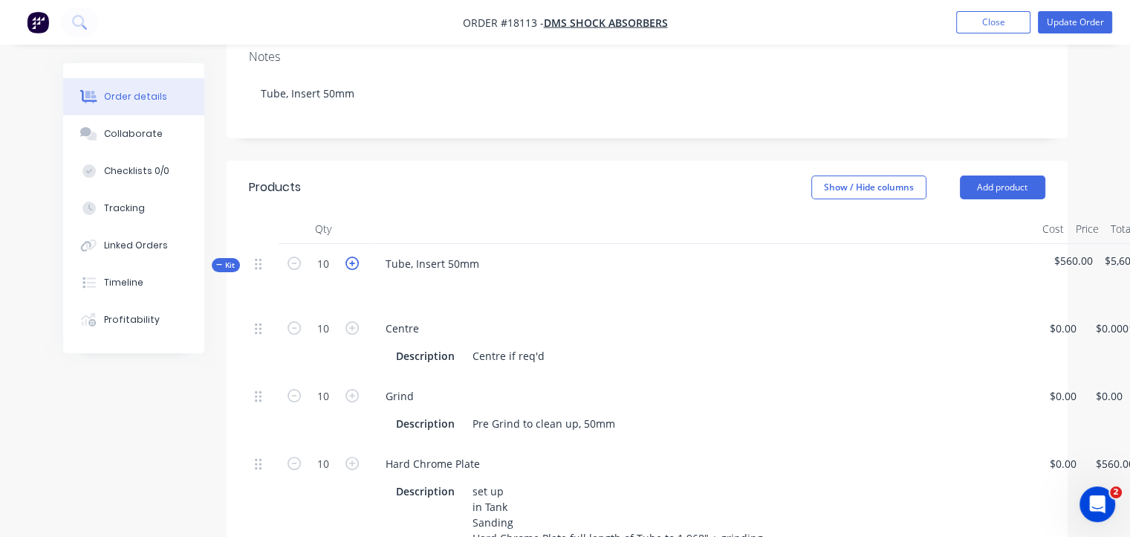
type input "12"
type input "$6,160.00"
type input "12"
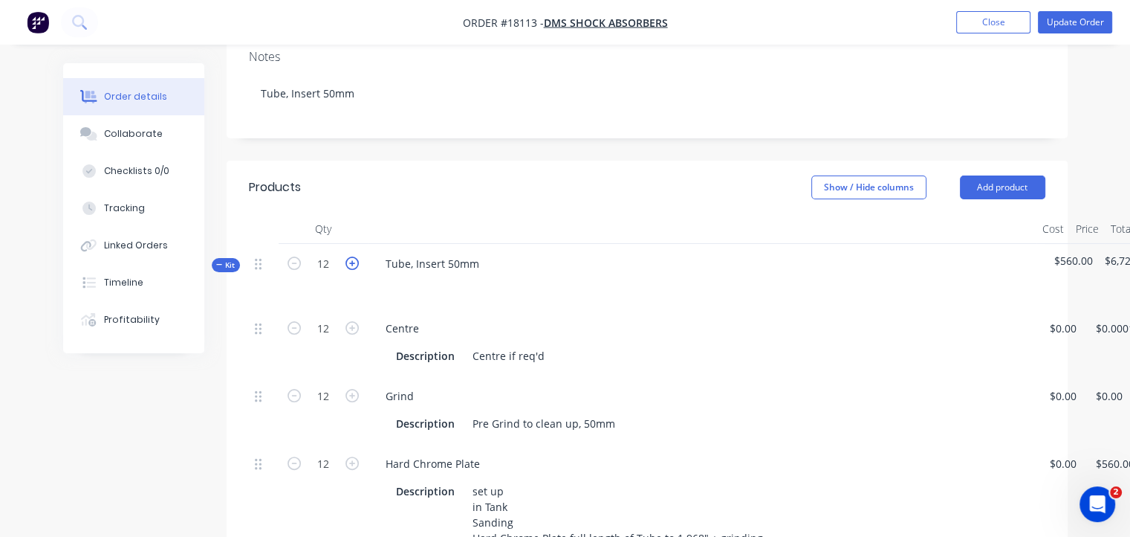
click at [351, 256] on icon "button" at bounding box center [352, 262] width 13 height 13
type input "14"
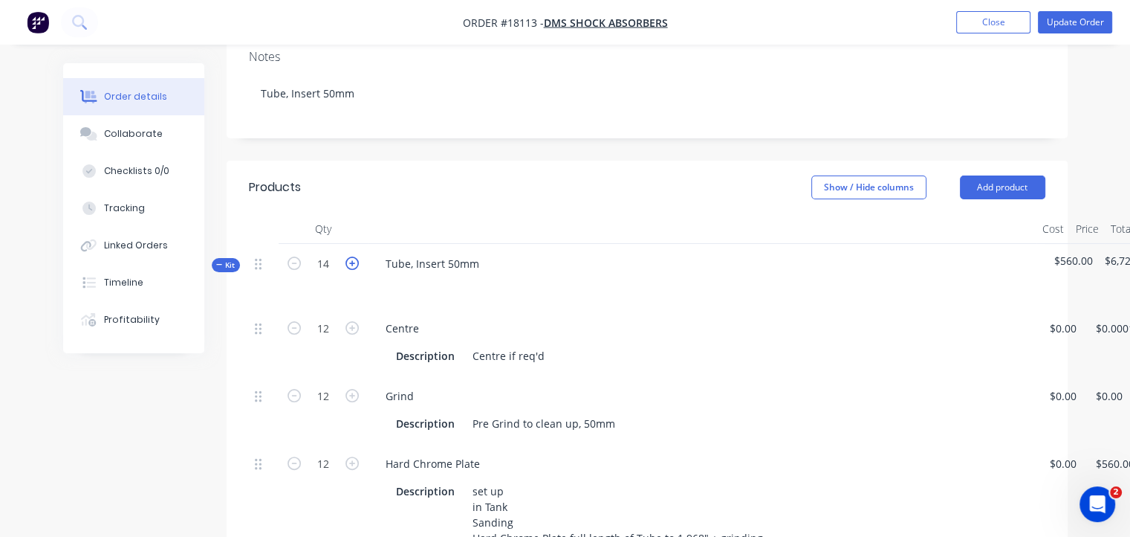
type input "14"
type input "$6,720.00"
type input "14"
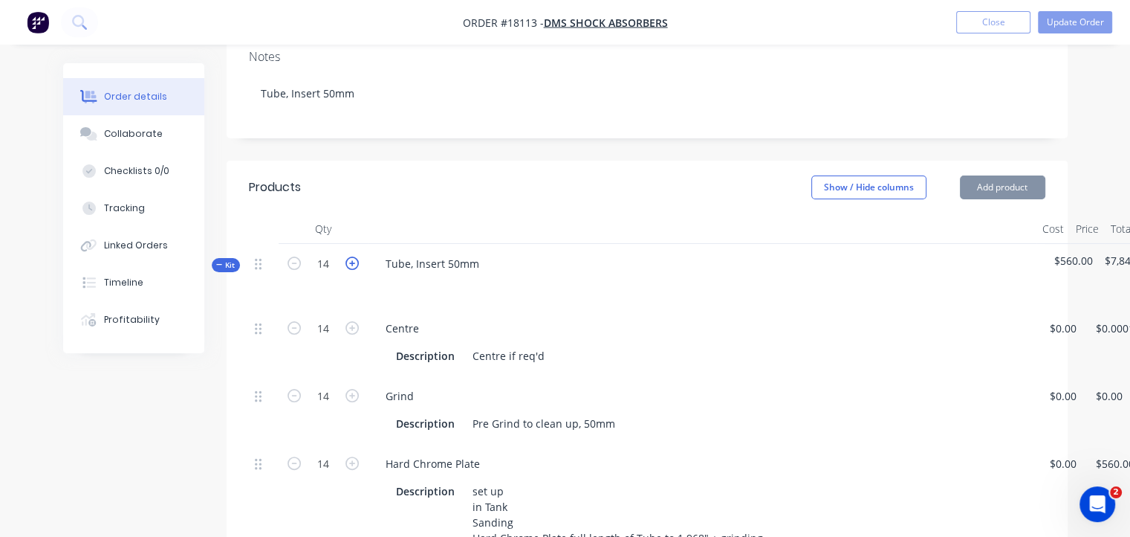
click at [351, 256] on icon "button" at bounding box center [352, 262] width 13 height 13
type input "15"
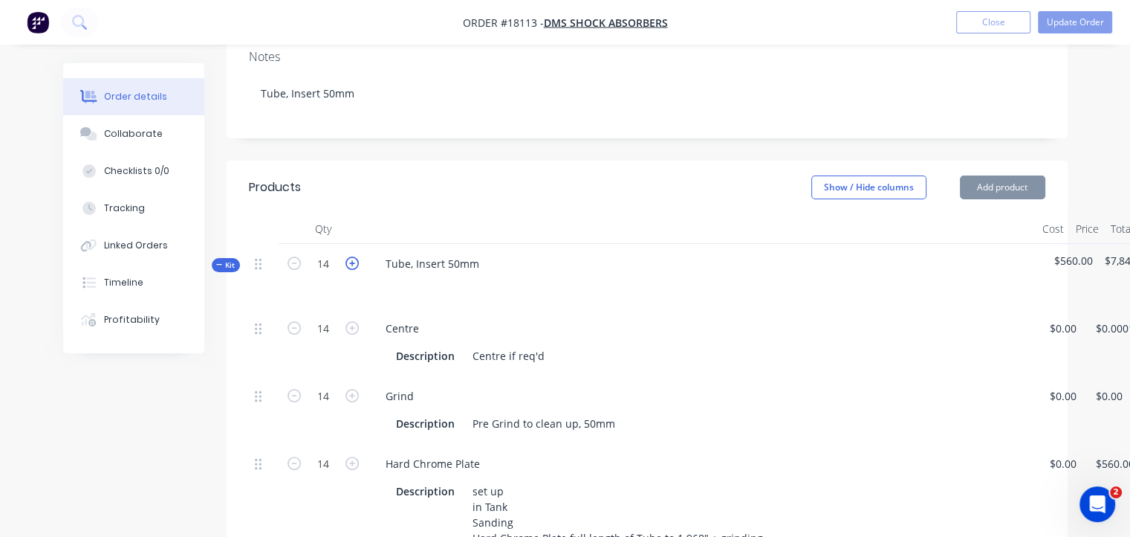
type input "$7,840.00"
type input "15"
click at [351, 256] on icon "button" at bounding box center [352, 262] width 13 height 13
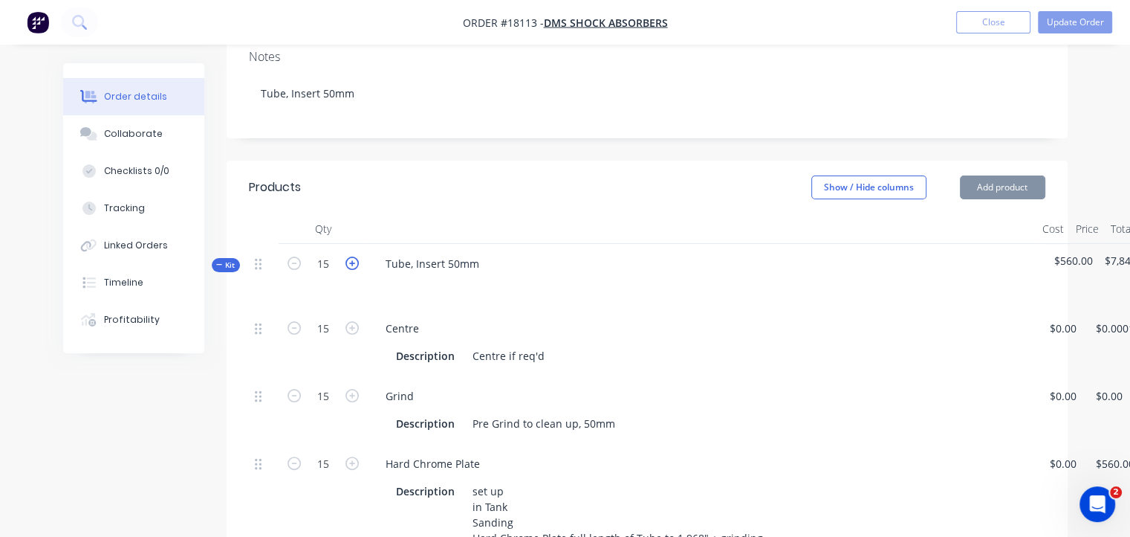
click at [351, 256] on icon "button" at bounding box center [352, 262] width 13 height 13
type input "18"
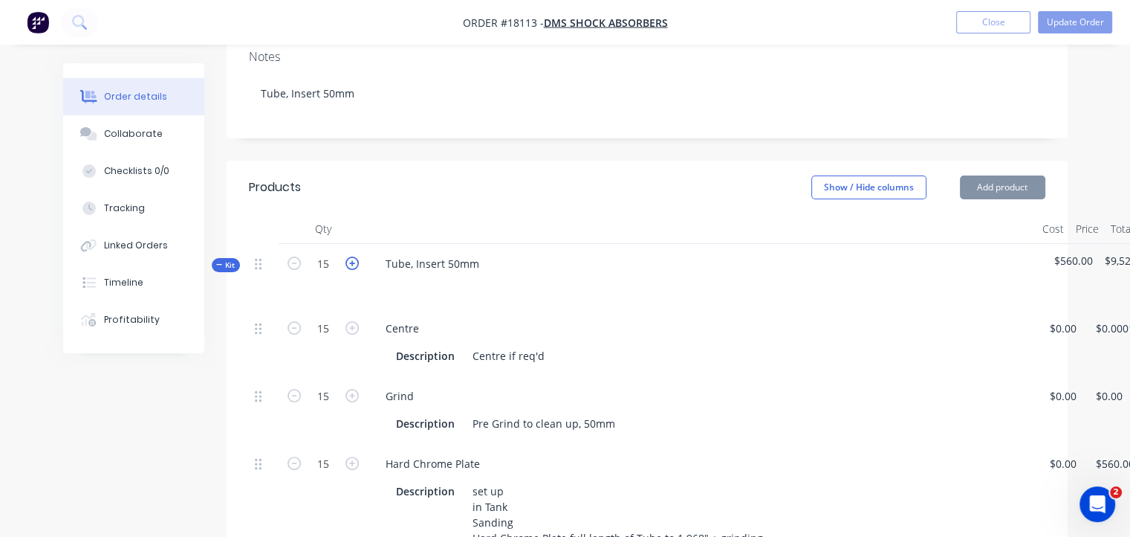
type input "18"
type input "$9,520.00"
type input "18"
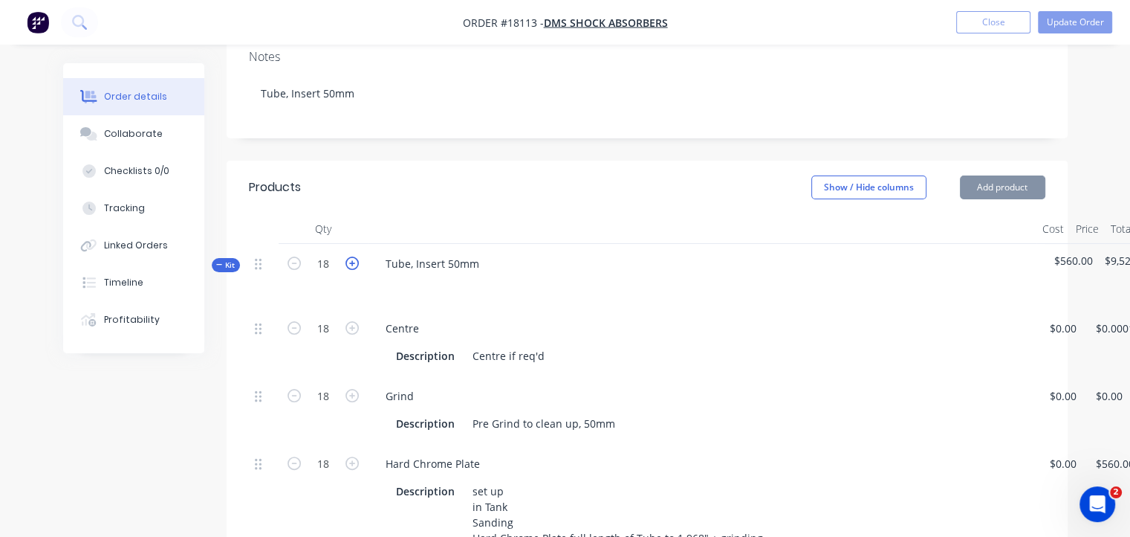
click at [351, 256] on icon "button" at bounding box center [352, 262] width 13 height 13
type input "20"
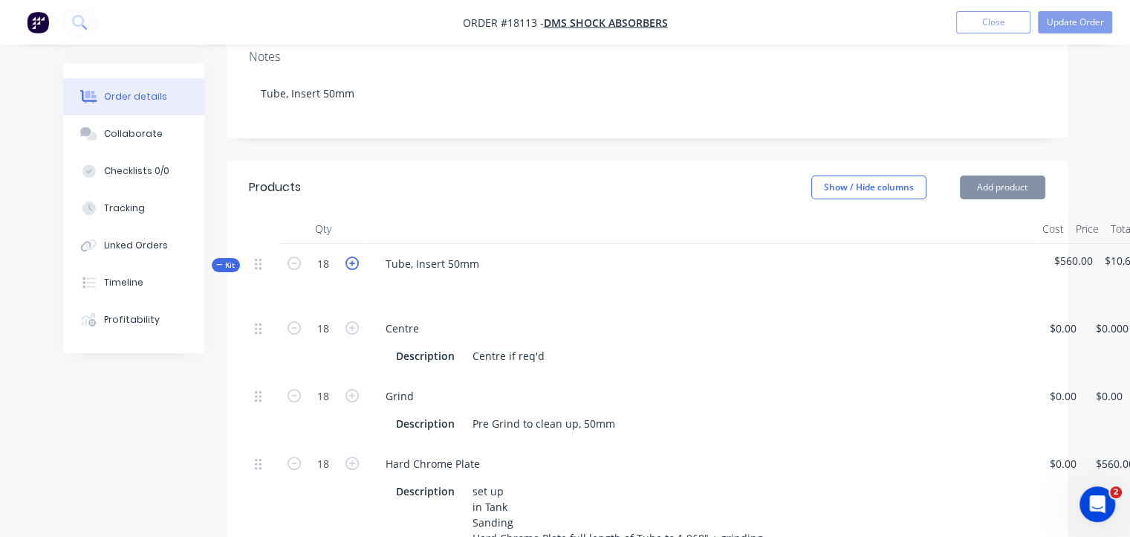
type input "20"
type input "$10,640.00"
type input "20"
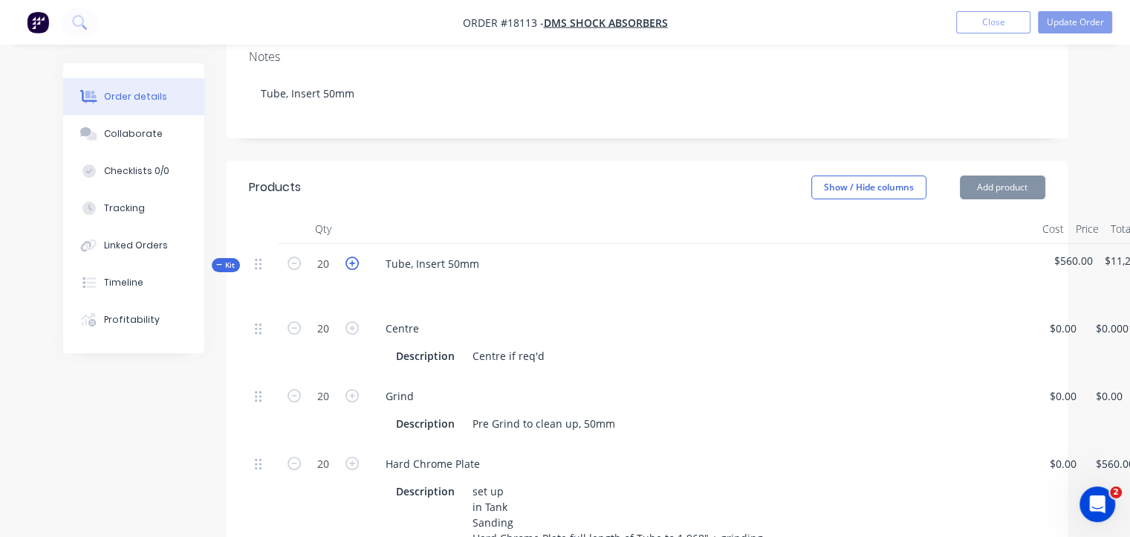
type input "$11,200.00"
click at [351, 256] on icon "button" at bounding box center [352, 262] width 13 height 13
type input "21"
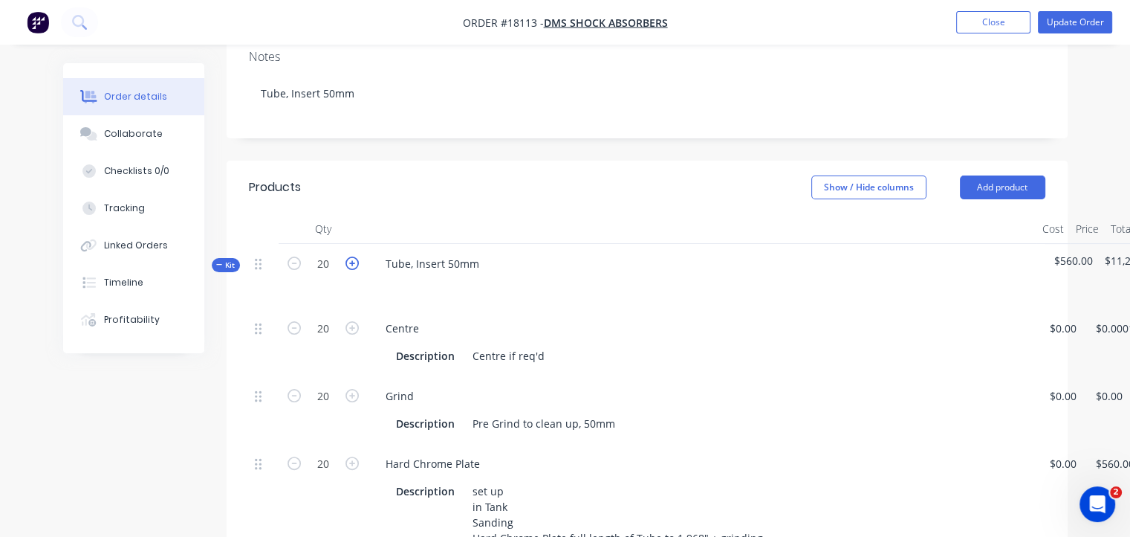
type input "21"
type input "$11,760.00"
type input "21"
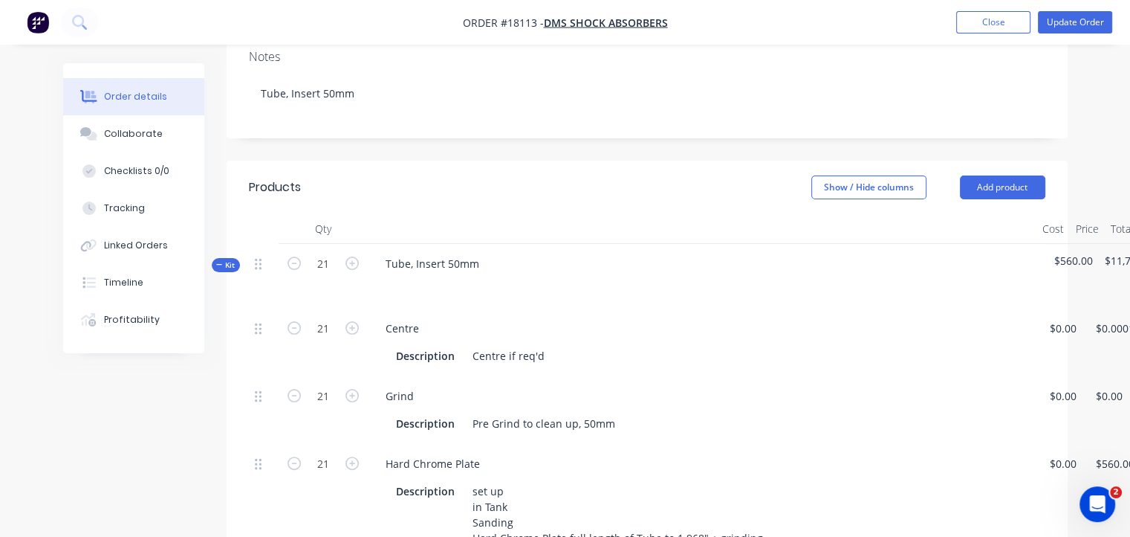
click at [604, 214] on div at bounding box center [702, 229] width 669 height 30
click at [1062, 16] on button "Update Order" at bounding box center [1075, 22] width 74 height 22
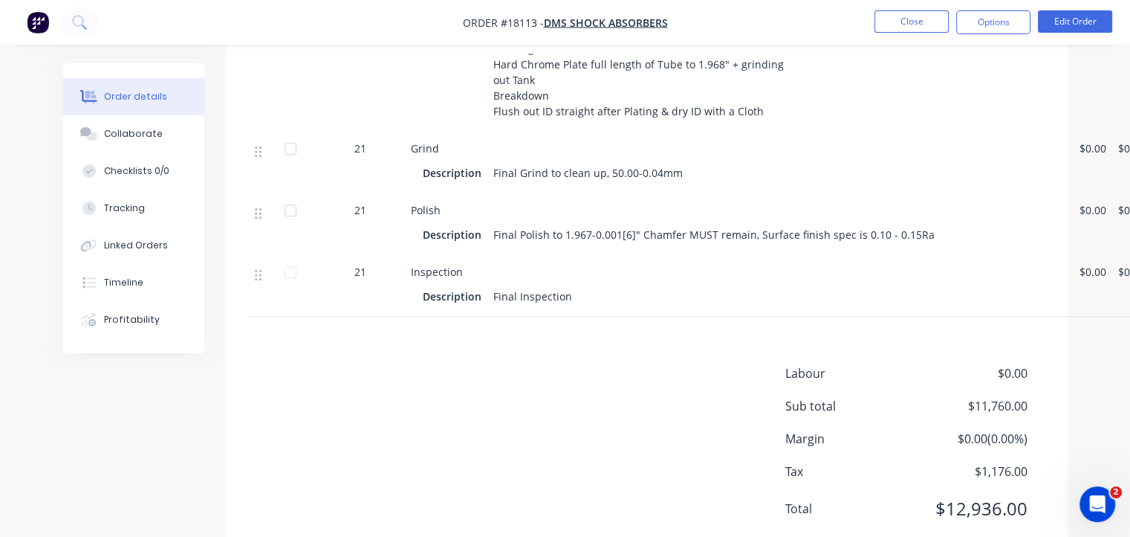
scroll to position [733, 0]
